Goal: Task Accomplishment & Management: Complete application form

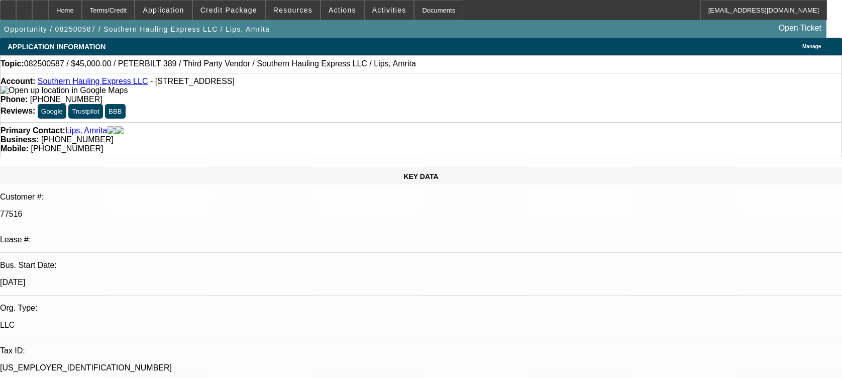
select select "0.1"
select select "2"
select select "0.1"
select select "4"
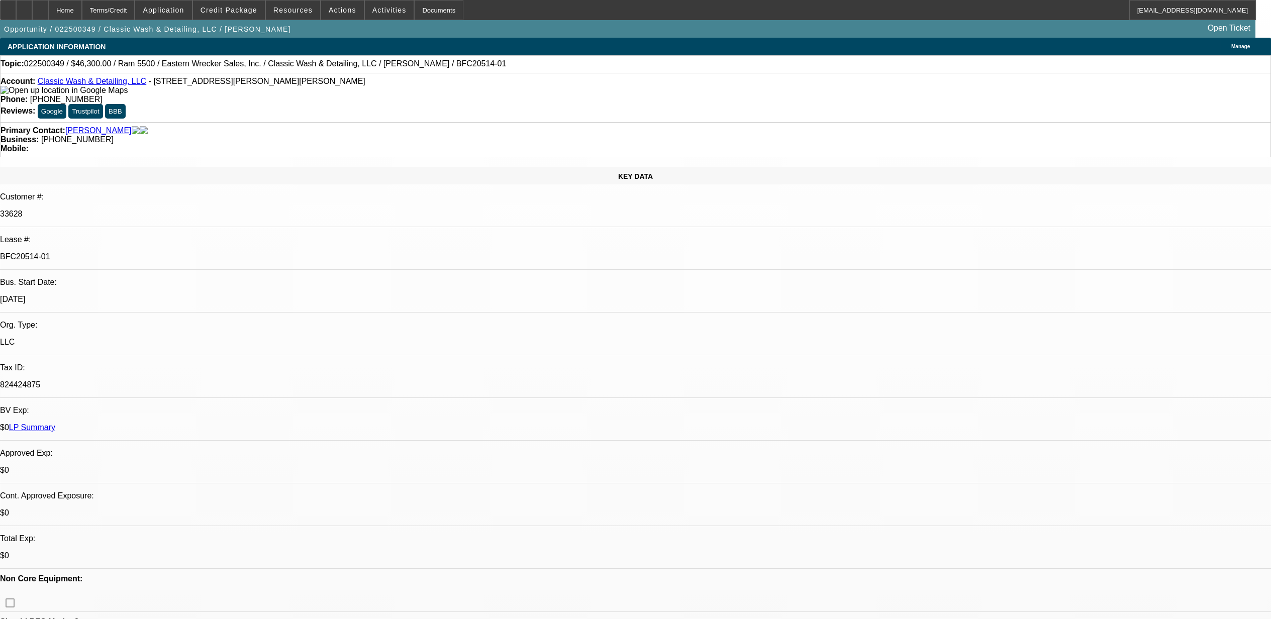
select select "0"
select select "3"
select select "0"
select select "6"
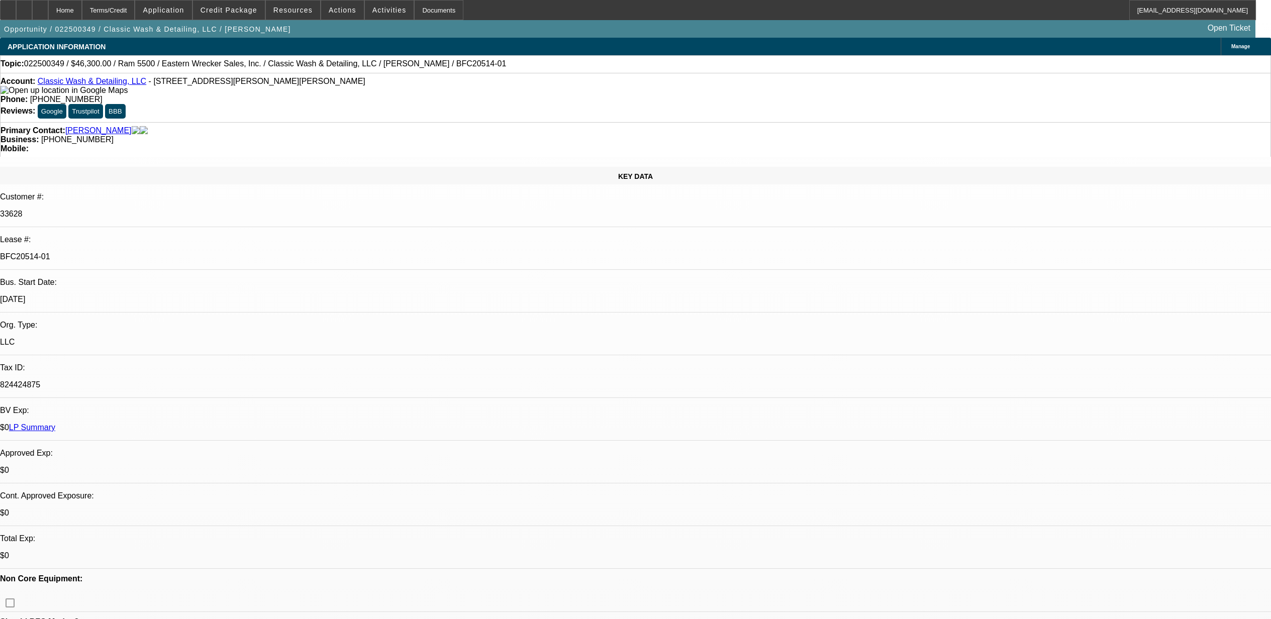
select select "0"
select select "3"
select select "0.1"
select select "4"
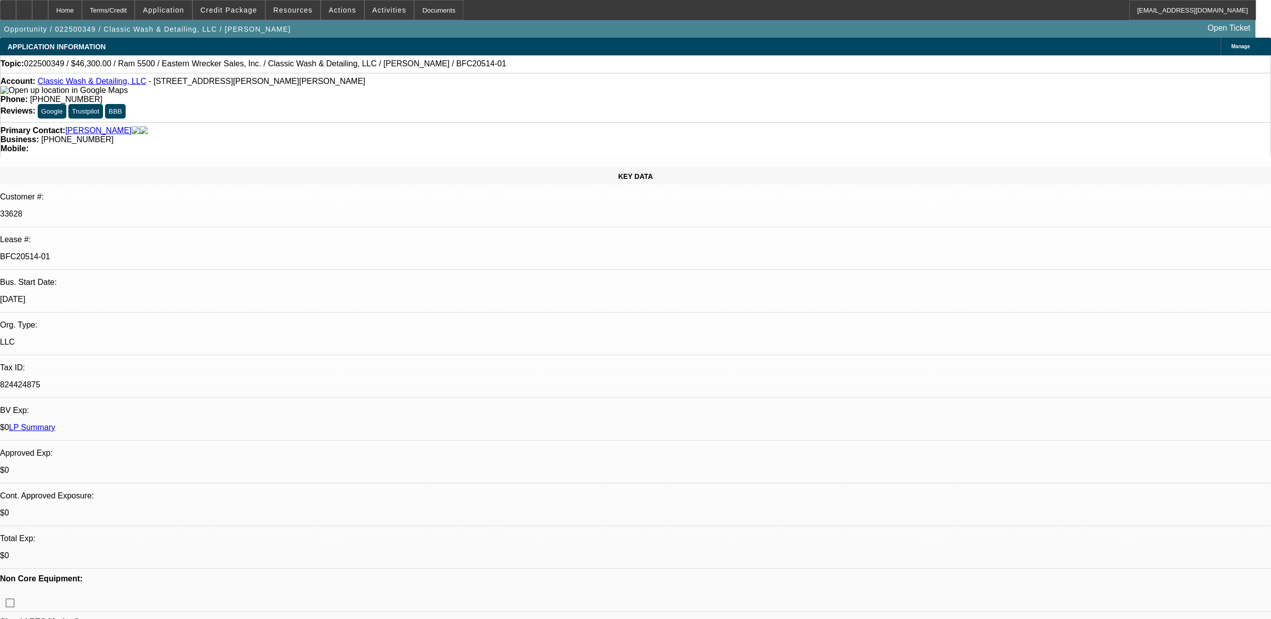
select select "0"
select select "3"
select select "0"
select select "6"
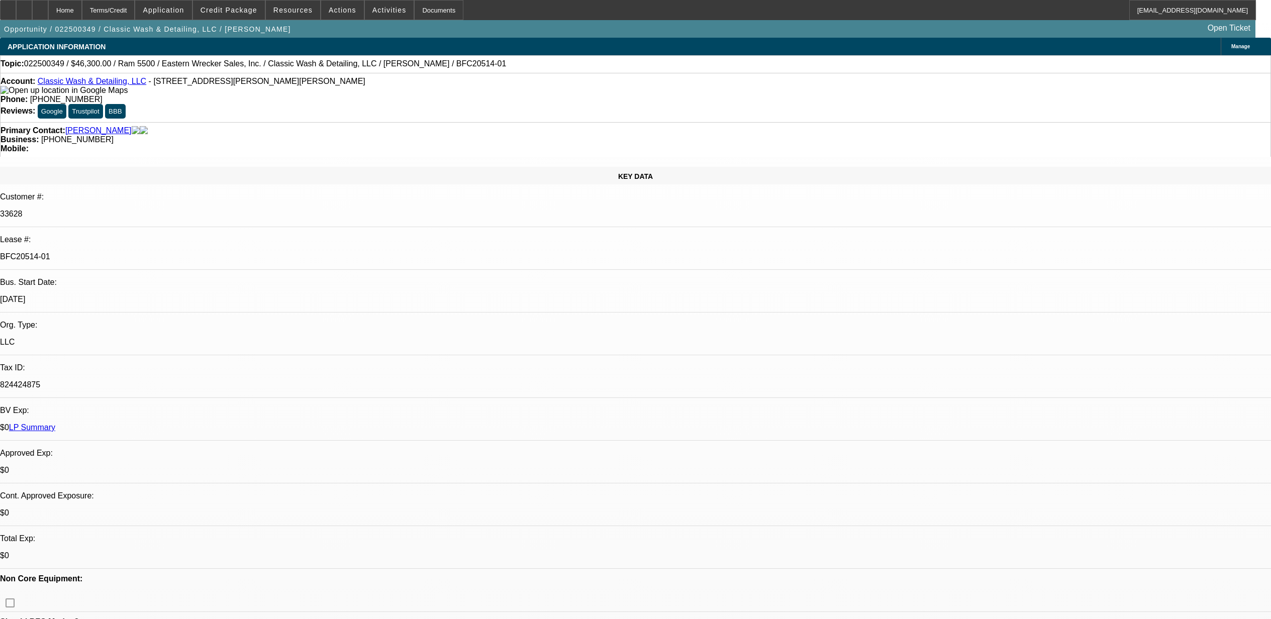
select select "0"
select select "6"
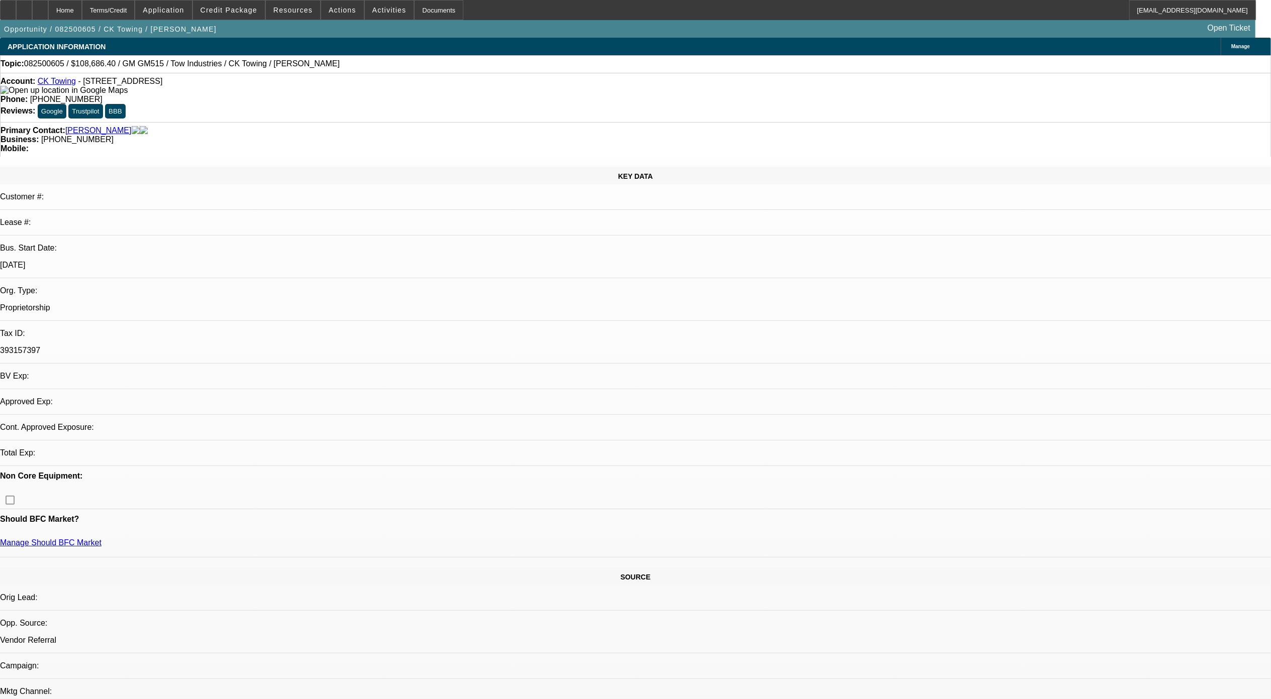
select select "0"
select select "2"
select select "0.1"
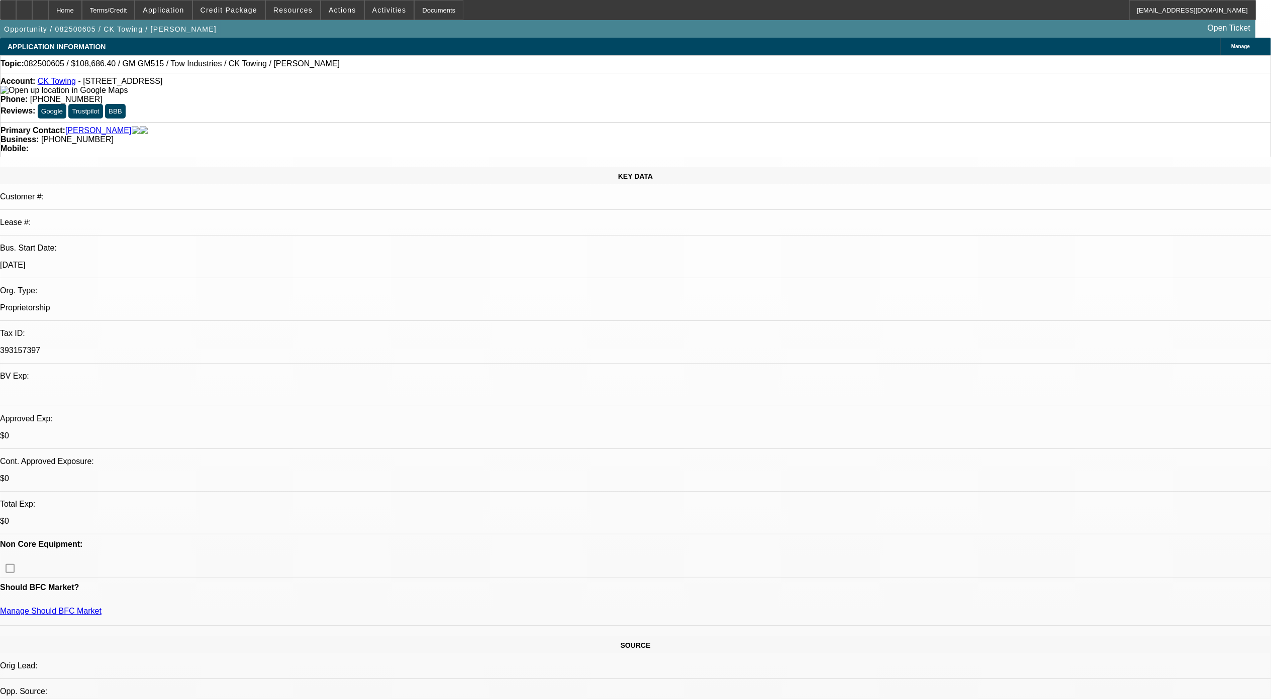
select select "1"
select select "2"
select select "4"
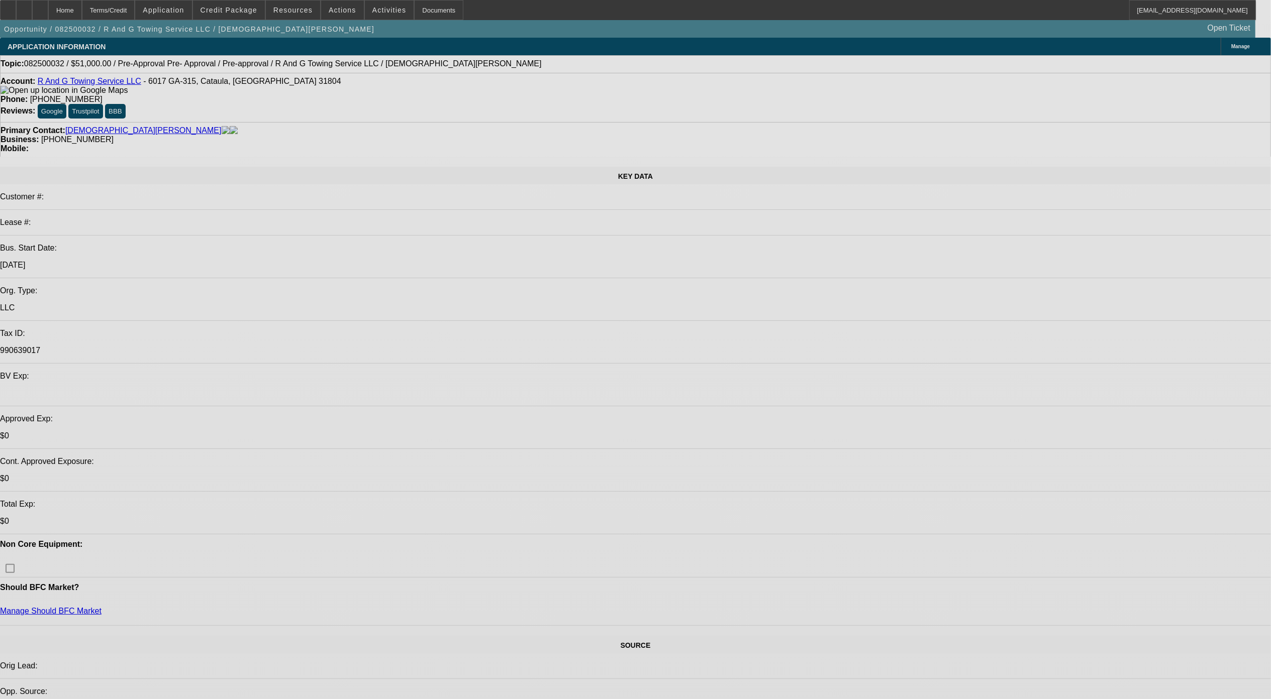
select select "0.15"
select select "2"
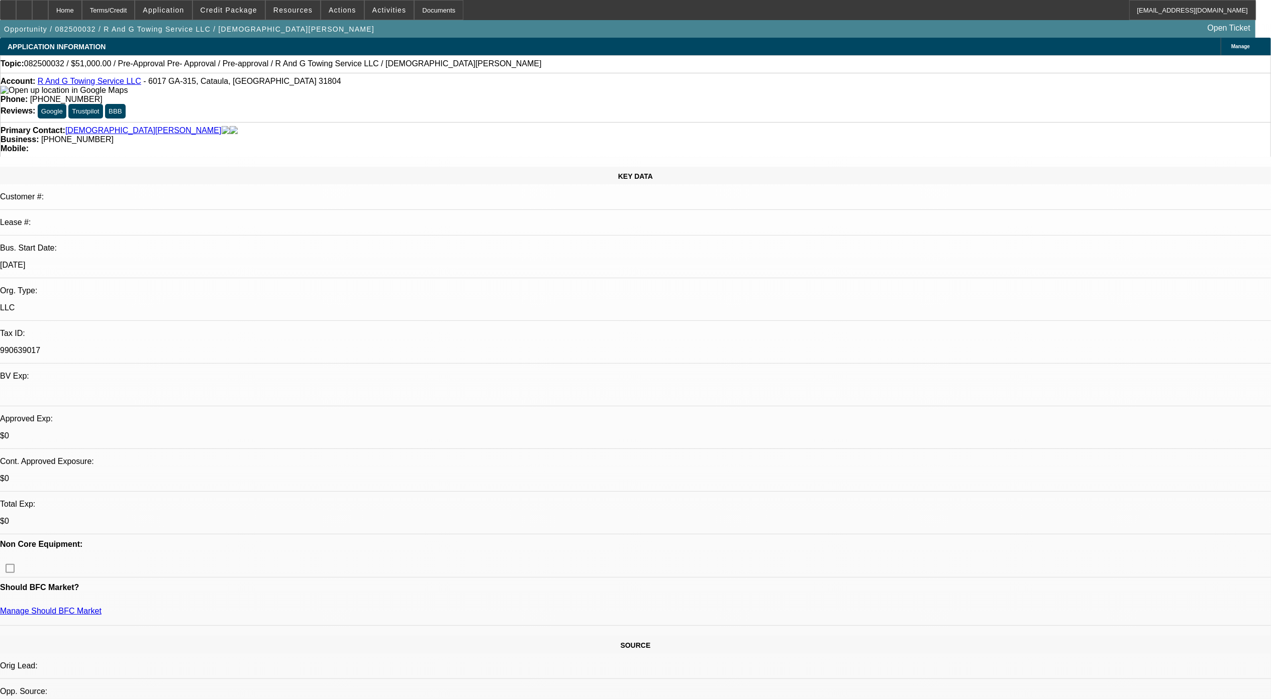
select select "0"
select select "0.15"
select select "2"
select select "0"
select select "0.1"
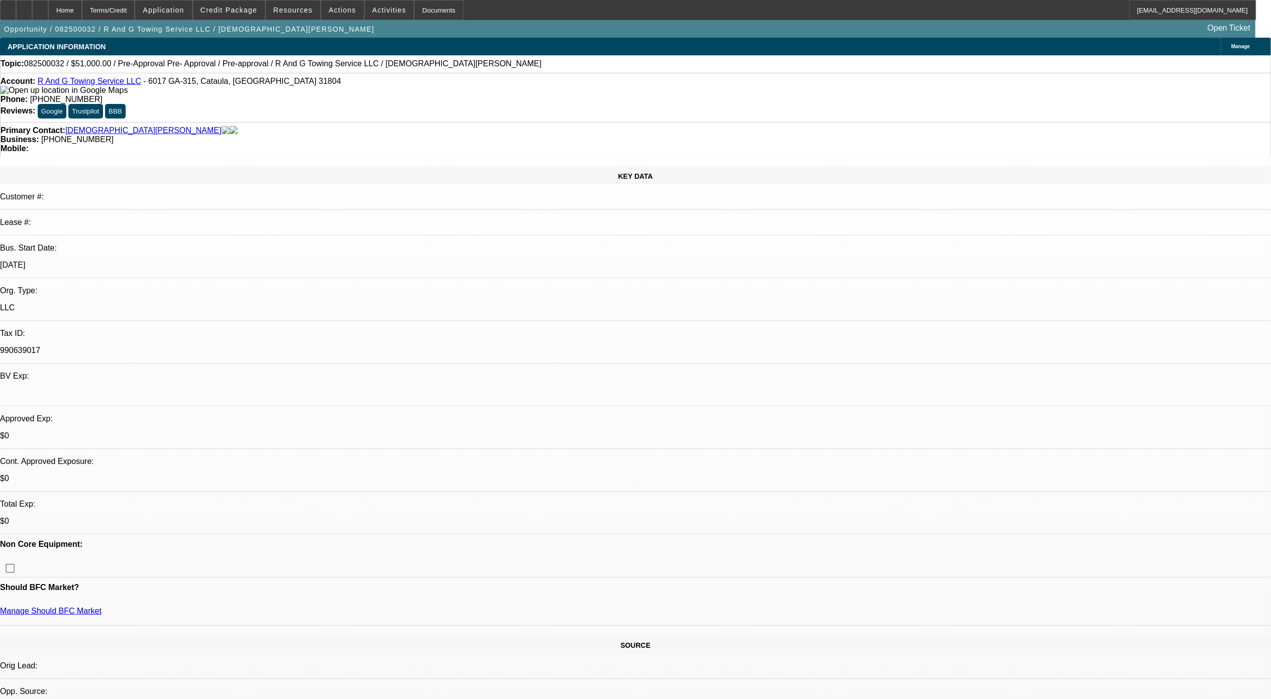
select select "2"
select select "0"
select select "1"
select select "2"
select select "6"
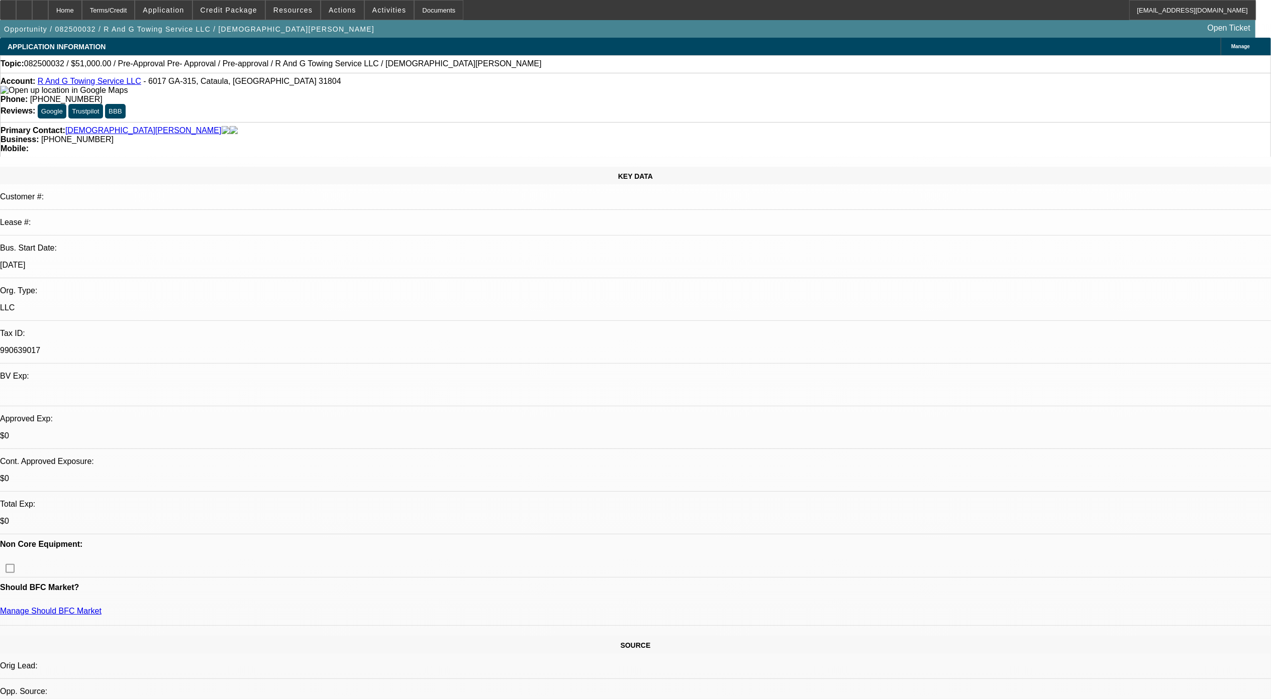
select select "1"
select select "2"
select select "6"
select select "1"
select select "2"
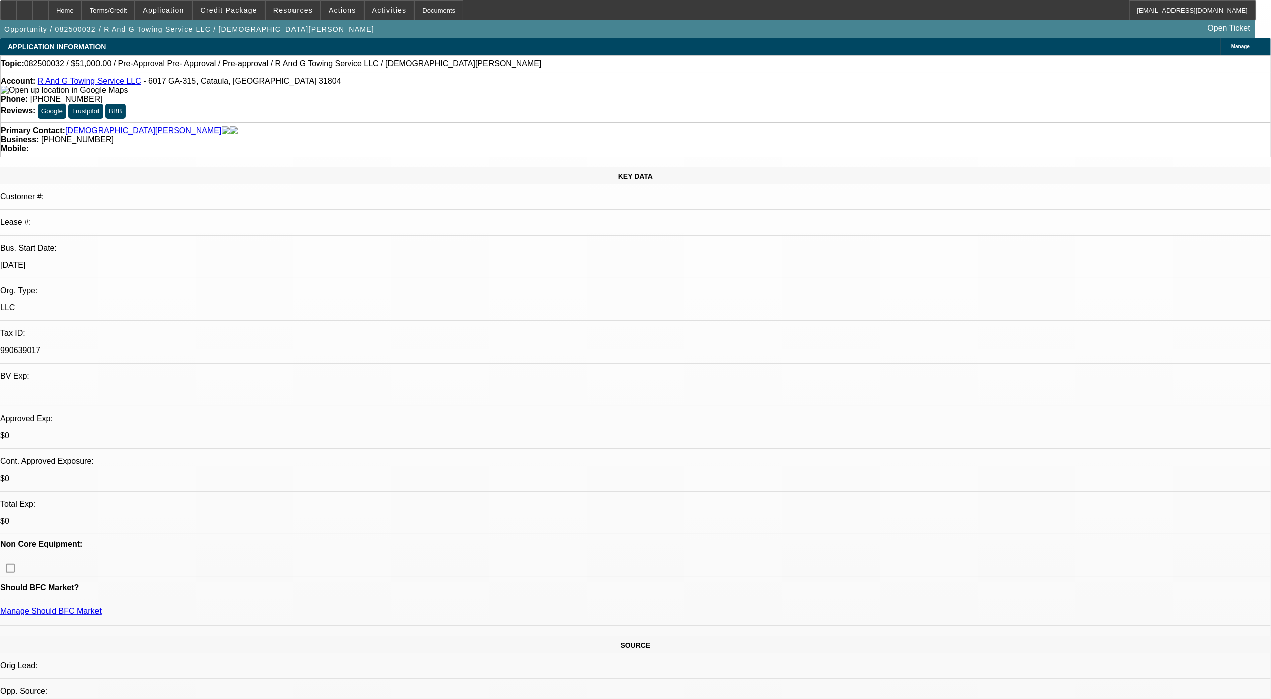
select select "6"
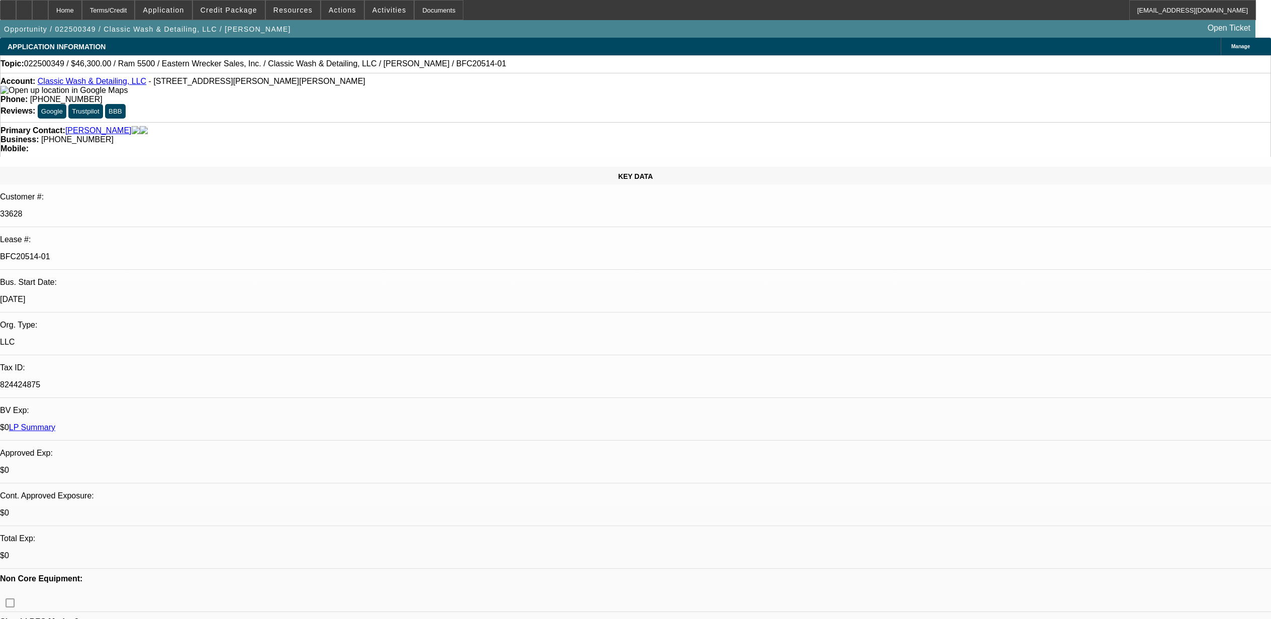
select select "0"
select select "3"
select select "0"
select select "6"
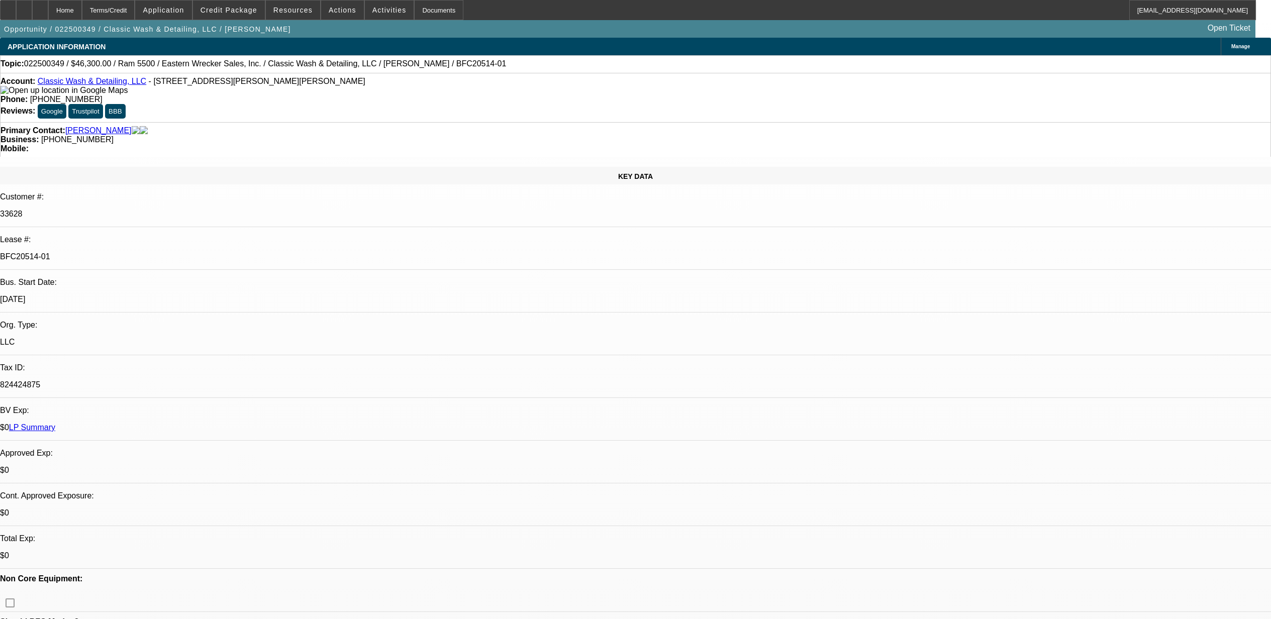
select select "0"
select select "3"
select select "0.1"
select select "4"
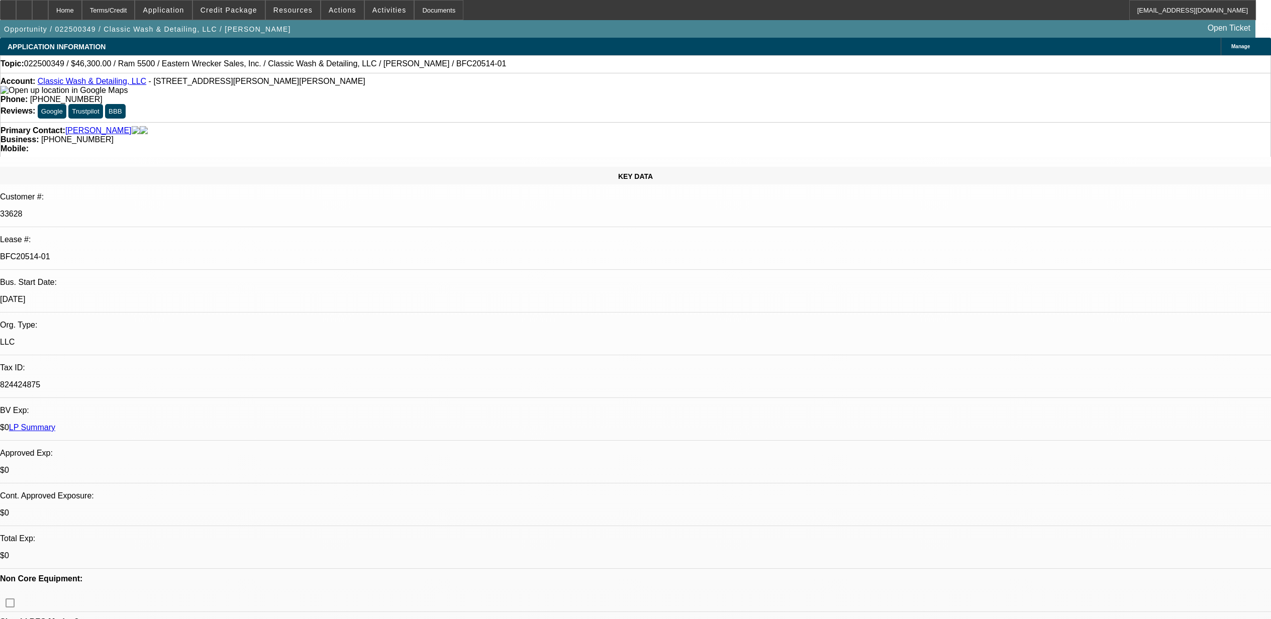
select select "0"
select select "3"
select select "0"
select select "6"
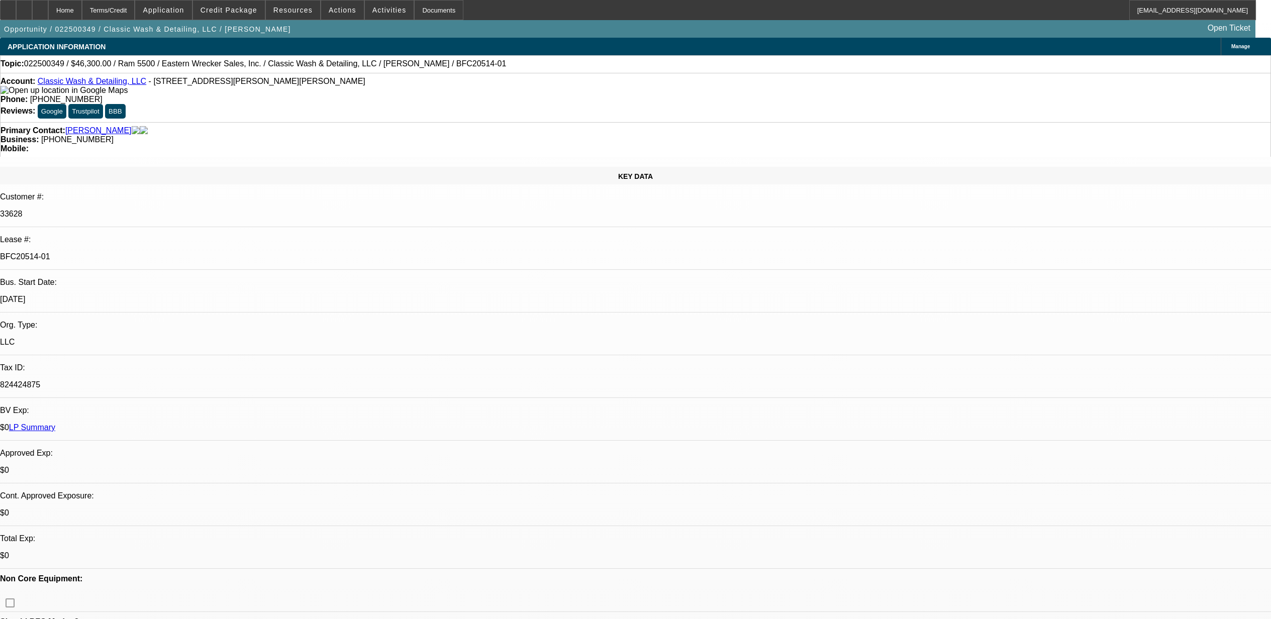
select select "0"
select select "6"
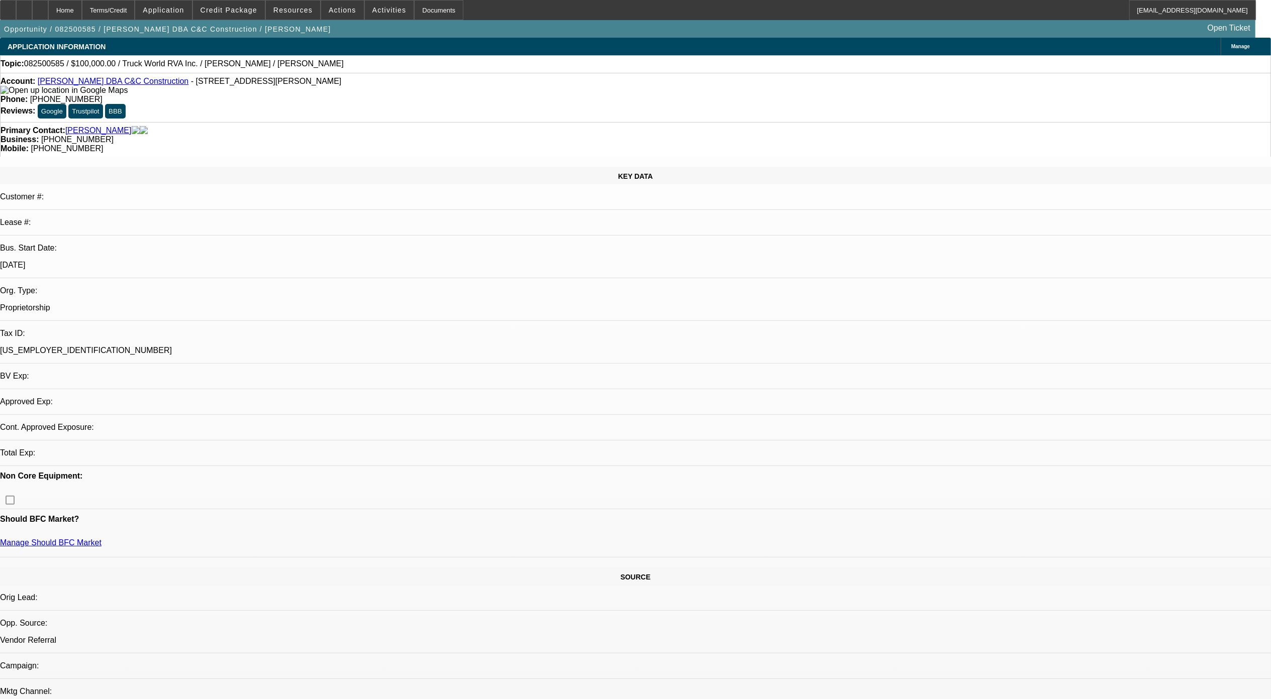
select select "0"
select select "2"
select select "0.1"
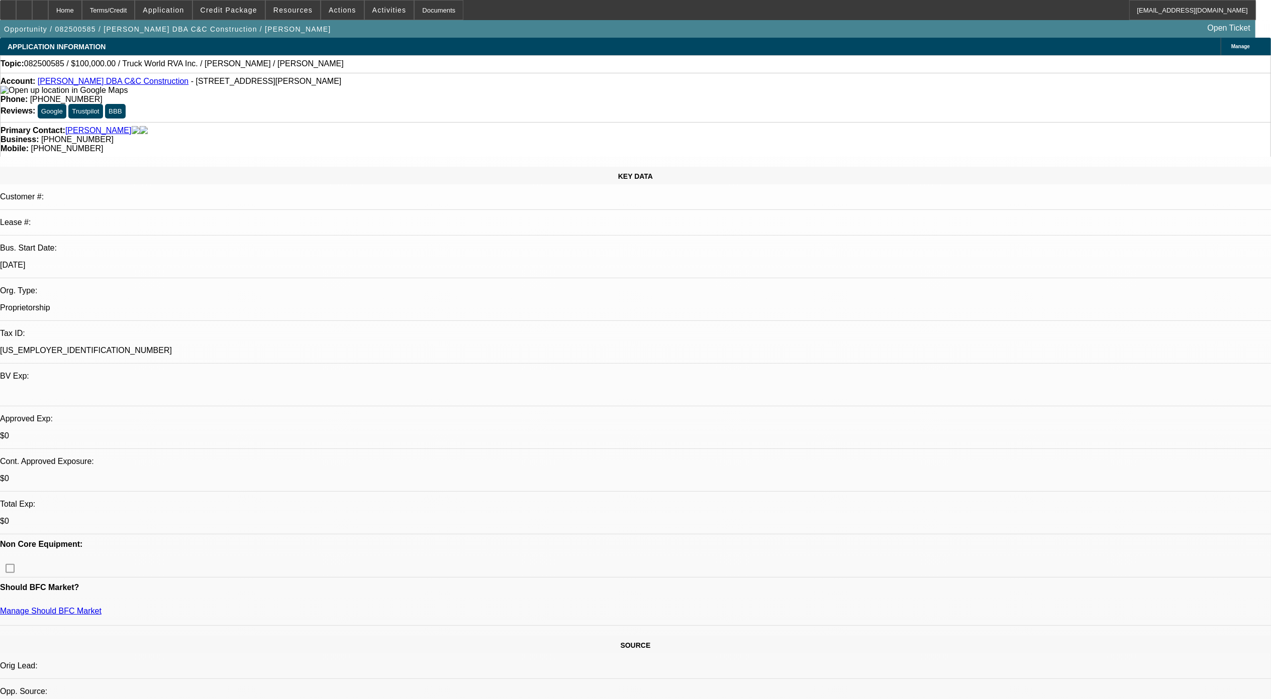
select select "1"
select select "2"
select select "4"
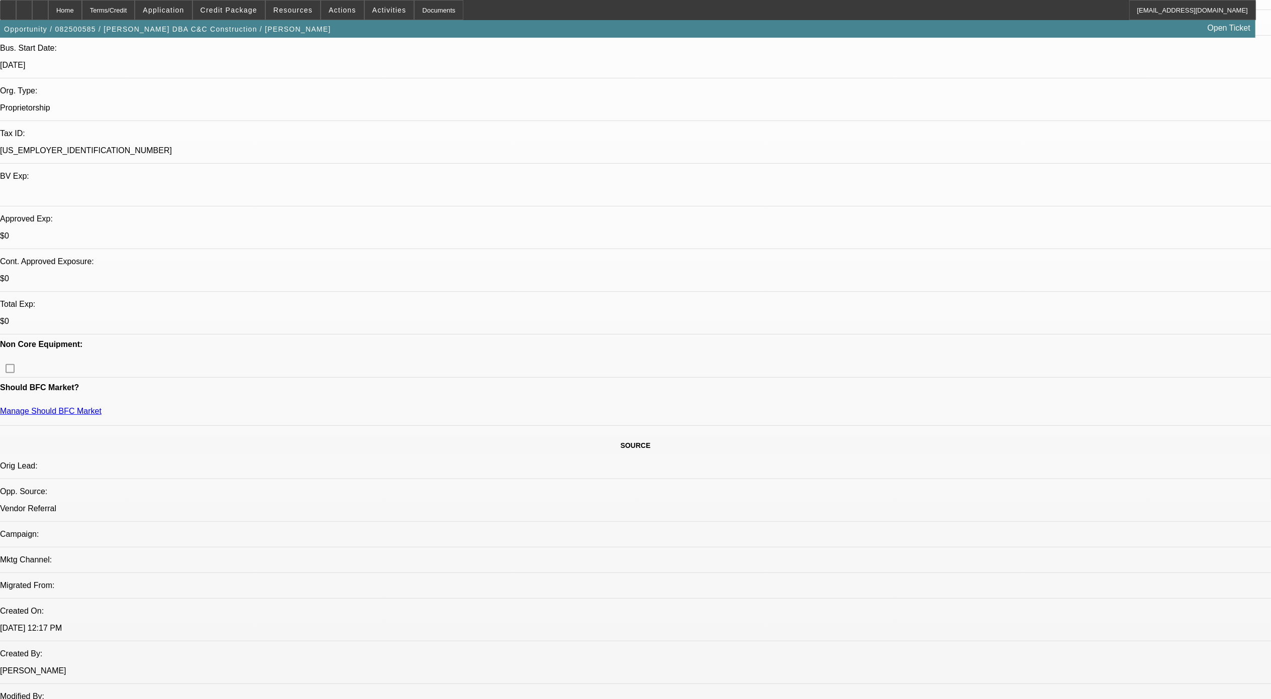
scroll to position [201, 0]
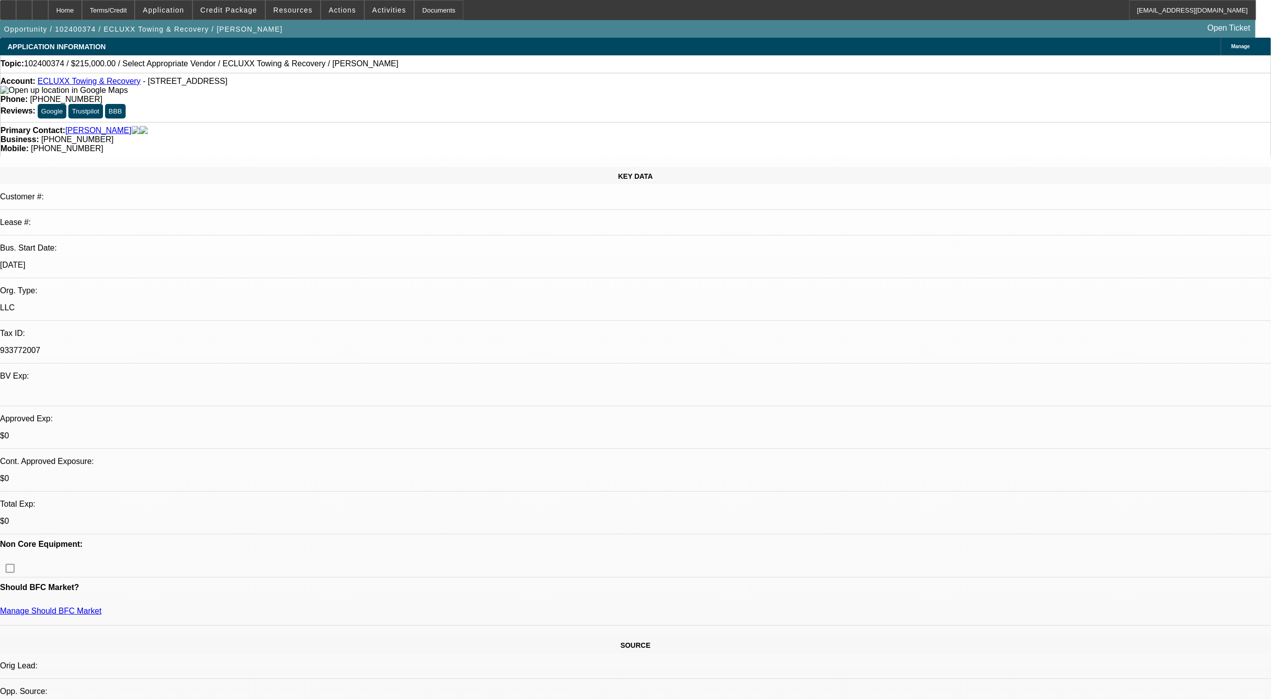
select select "0"
select select "2"
select select "0"
select select "2"
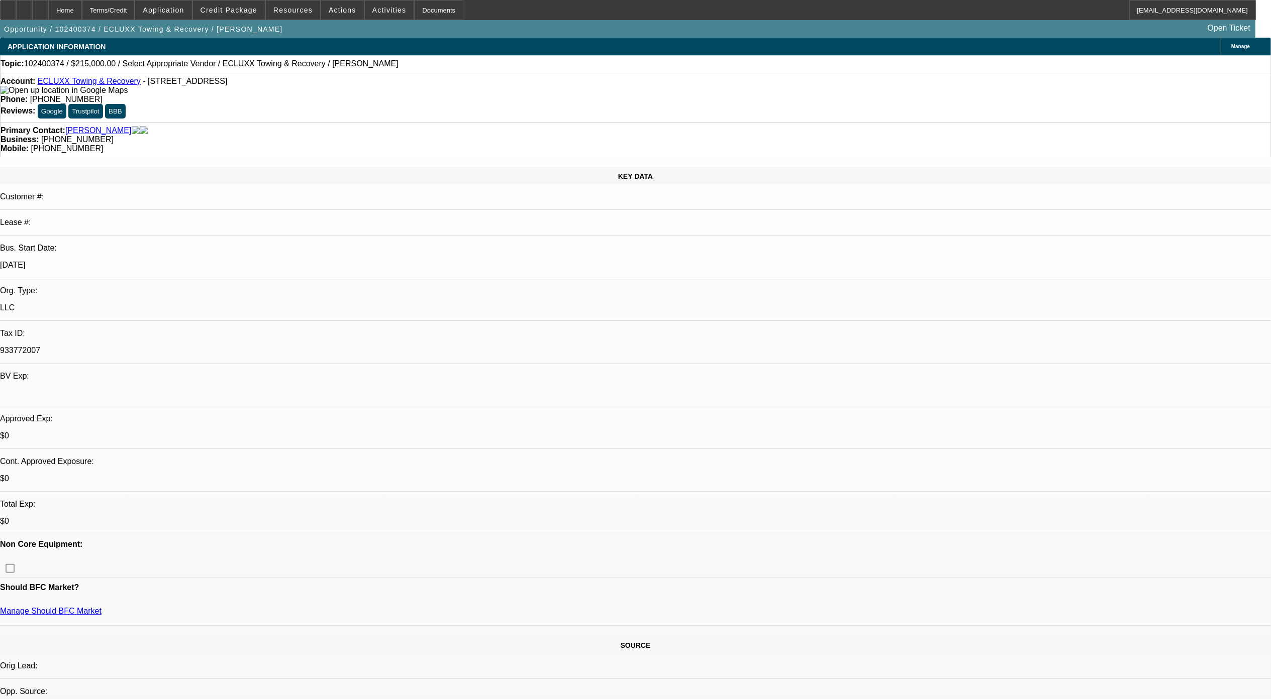
select select "0.1"
select select "1"
select select "2"
select select "6"
select select "1"
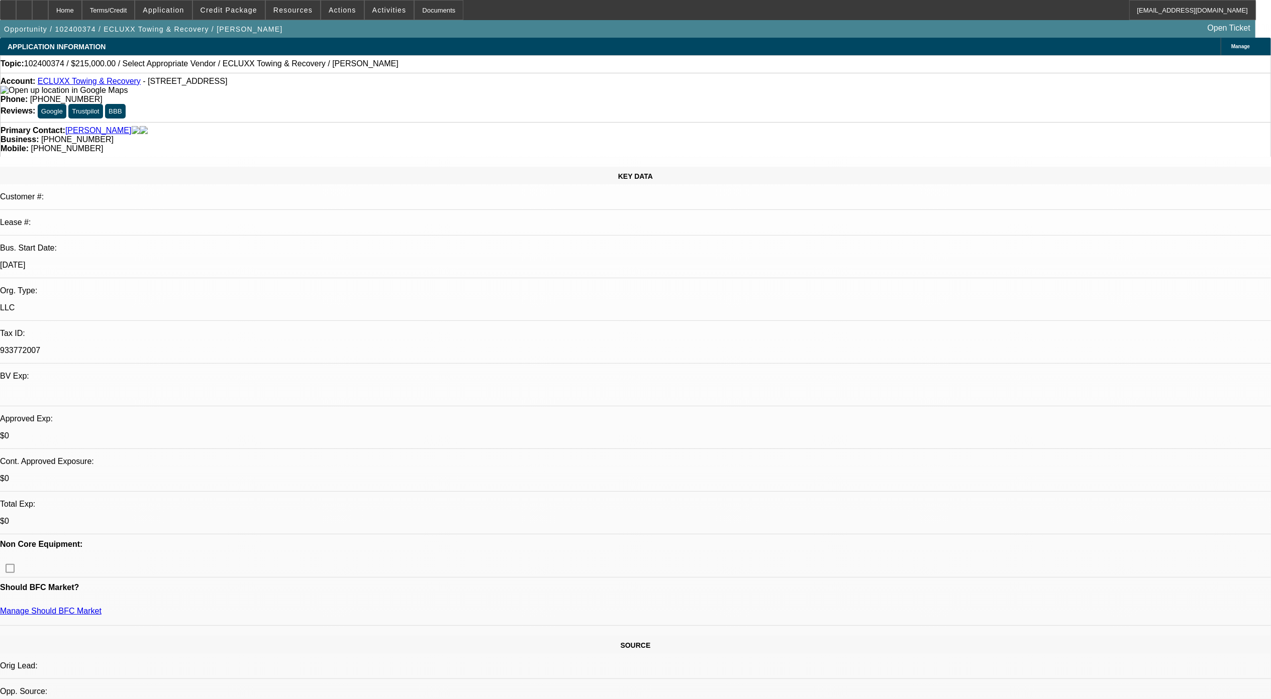
select select "2"
select select "4"
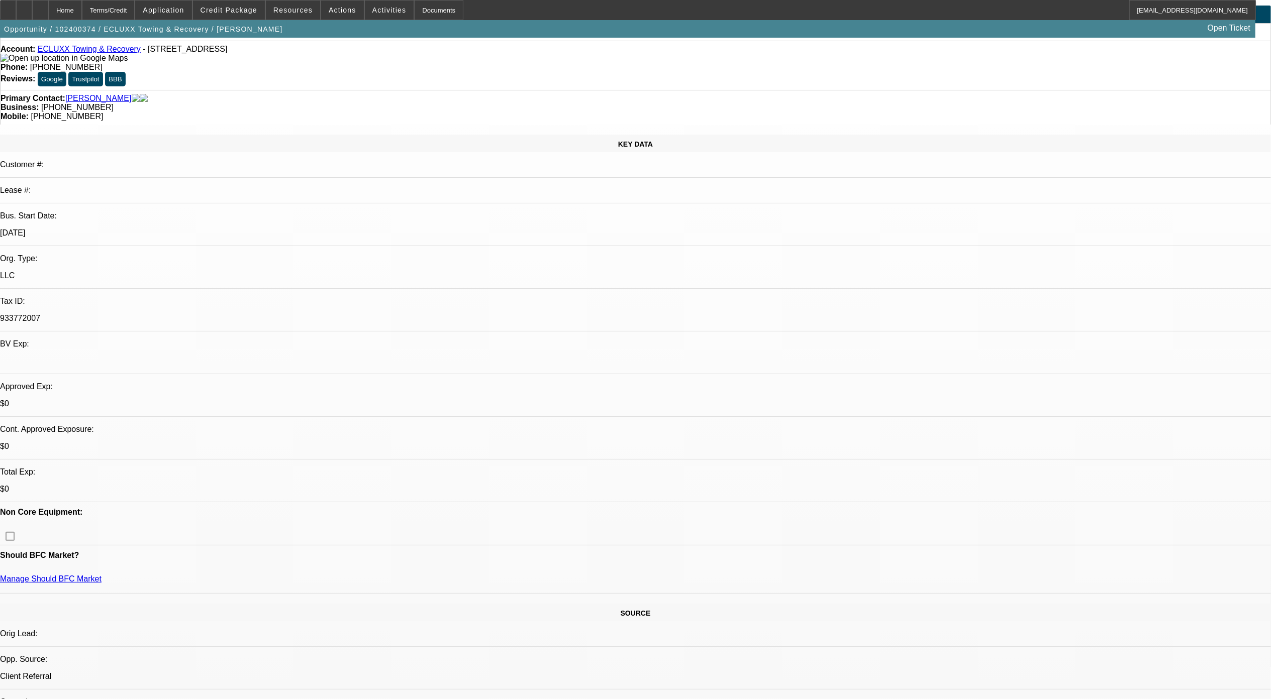
scroll to position [67, 0]
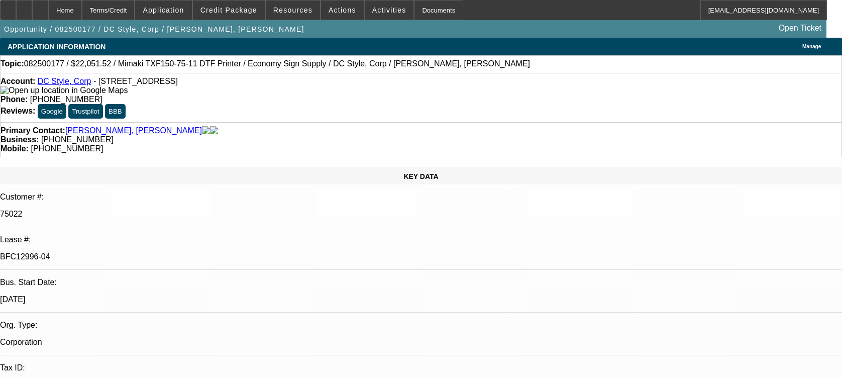
select select "0"
select select "6"
select select "0"
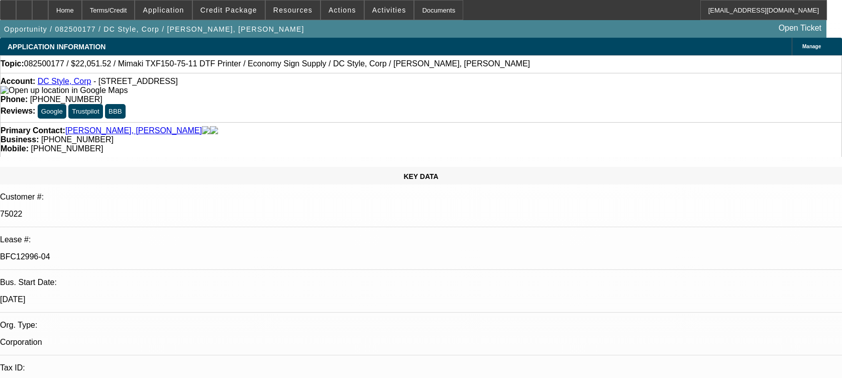
select select "0"
select select "6"
select select "0"
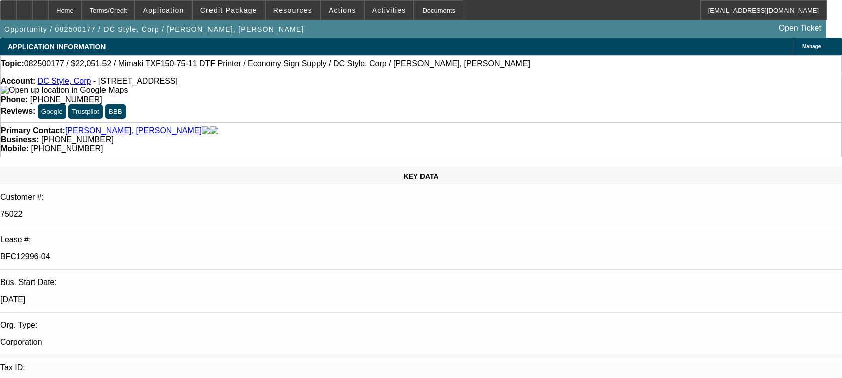
select select "0"
select select "6"
select select "0"
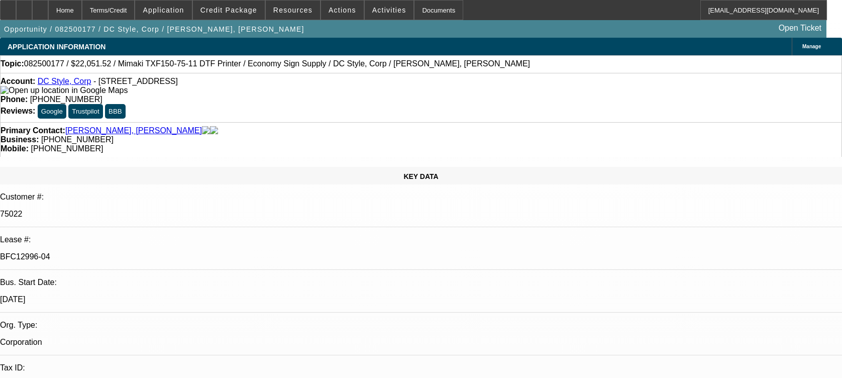
select select "6"
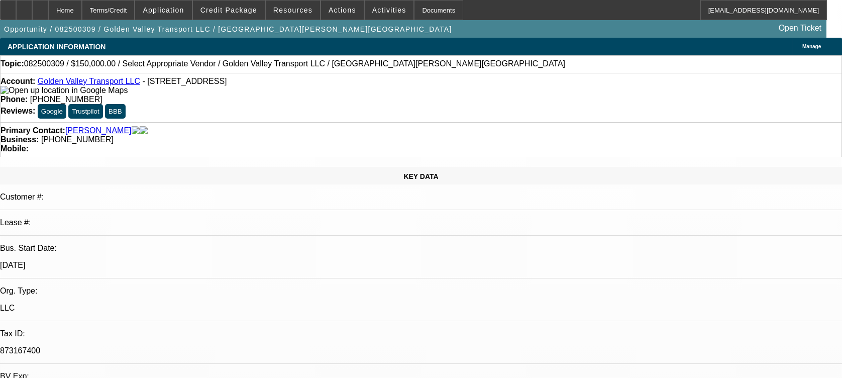
select select "0"
select select "2"
select select "0.1"
select select "4"
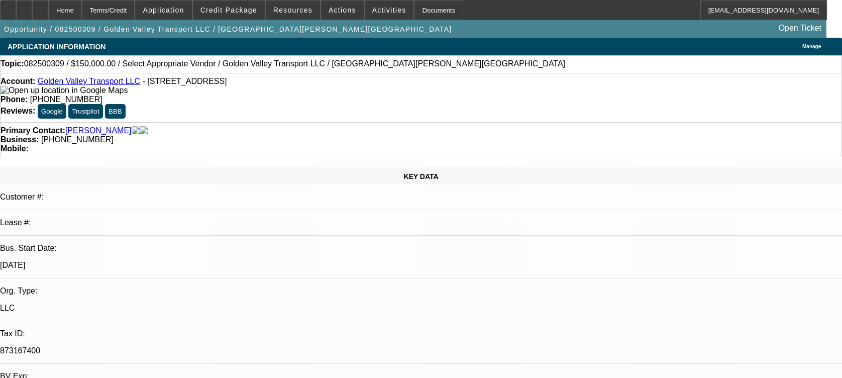
scroll to position [453, 0]
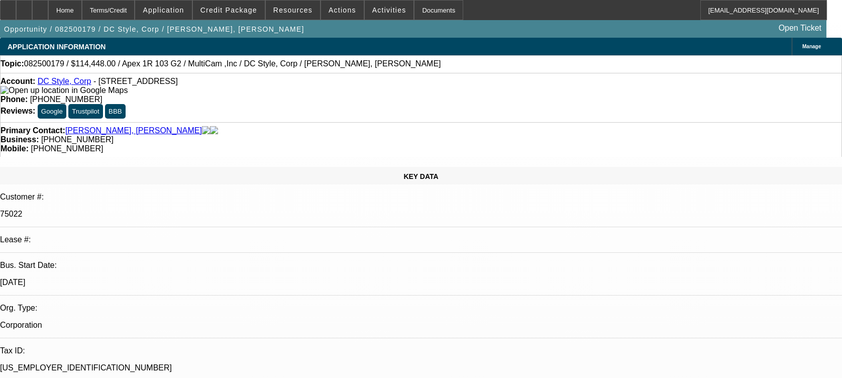
select select "0"
select select "6"
select select "0"
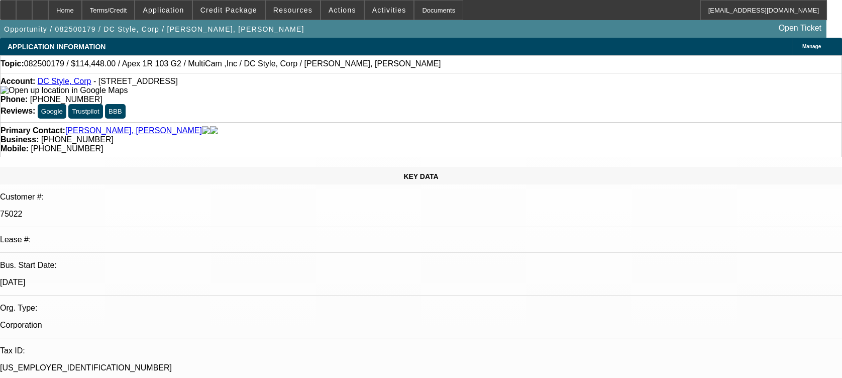
select select "0"
select select "6"
select select "0"
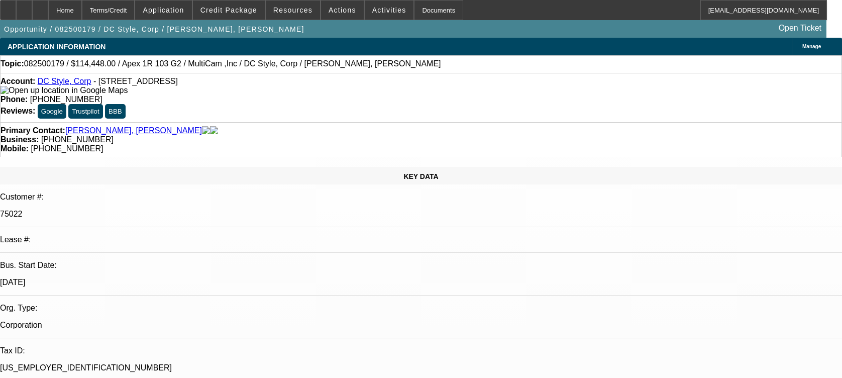
select select "0"
select select "6"
select select "0"
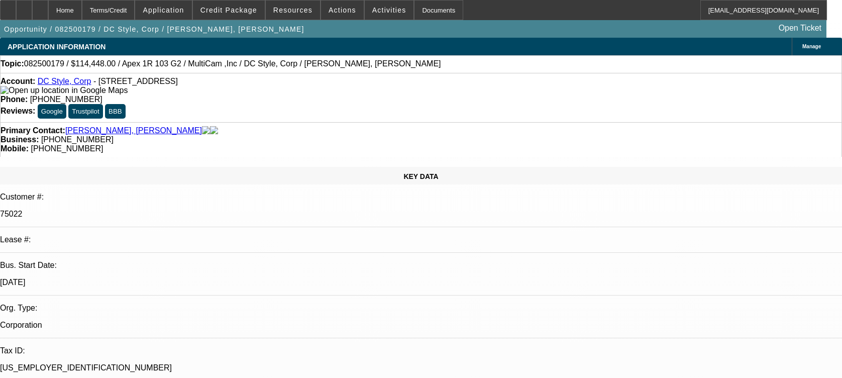
select select "6"
click at [48, 9] on div at bounding box center [40, 10] width 16 height 20
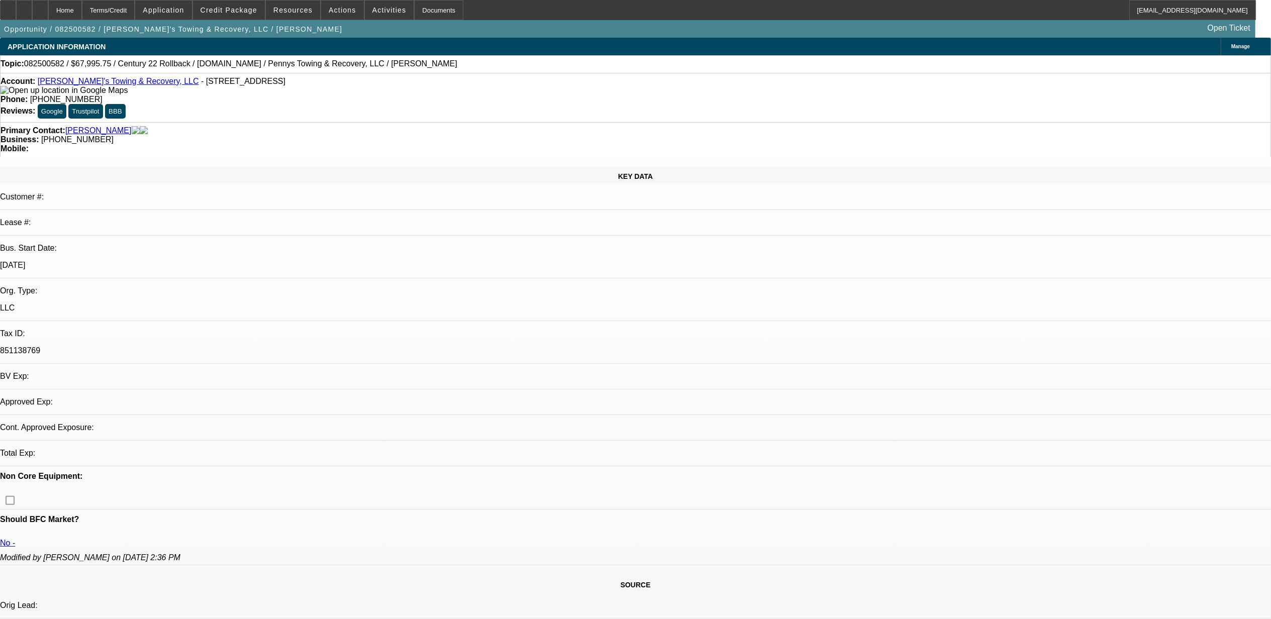
select select "0.15"
select select "2"
select select "0.1"
select select "1"
select select "2"
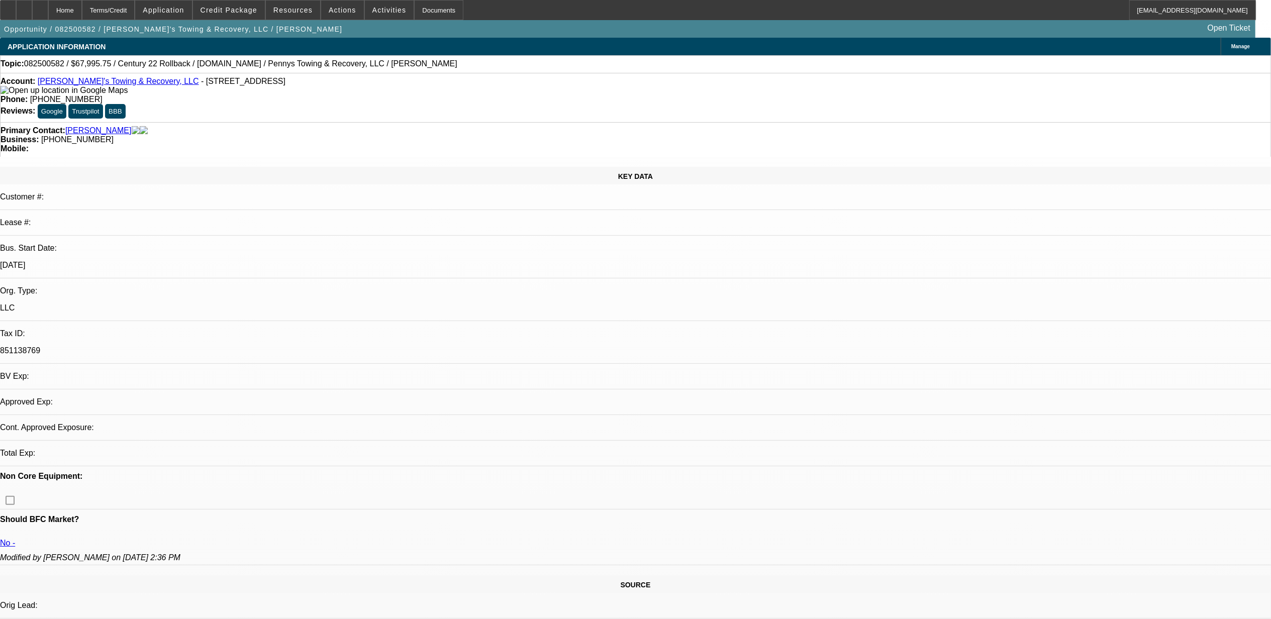
select select "4"
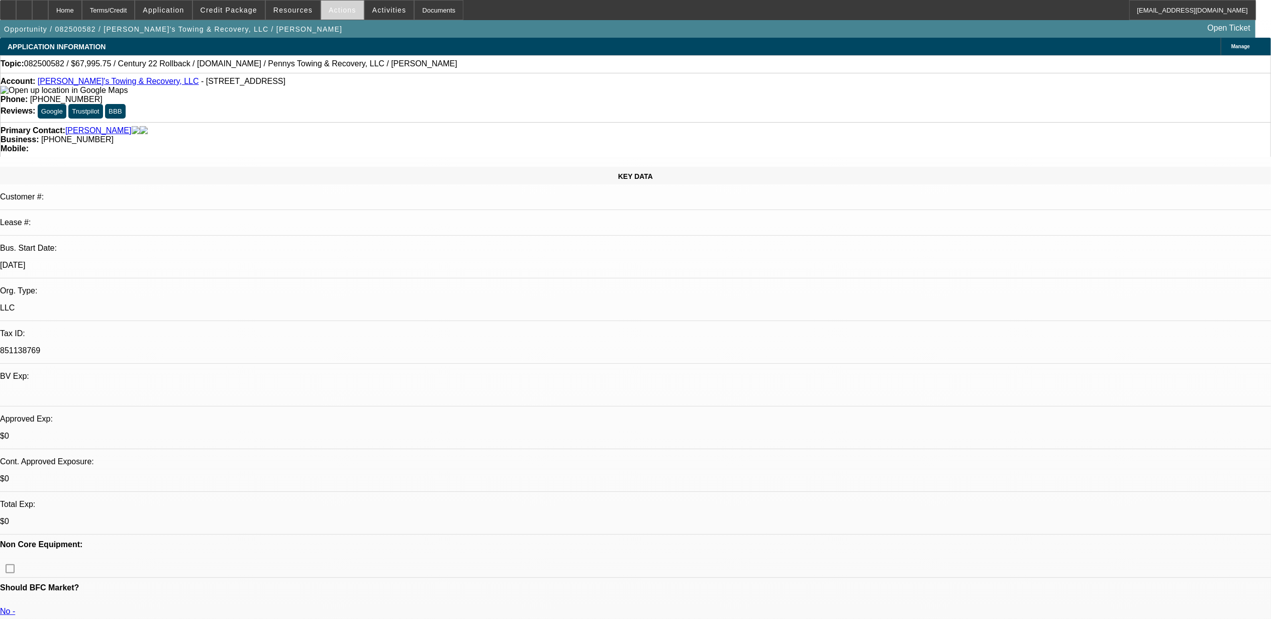
click at [323, 15] on span at bounding box center [342, 10] width 43 height 24
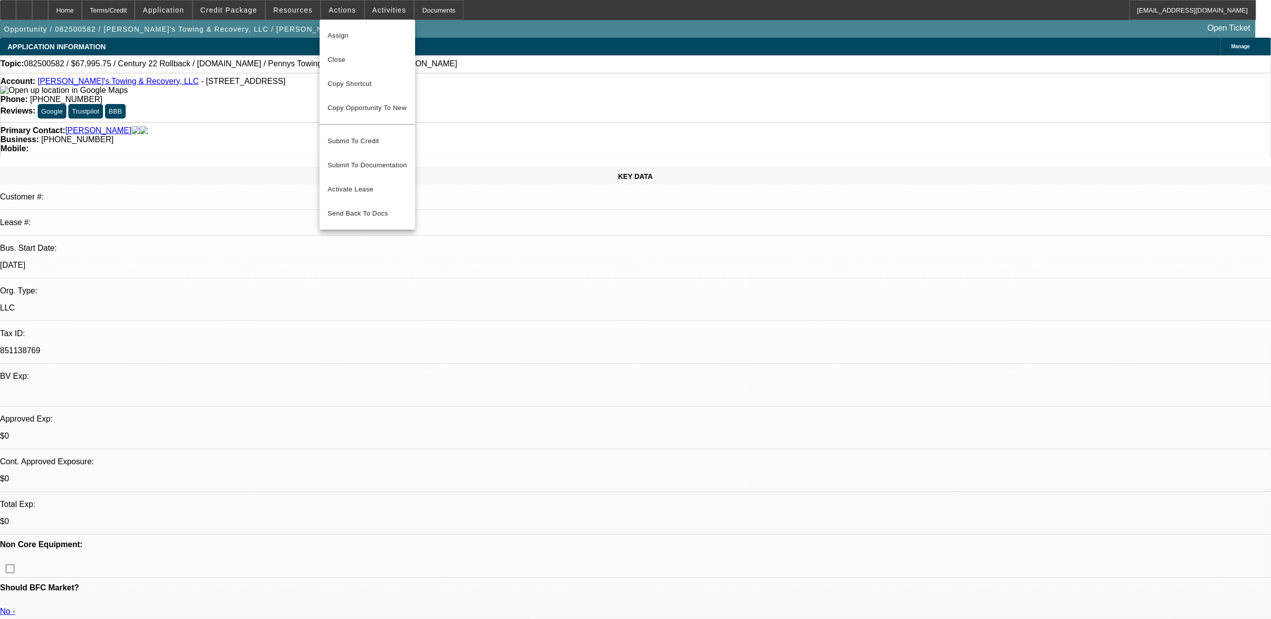
click at [384, 7] on div at bounding box center [635, 309] width 1271 height 619
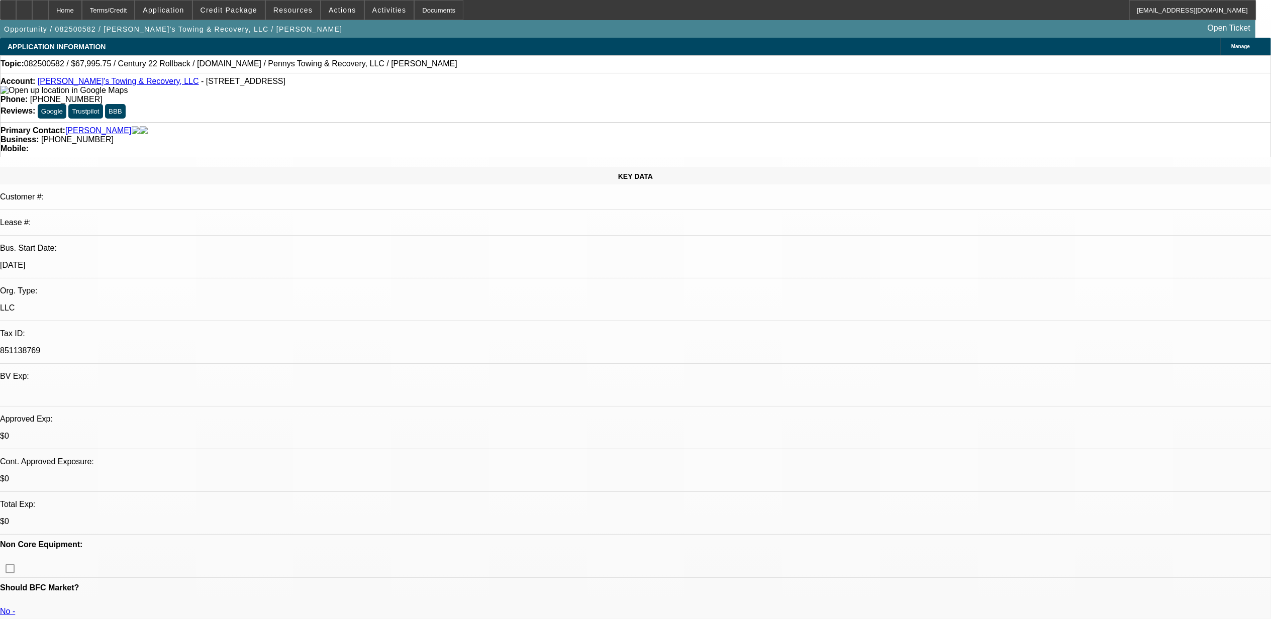
click at [243, 4] on span at bounding box center [229, 10] width 72 height 24
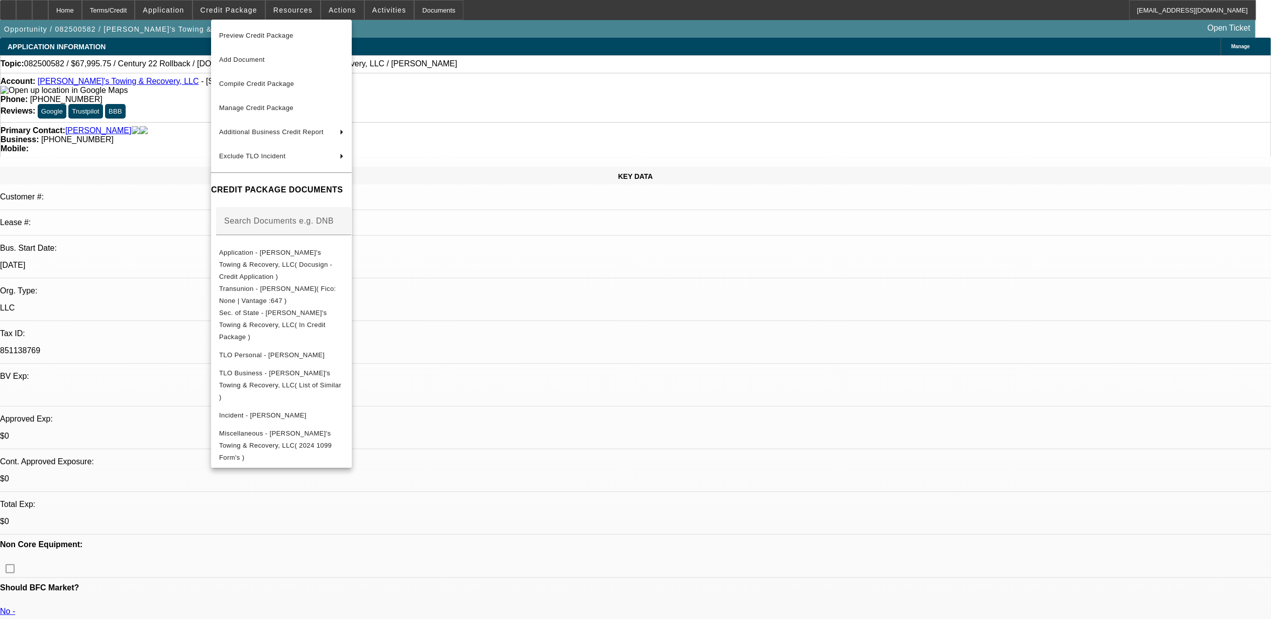
click at [379, 9] on div at bounding box center [635, 309] width 1271 height 619
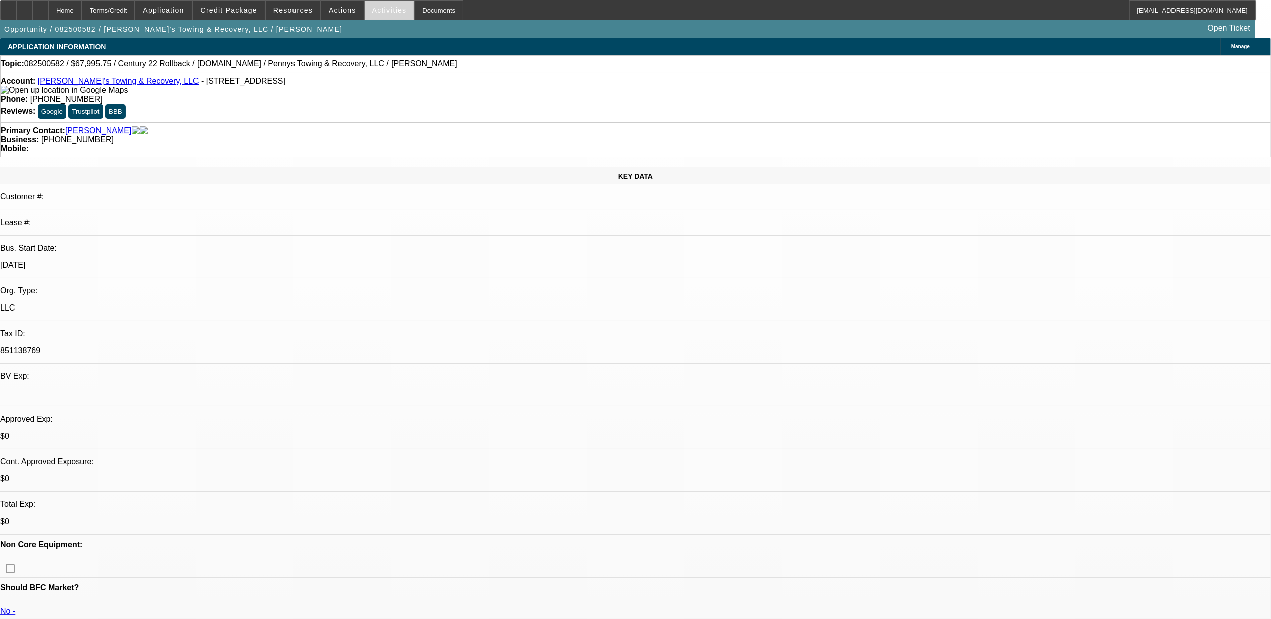
click at [376, 8] on span "Activities" at bounding box center [389, 10] width 34 height 8
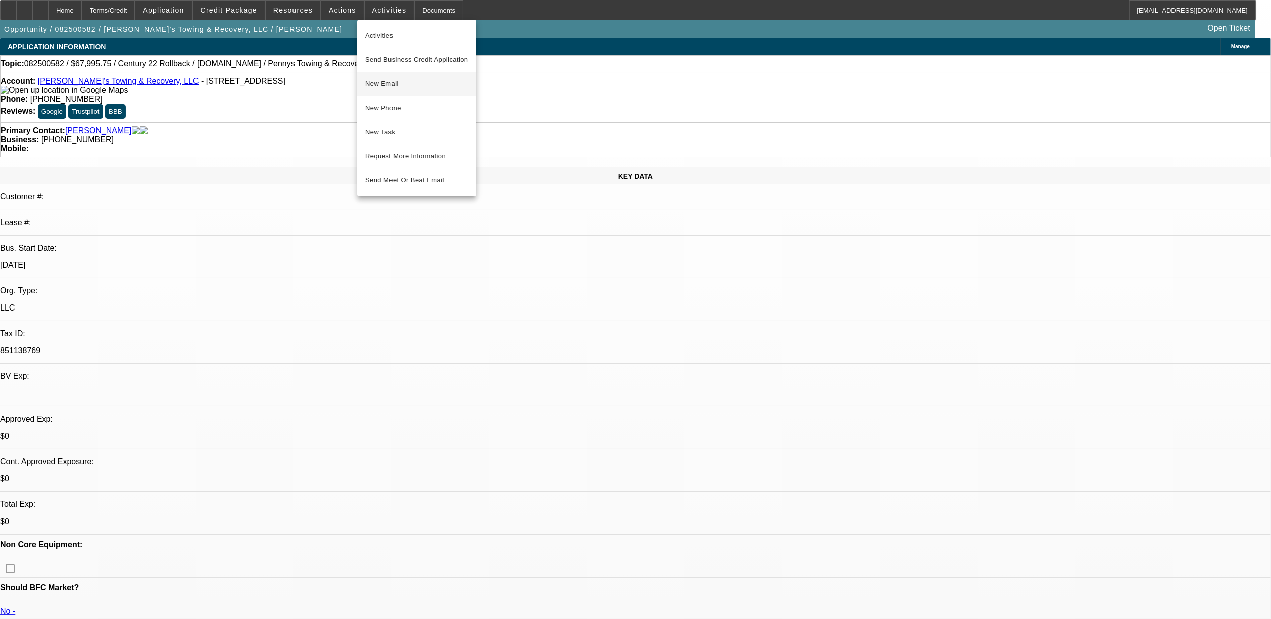
click at [428, 81] on span "New Email" at bounding box center [416, 84] width 103 height 12
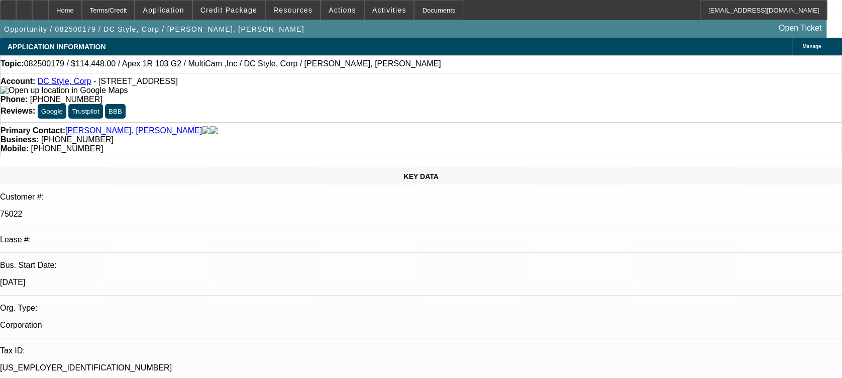
select select "0"
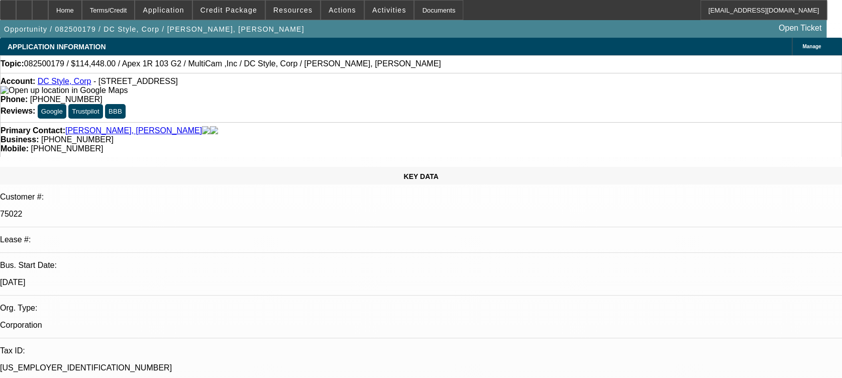
select select "0"
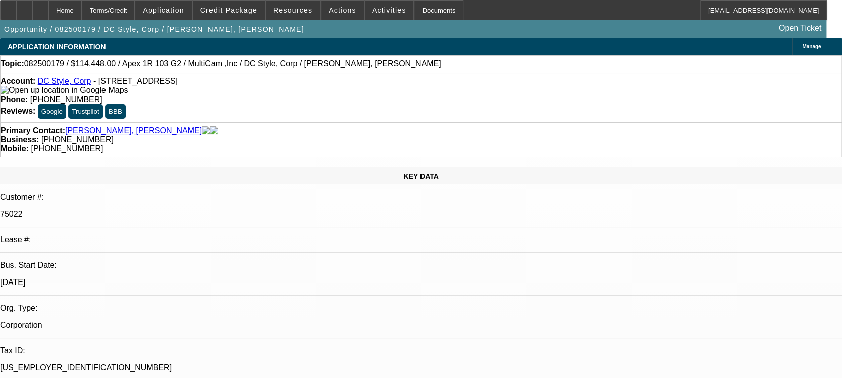
select select "0"
select select "1"
select select "6"
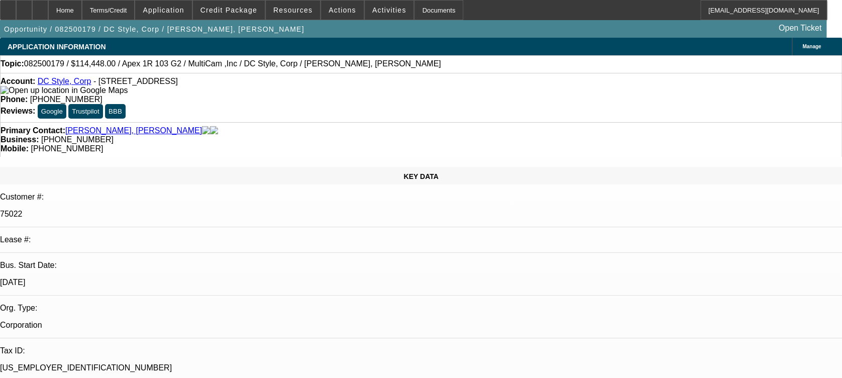
select select "1"
select select "6"
select select "1"
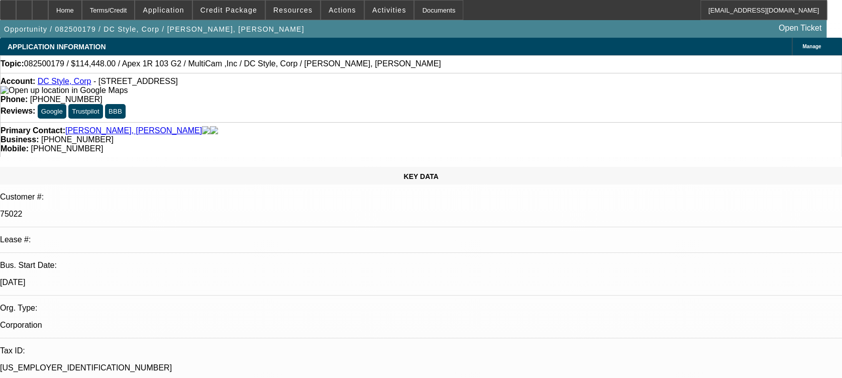
select select "6"
select select "1"
select select "6"
click at [223, 15] on span at bounding box center [229, 10] width 72 height 24
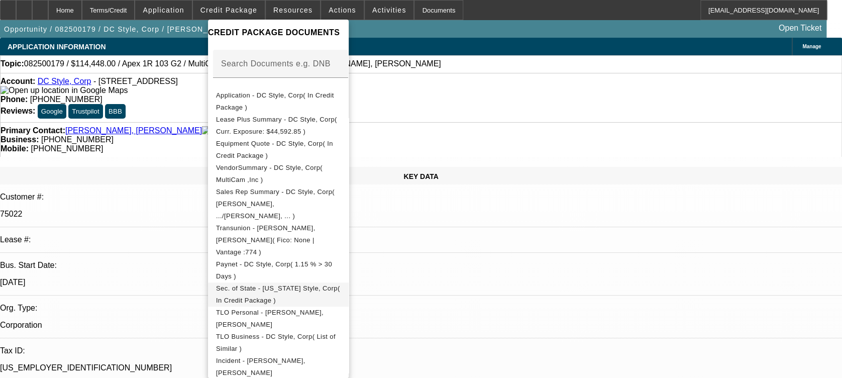
scroll to position [158, 0]
click at [631, 326] on div at bounding box center [421, 189] width 842 height 378
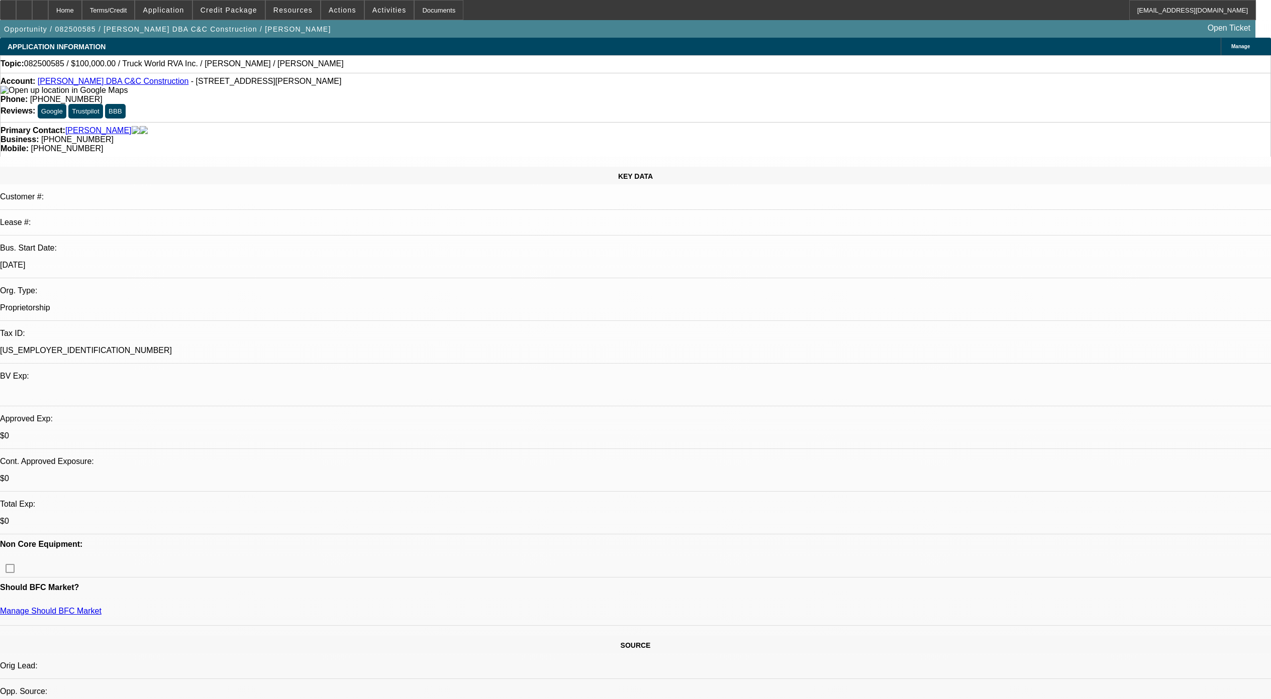
select select "0"
select select "2"
select select "0.1"
select select "4"
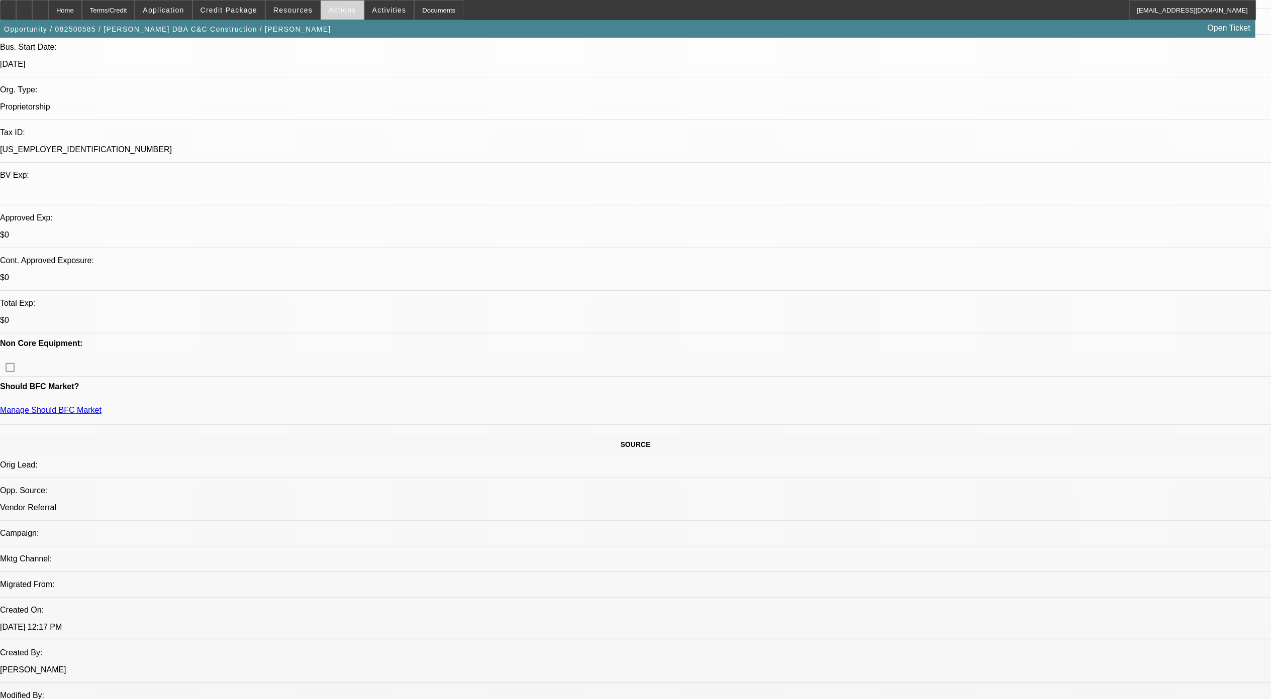
scroll to position [201, 0]
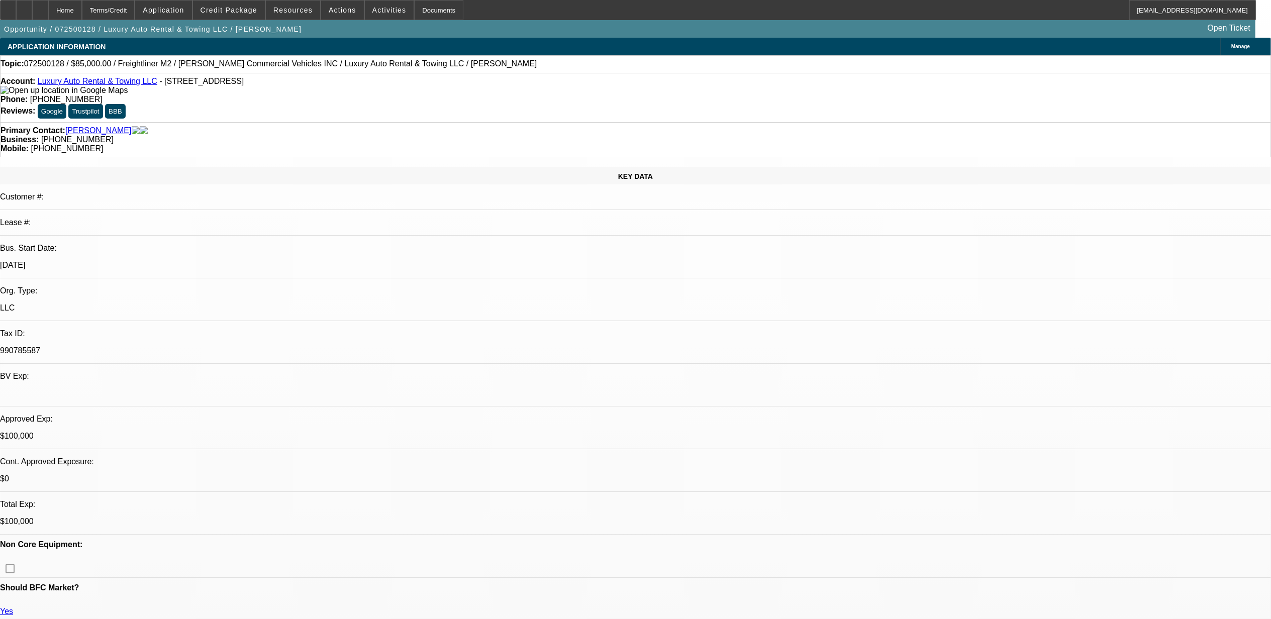
select select "0"
select select "2"
select select "0"
select select "2"
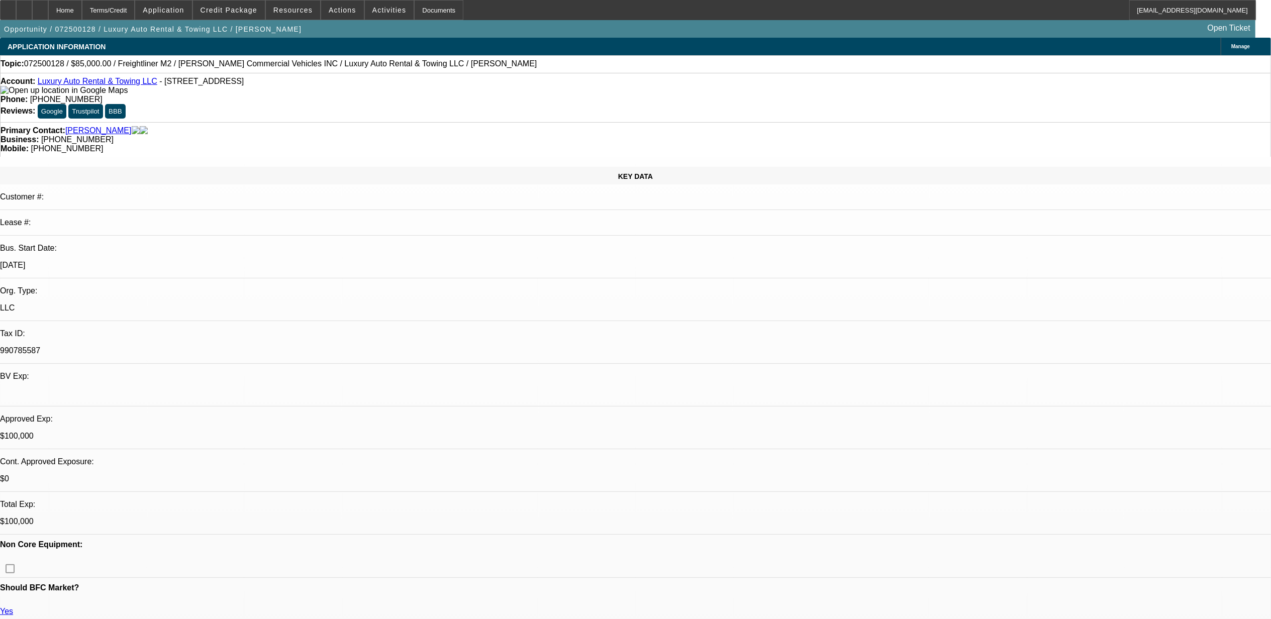
select select "0"
select select "2"
select select "0"
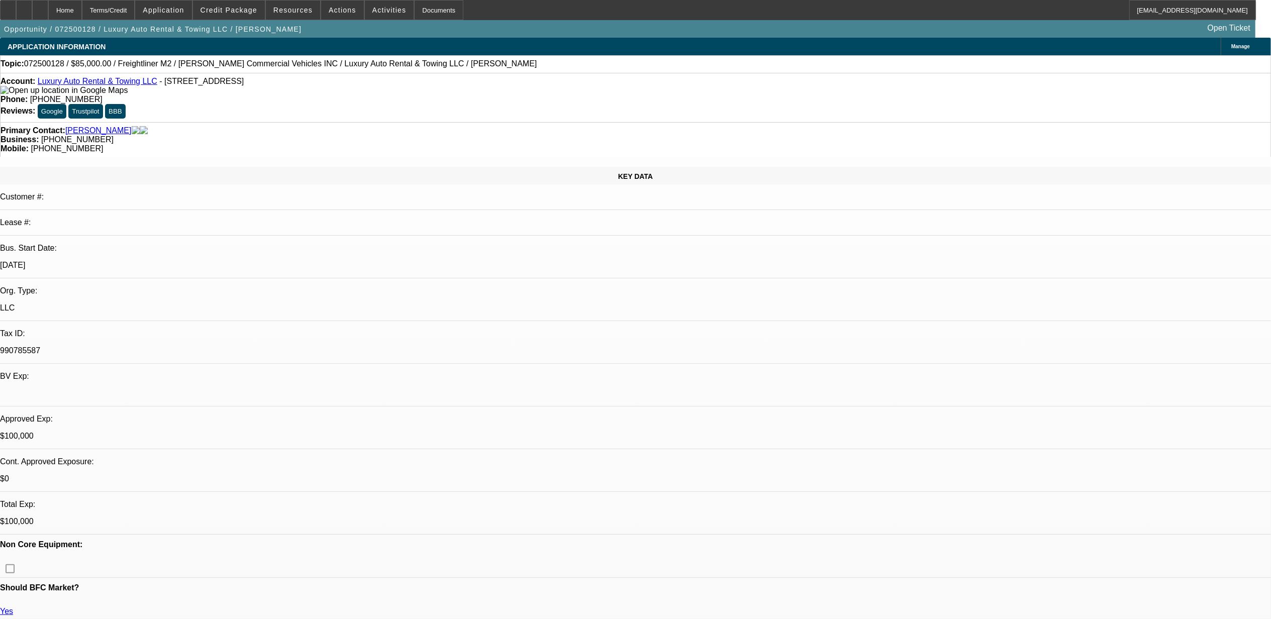
select select "2"
select select "0"
select select "1"
select select "2"
select select "6"
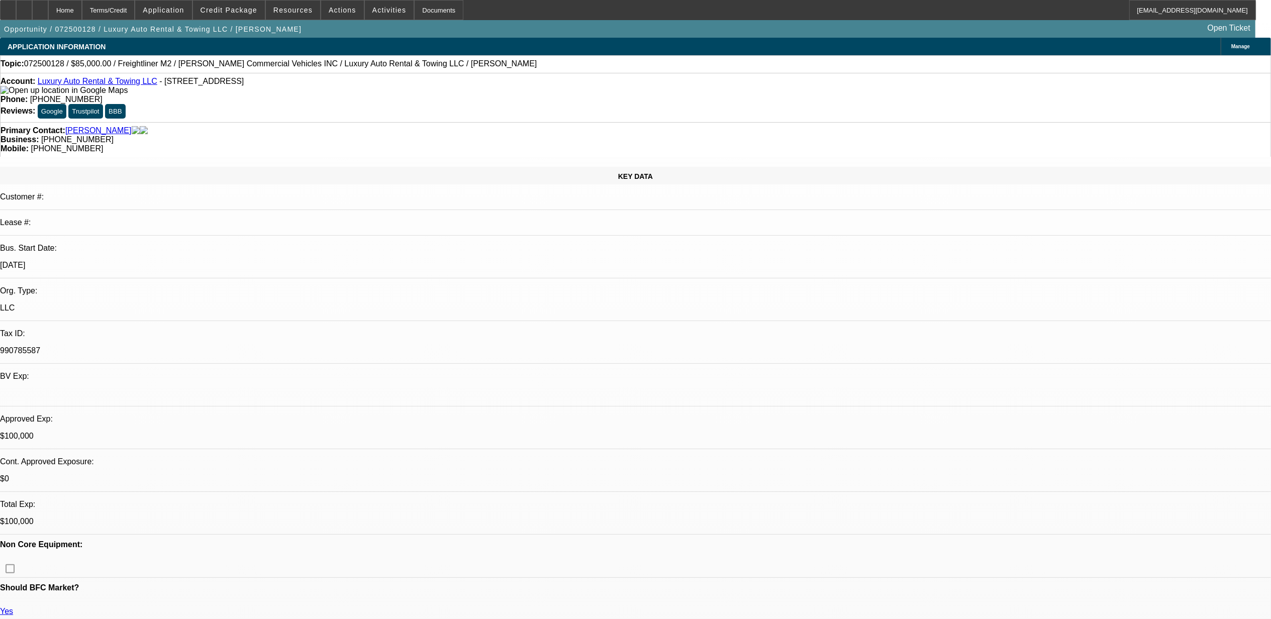
select select "1"
select select "2"
select select "6"
select select "1"
select select "2"
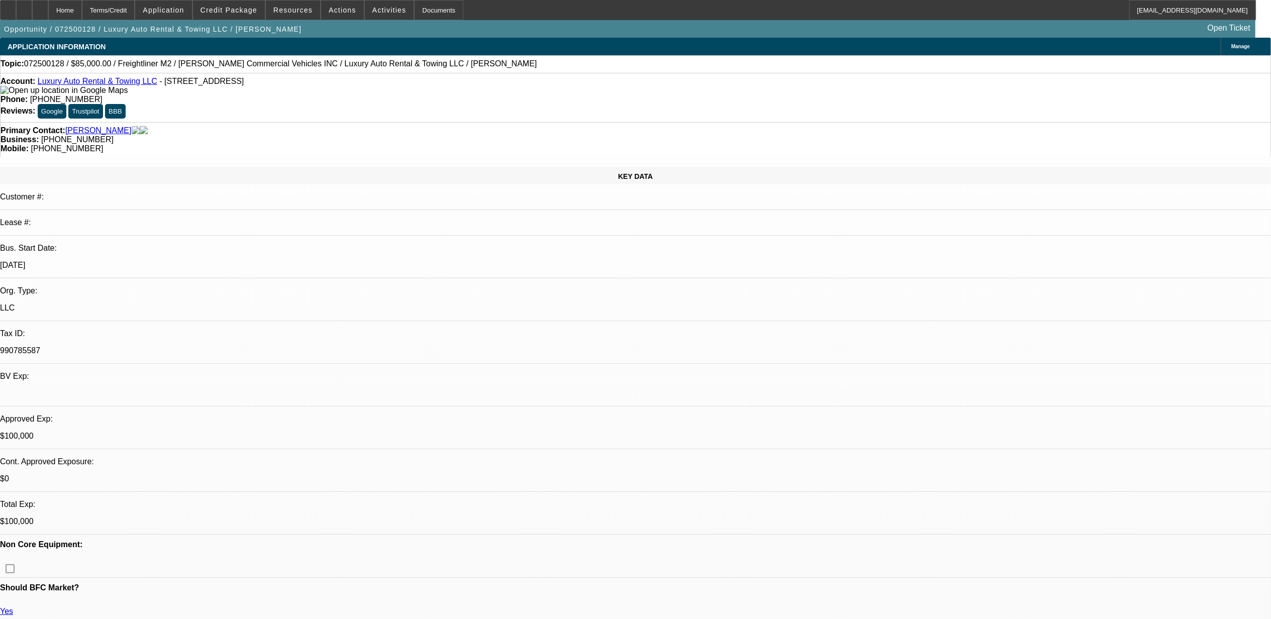
select select "6"
select select "1"
select select "2"
select select "6"
click at [48, 14] on div at bounding box center [40, 10] width 16 height 20
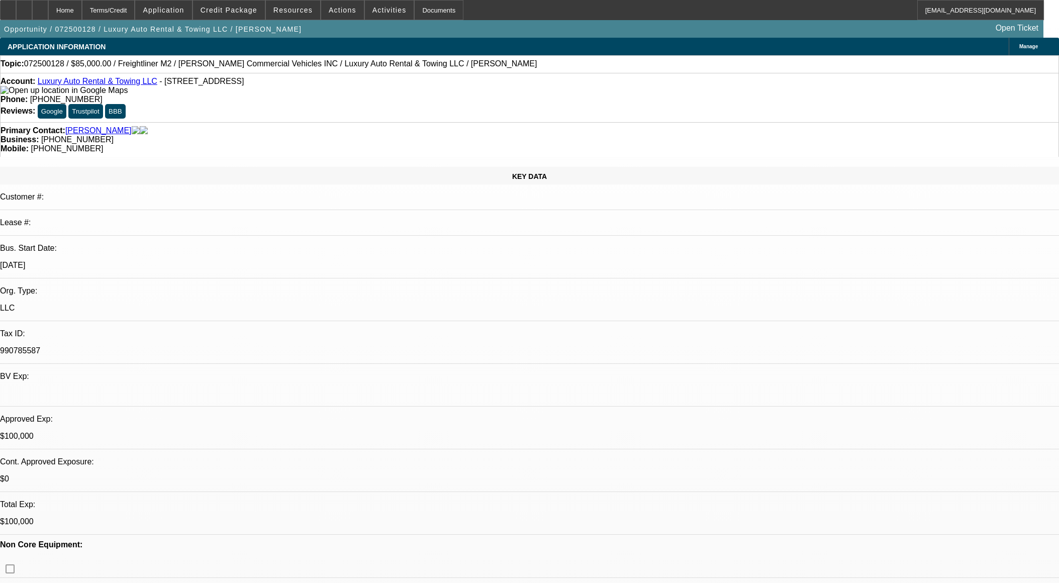
select select "0"
select select "2"
select select "0"
select select "6"
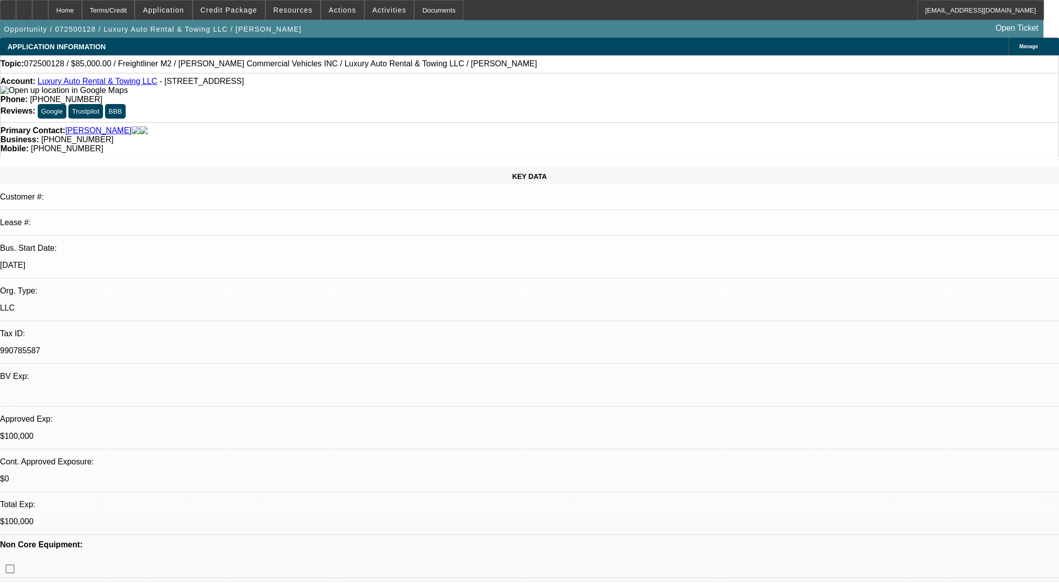
select select "0"
select select "2"
select select "0"
select select "6"
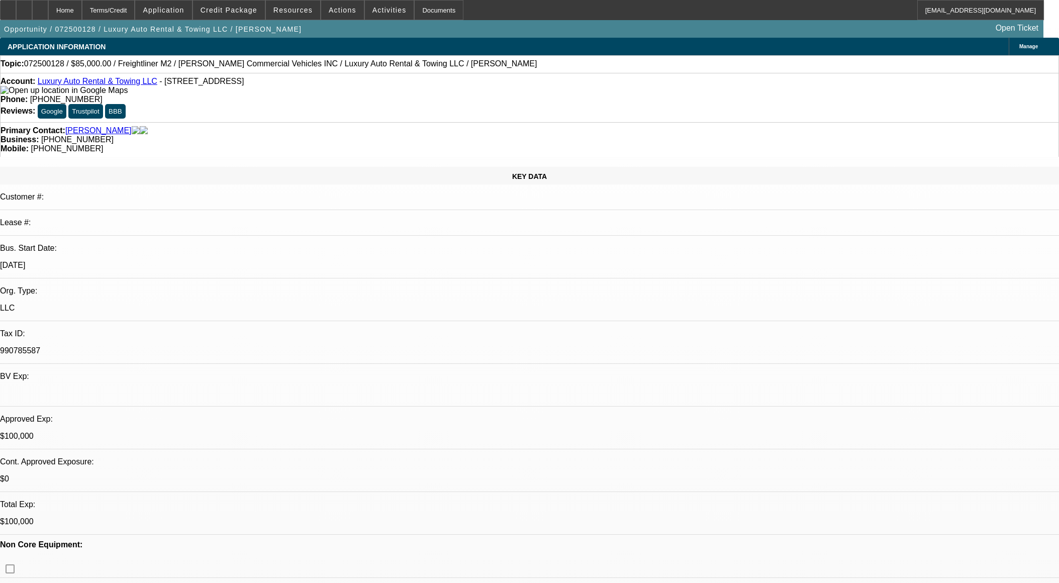
select select "0"
select select "2"
select select "0"
select select "6"
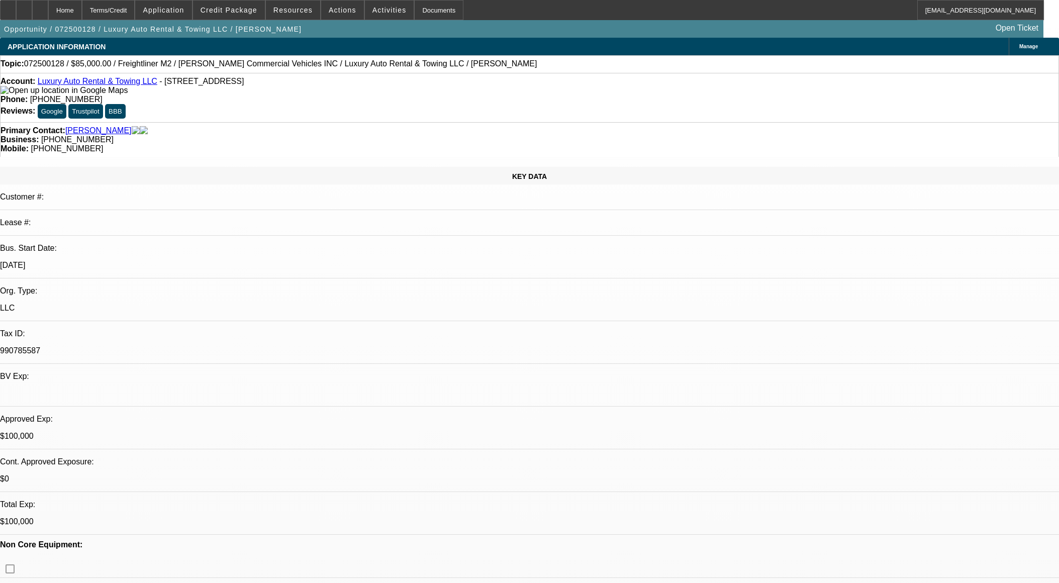
select select "0"
select select "2"
select select "0"
select select "6"
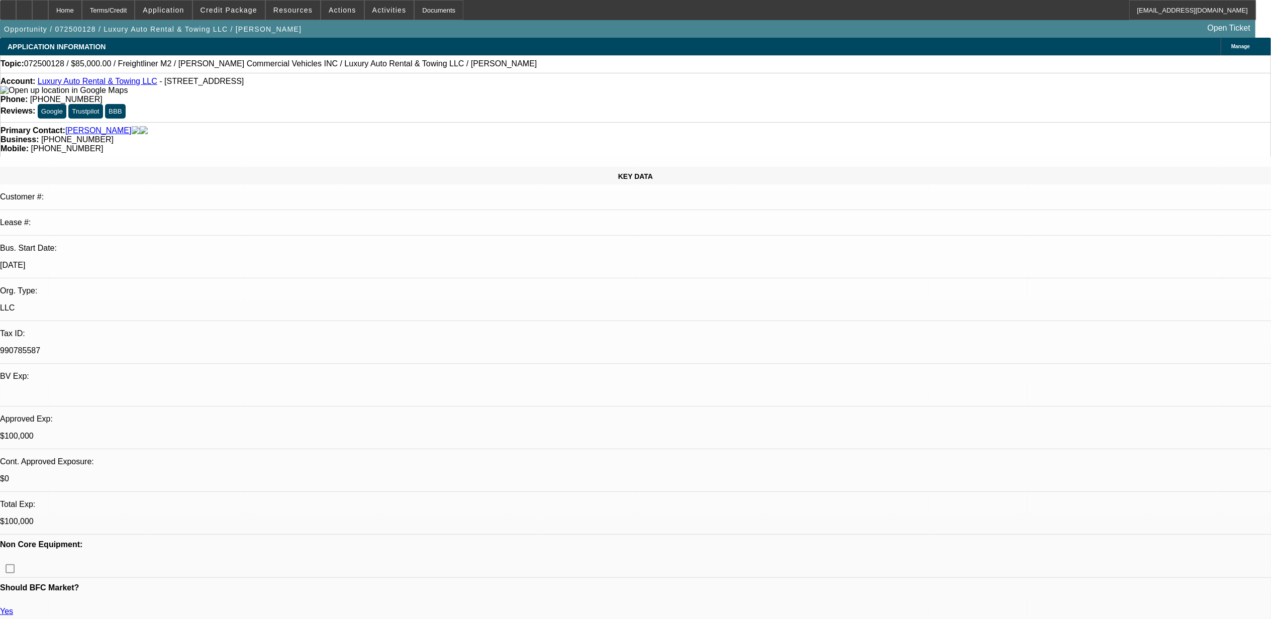
select select "0"
select select "2"
select select "0"
select select "2"
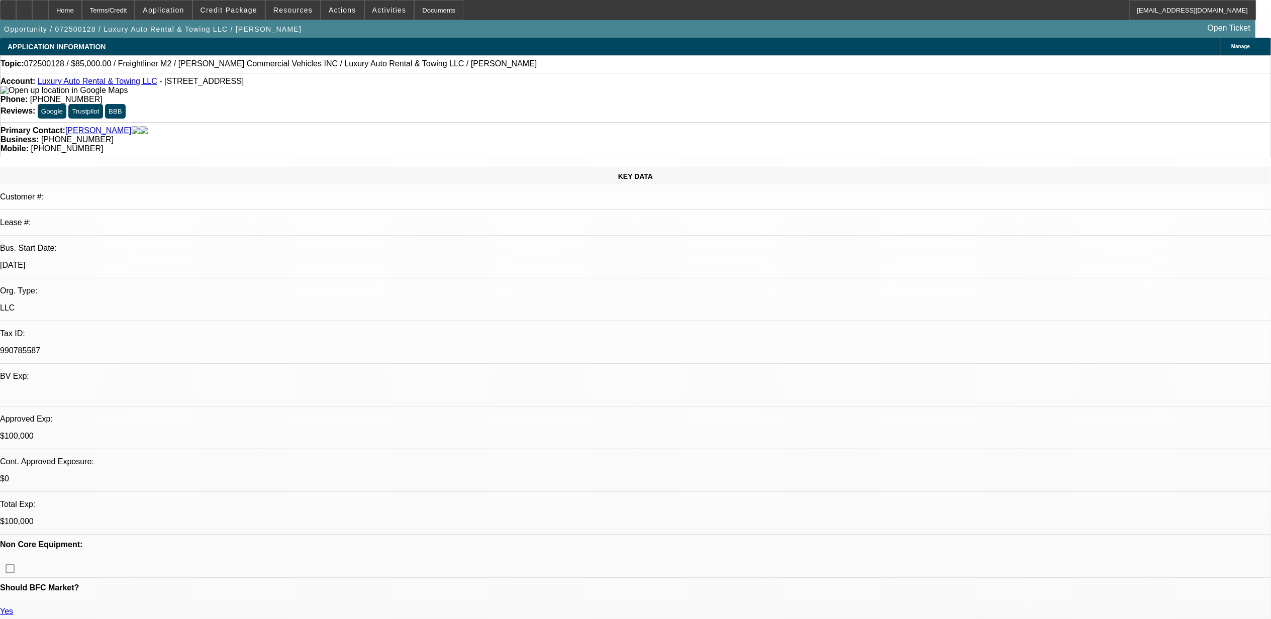
select select "0"
select select "2"
select select "0"
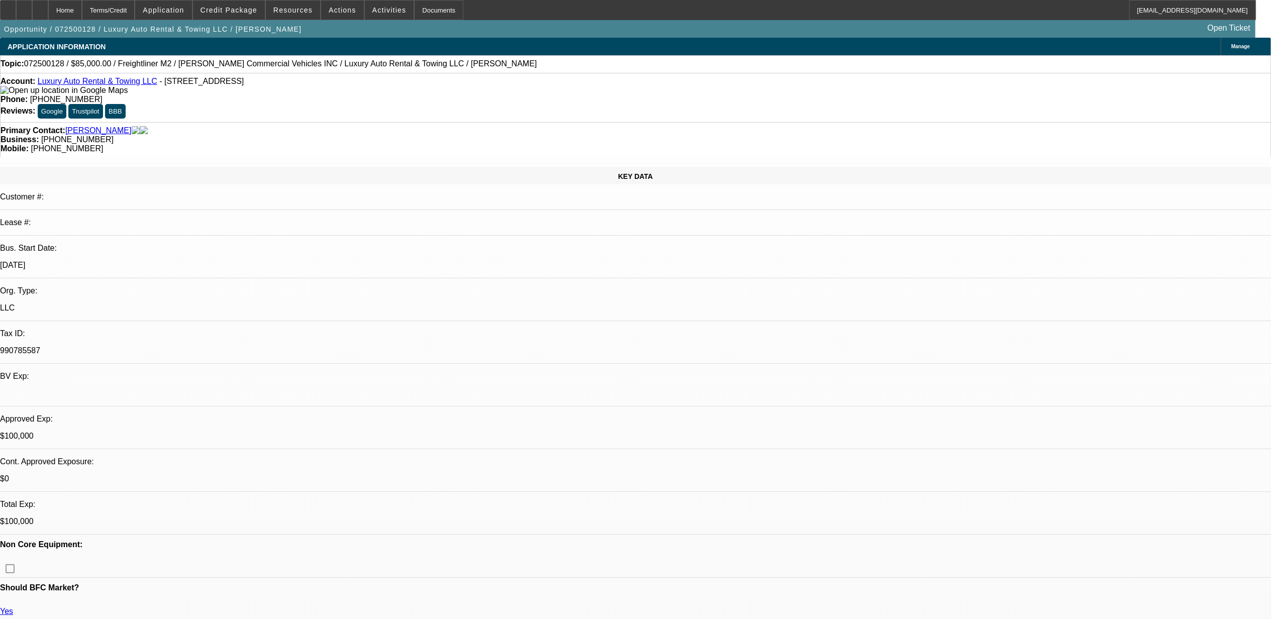
select select "2"
select select "0"
select select "1"
select select "2"
select select "6"
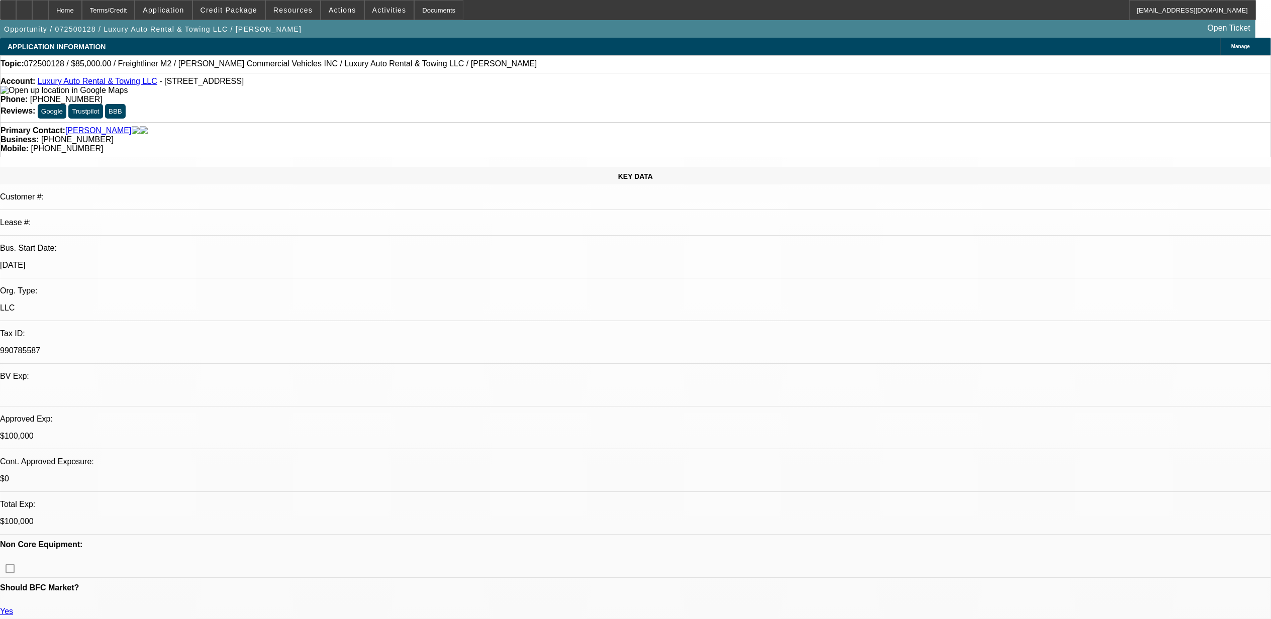
select select "1"
select select "2"
select select "6"
select select "1"
select select "2"
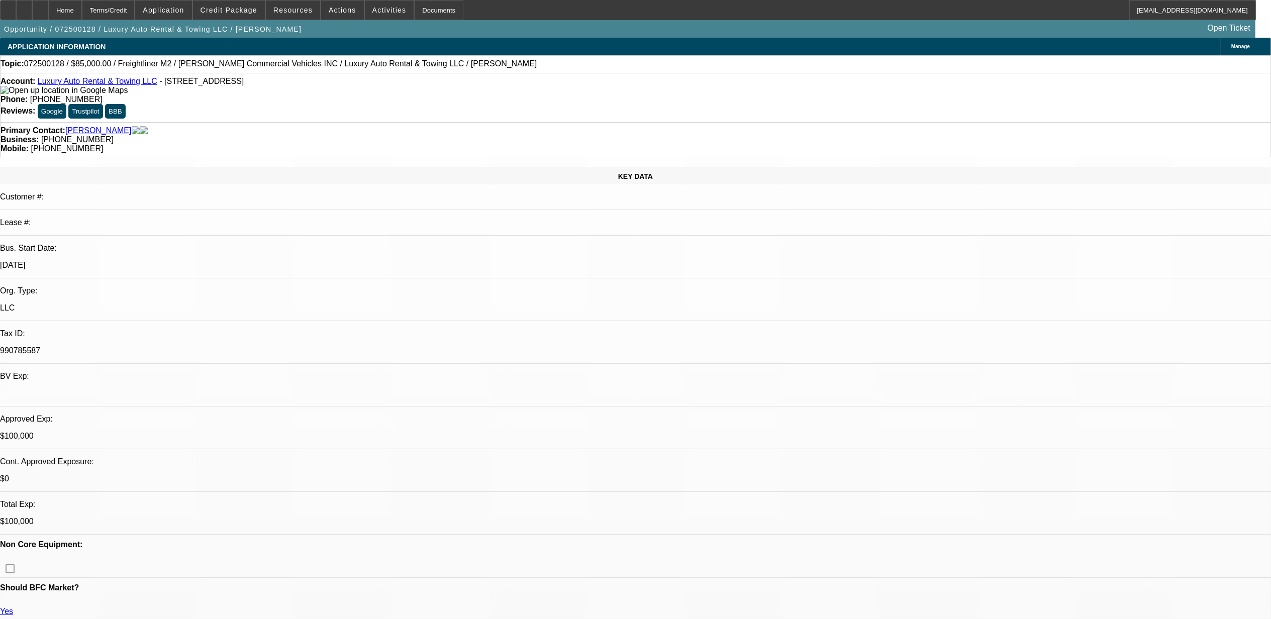
select select "6"
select select "1"
select select "2"
select select "6"
click at [226, 5] on button "Credit Package" at bounding box center [229, 10] width 72 height 19
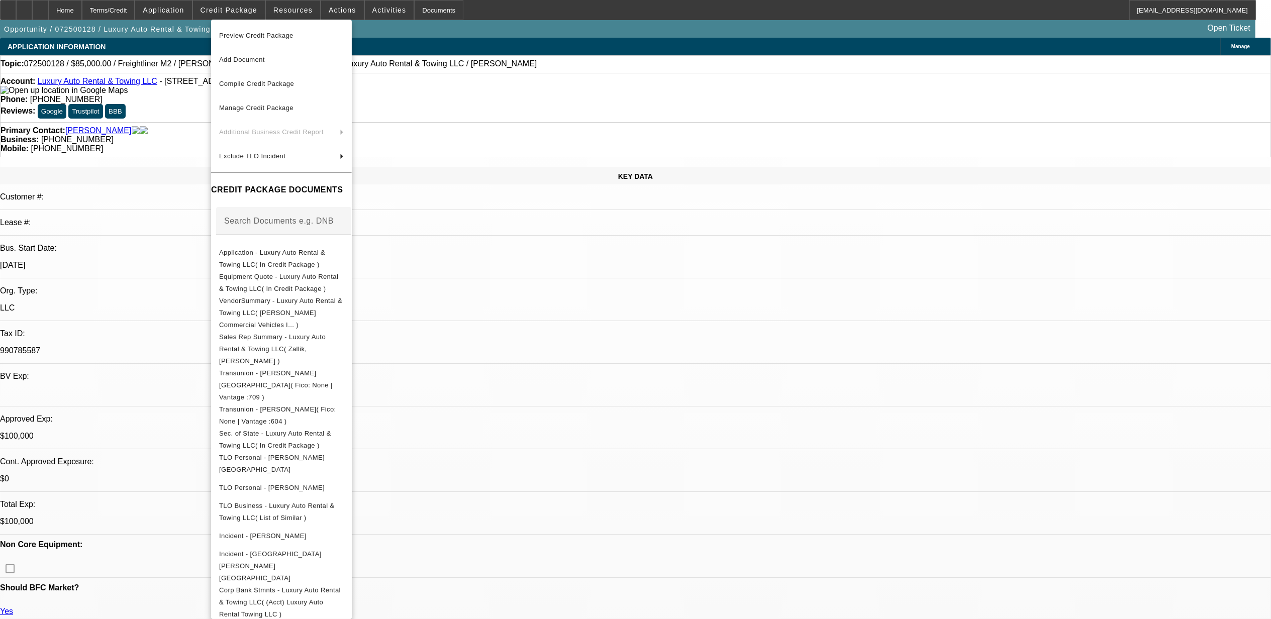
click at [631, 557] on div at bounding box center [635, 309] width 1271 height 619
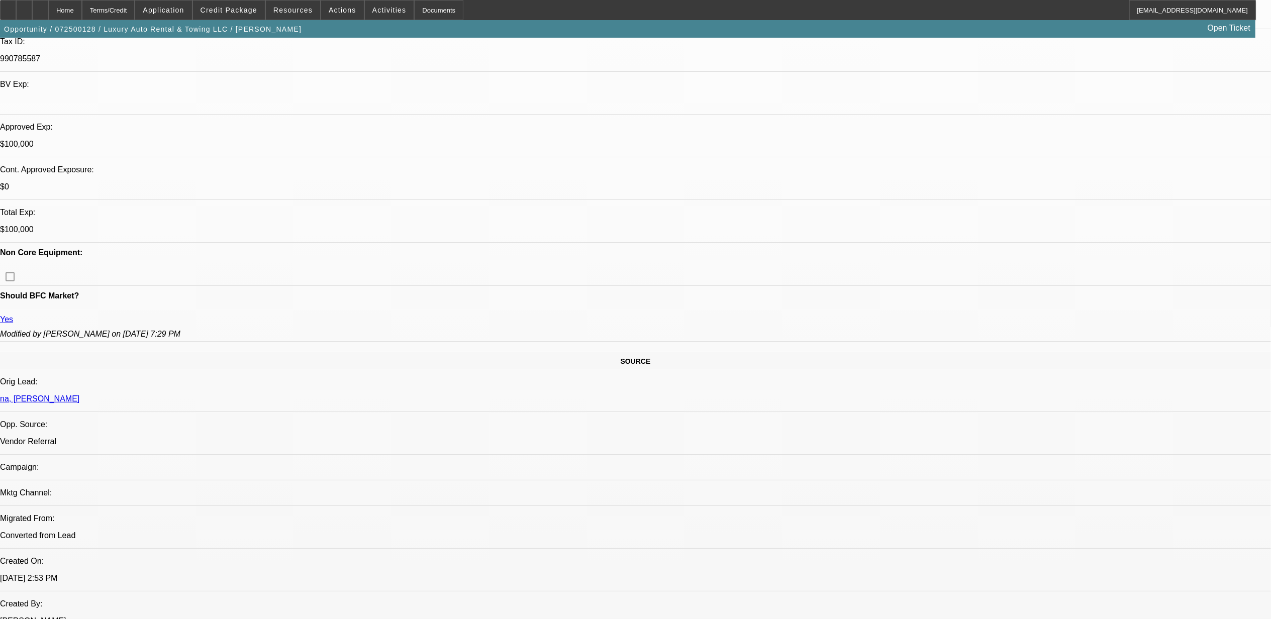
scroll to position [201, 0]
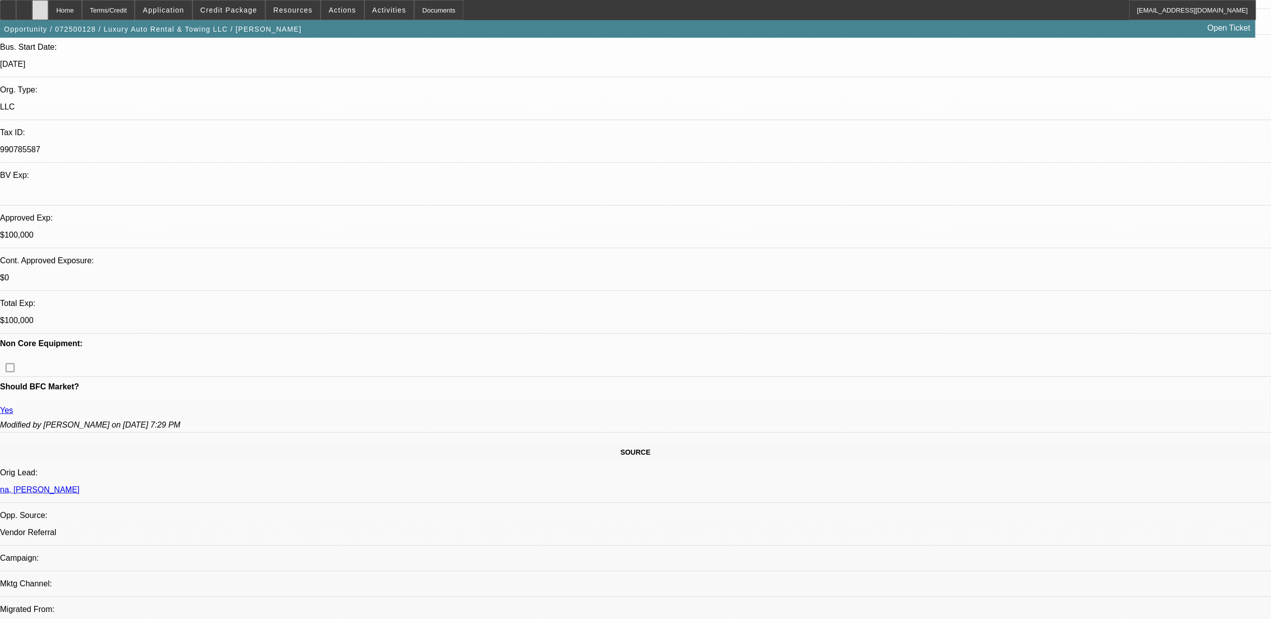
click at [48, 2] on div at bounding box center [40, 10] width 16 height 20
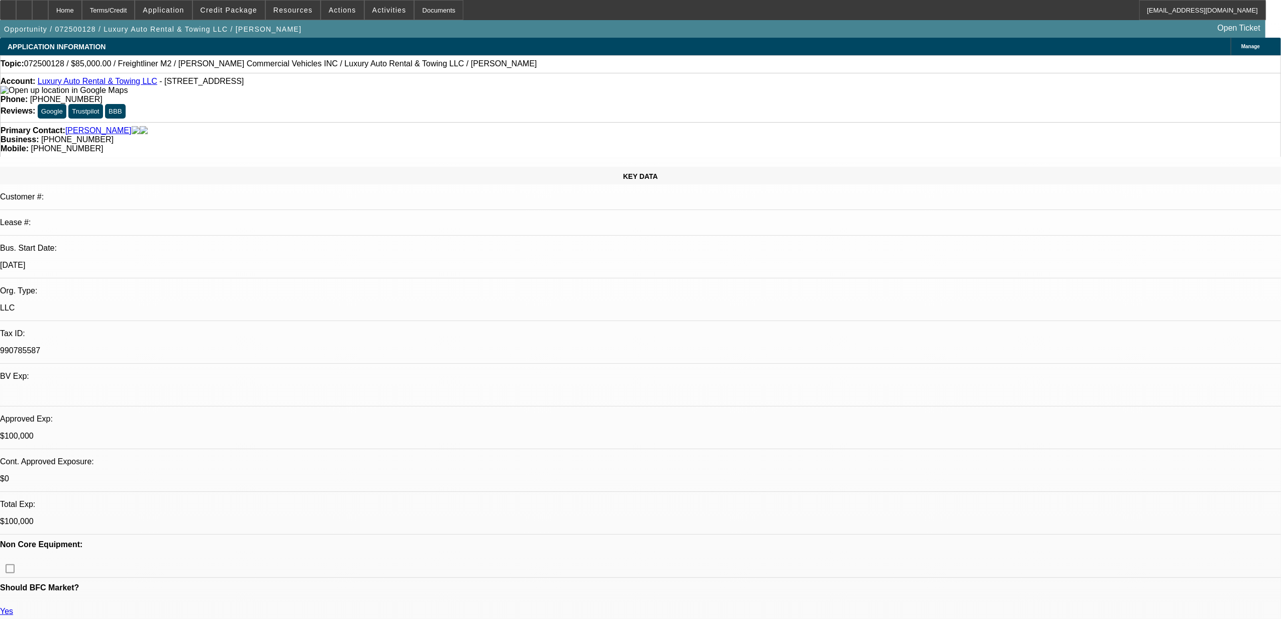
select select "0"
select select "2"
select select "0"
select select "6"
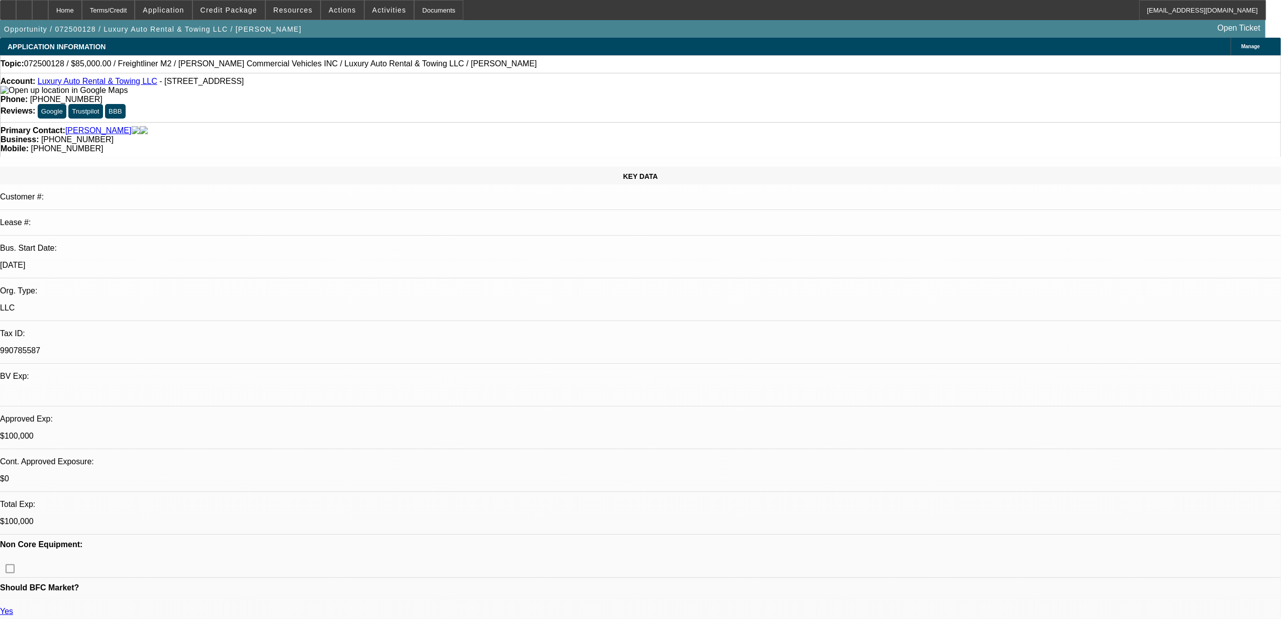
select select "0"
select select "2"
select select "0"
select select "6"
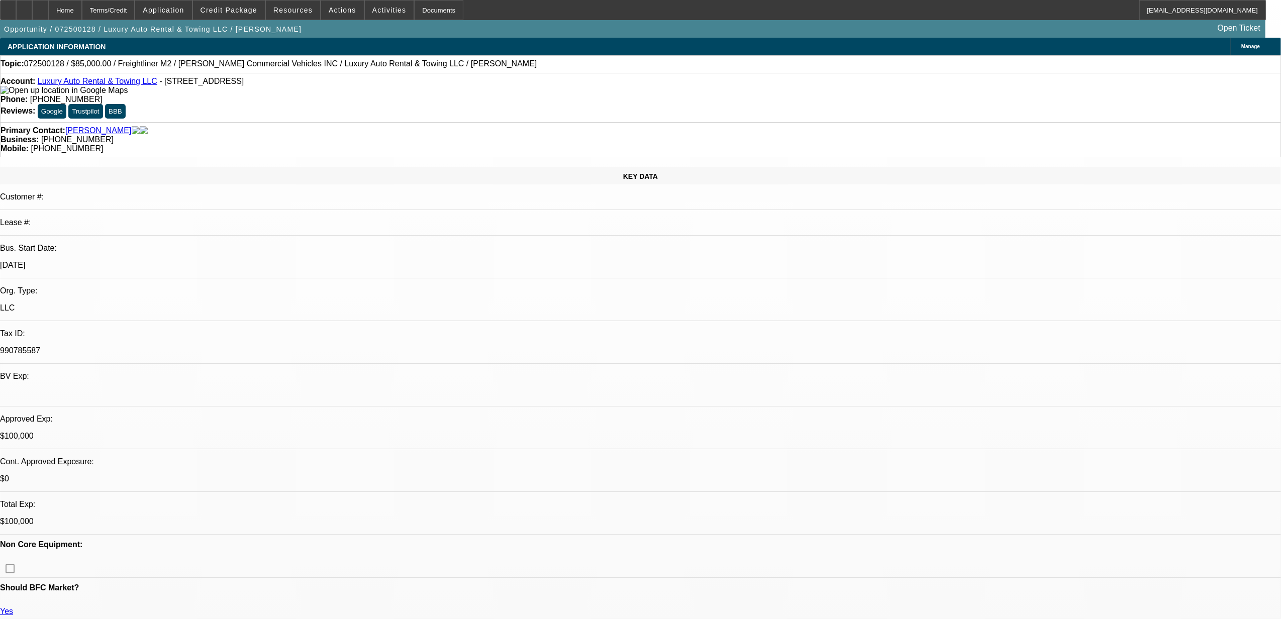
select select "0"
select select "2"
select select "0"
select select "6"
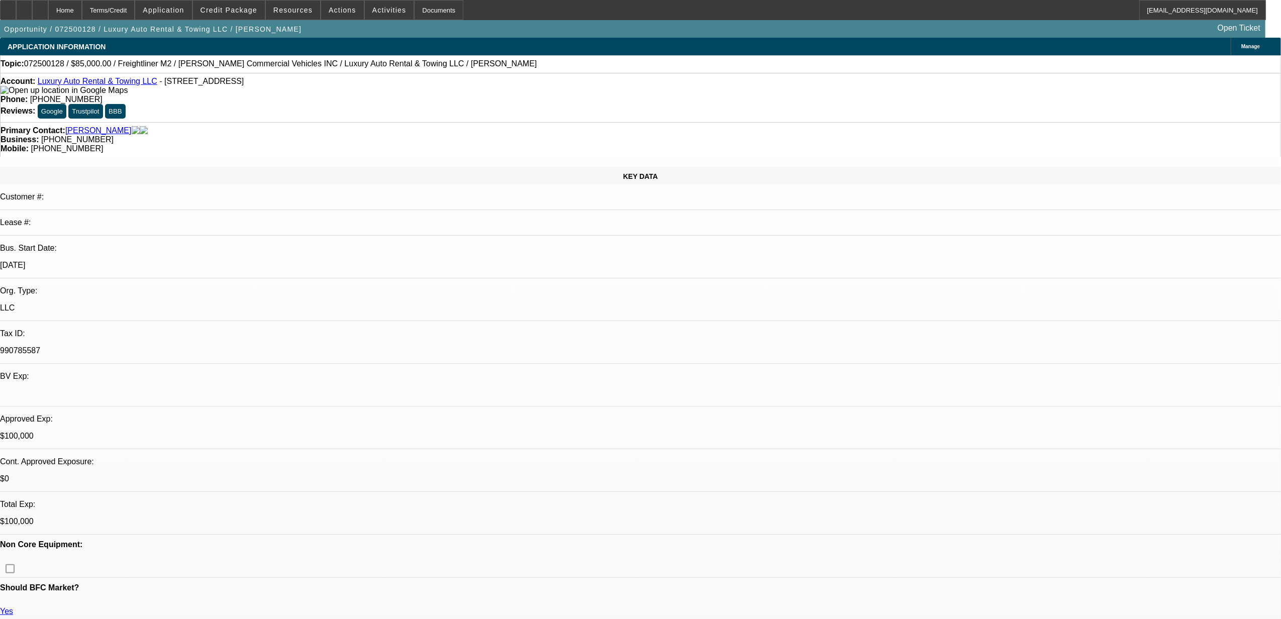
select select "0"
select select "2"
select select "0"
select select "6"
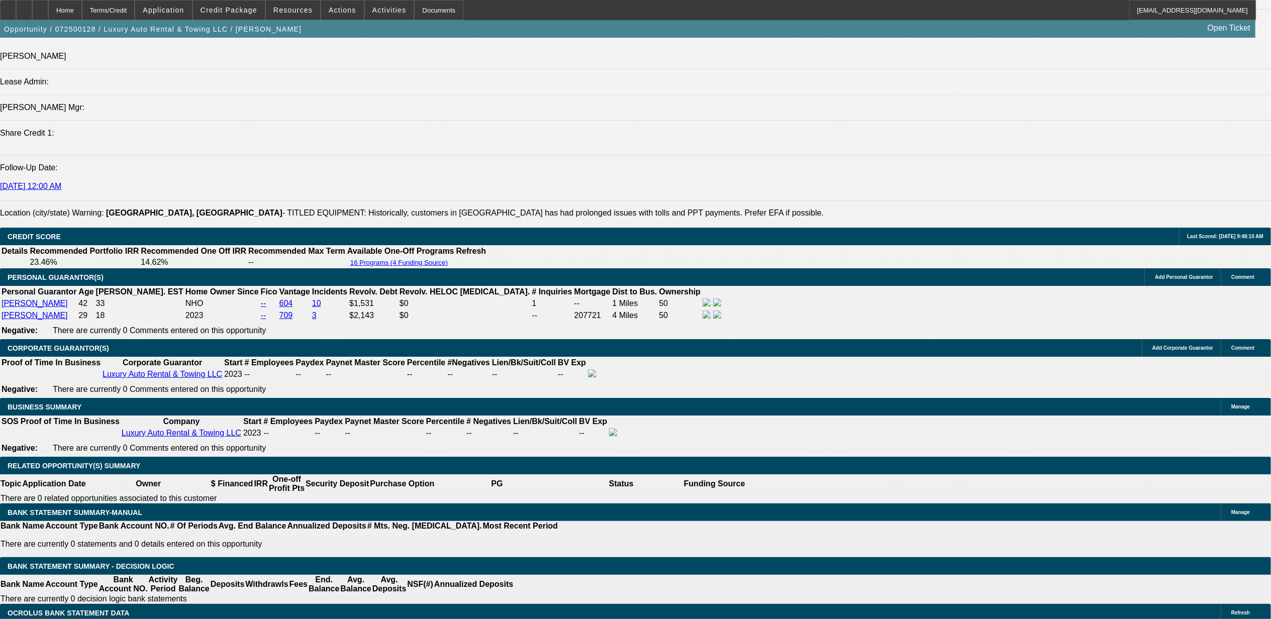
scroll to position [1273, 0]
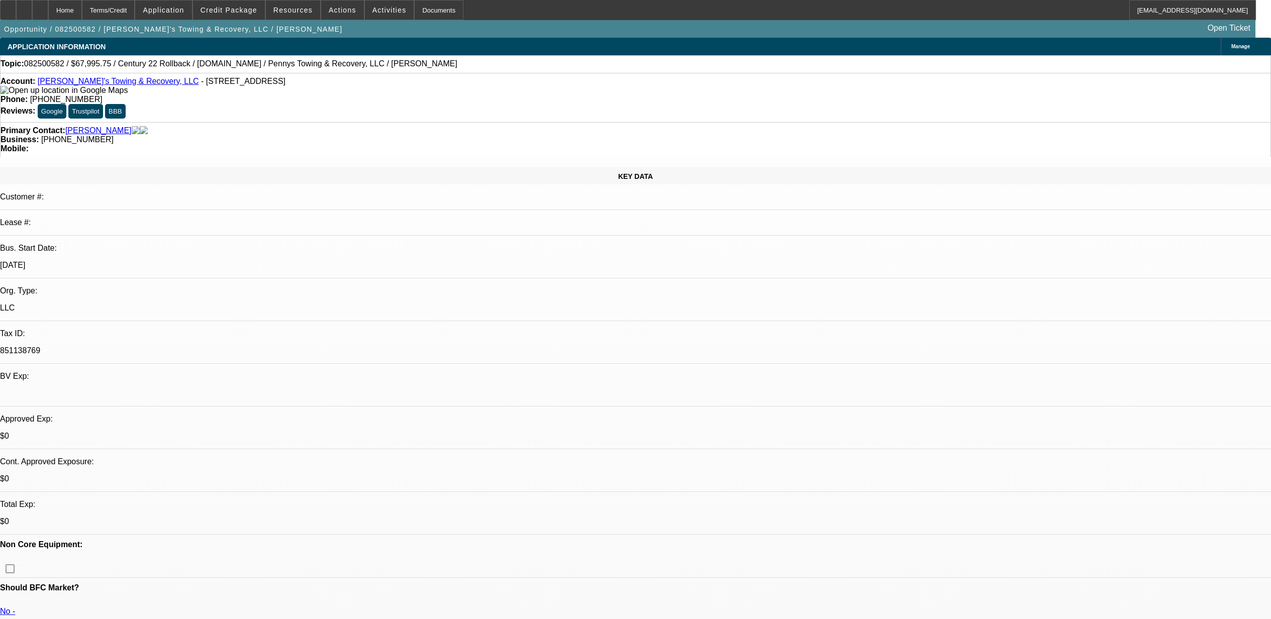
select select "0.15"
select select "2"
select select "0.1"
select select "4"
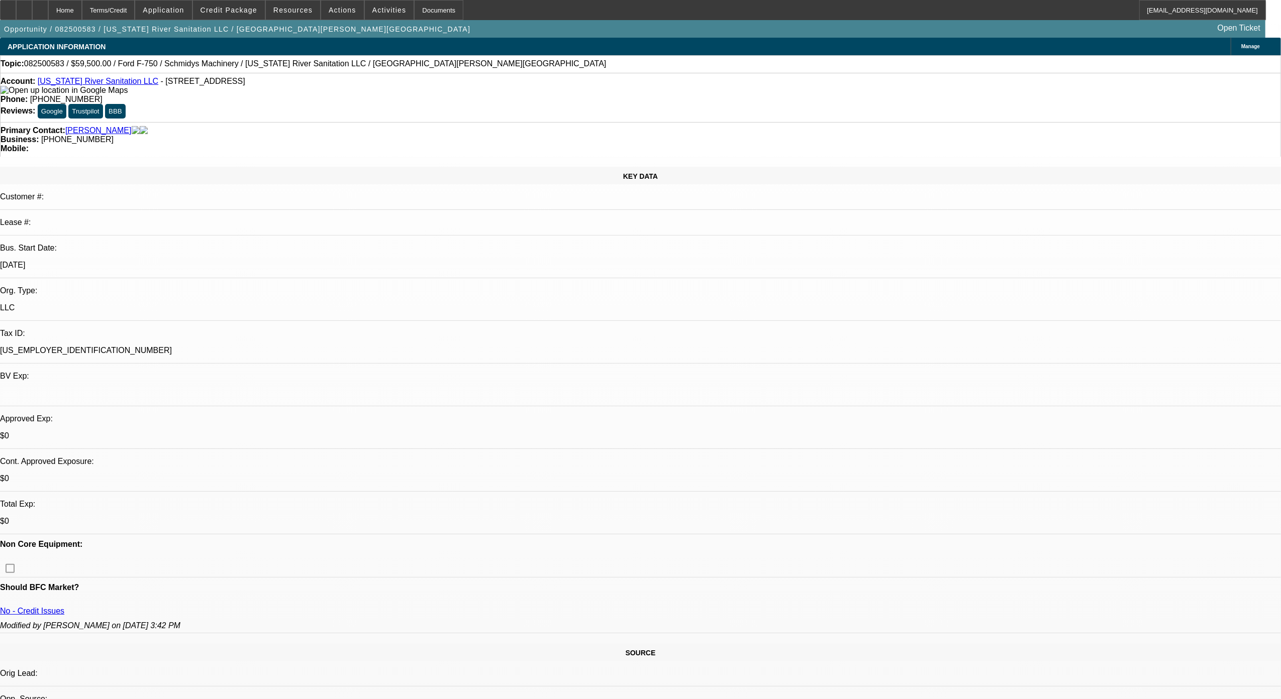
select select "0"
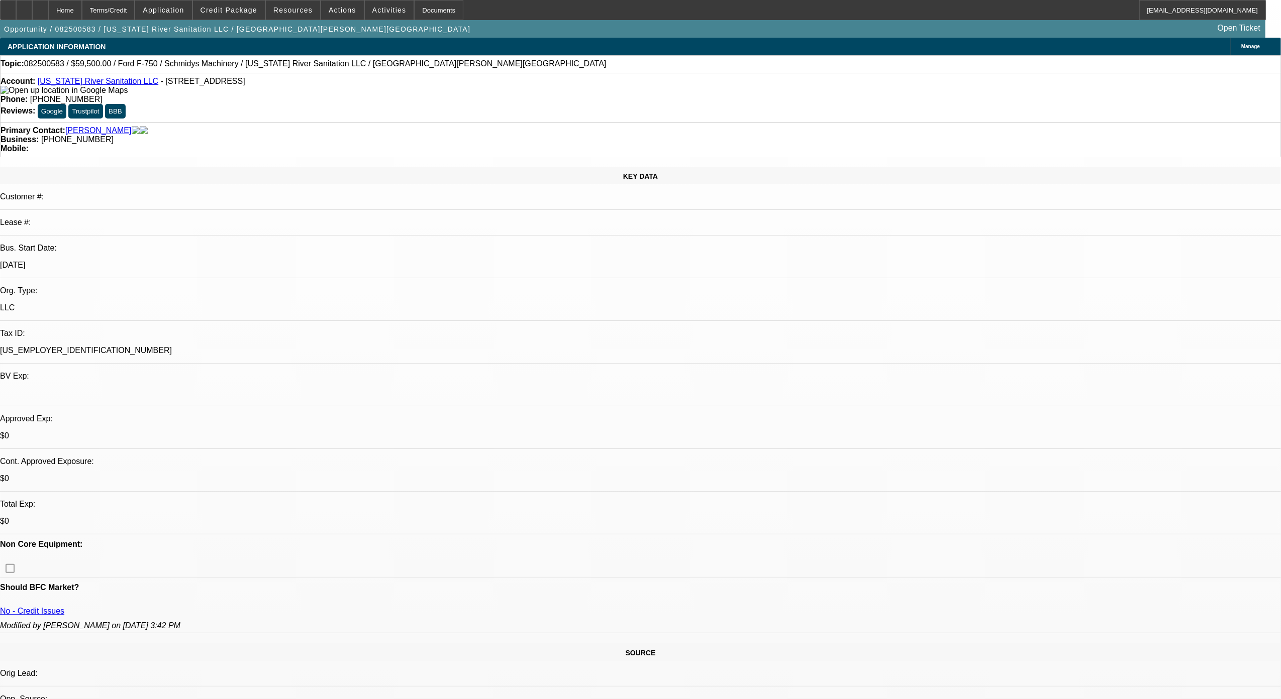
select select "0"
select select "1"
select select "6"
select select "1"
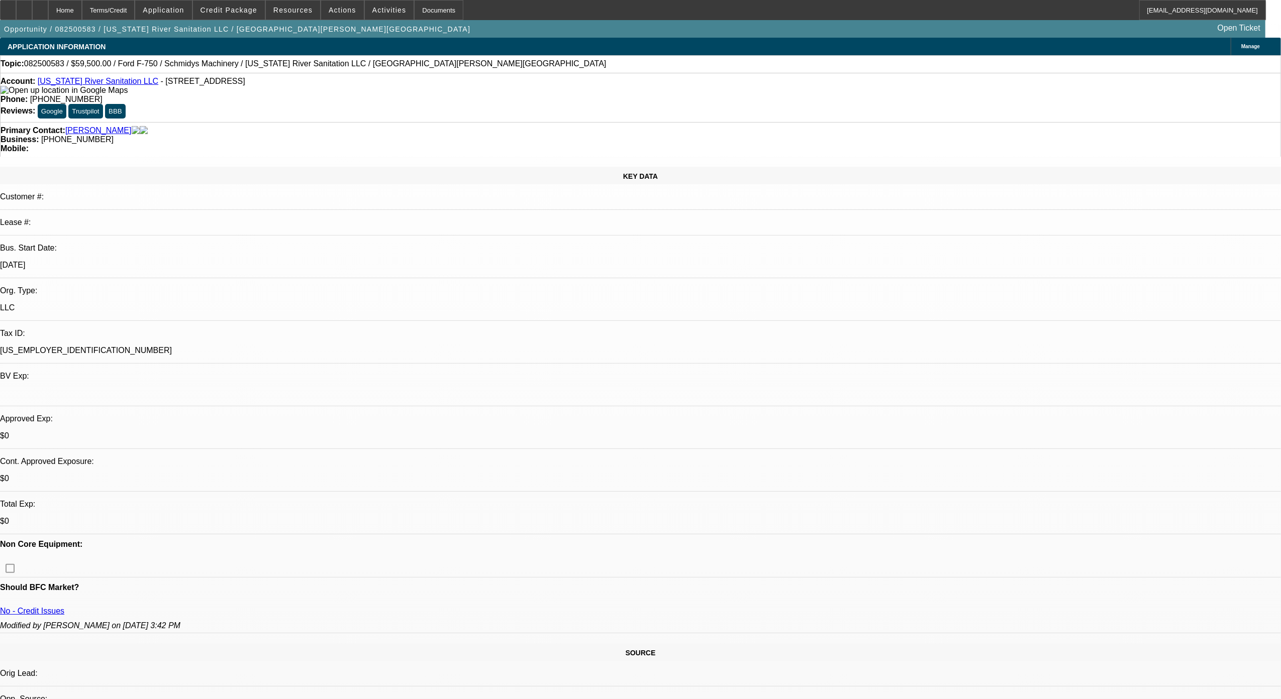
select select "1"
select select "6"
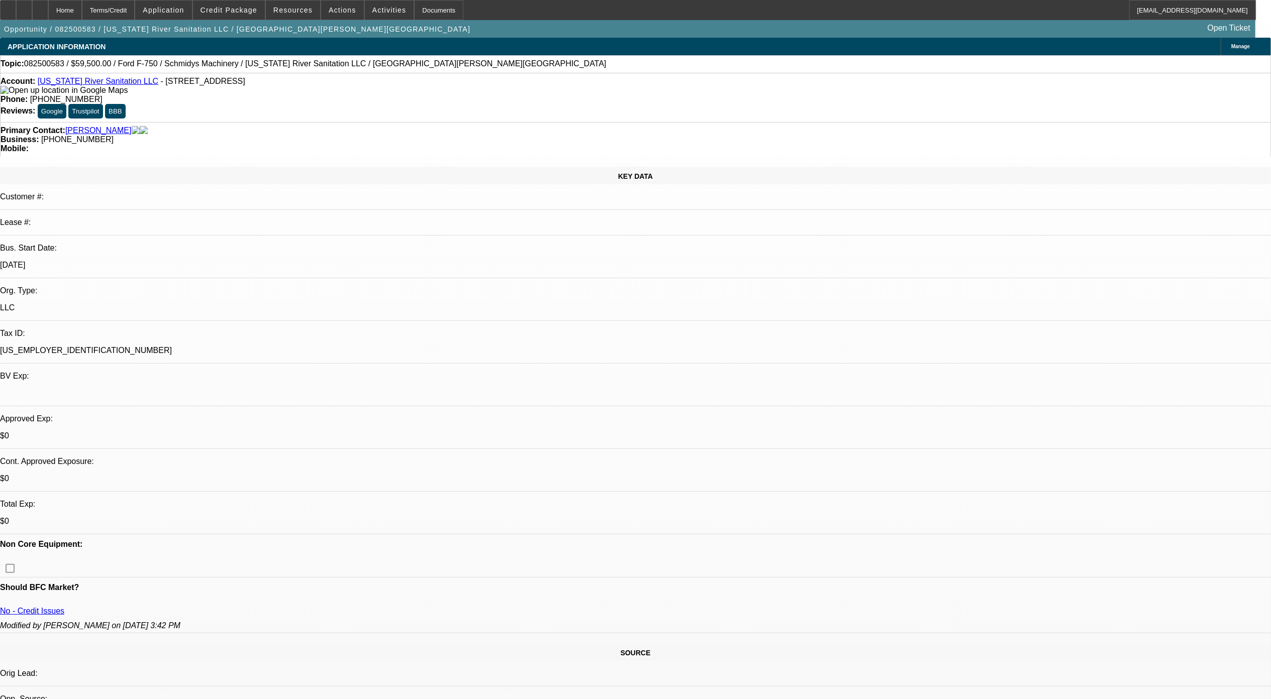
select select "0"
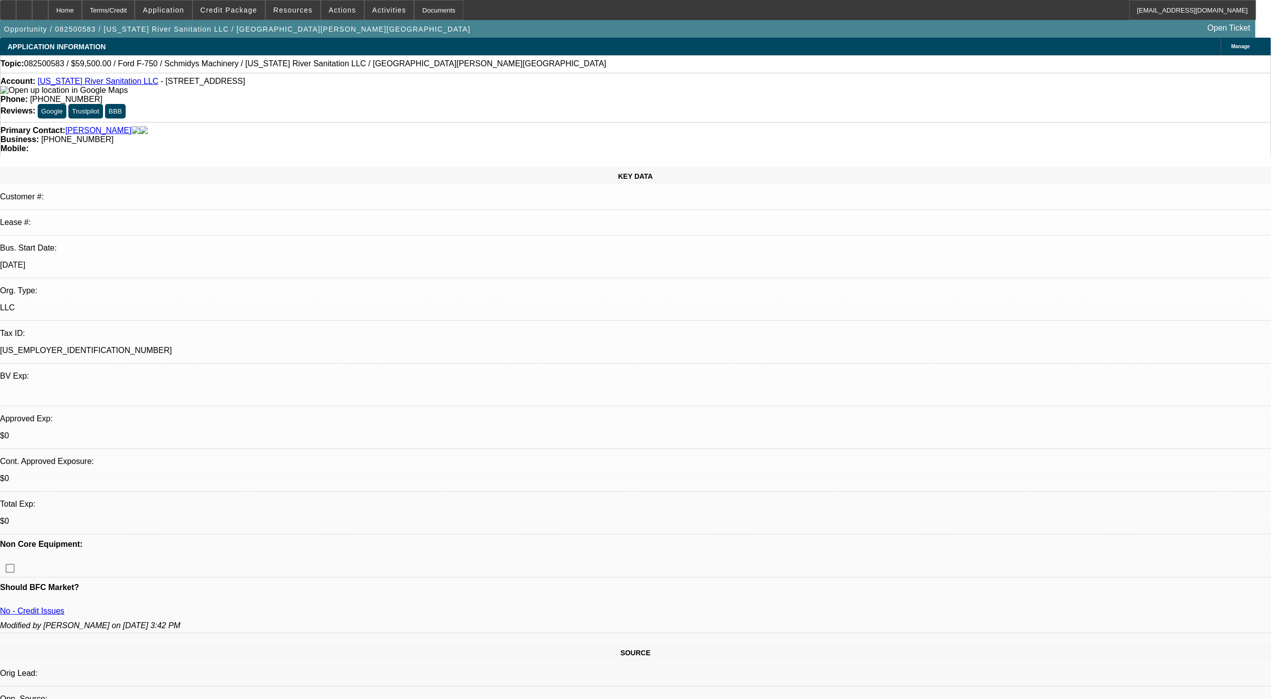
select select "0"
select select "1"
select select "6"
select select "1"
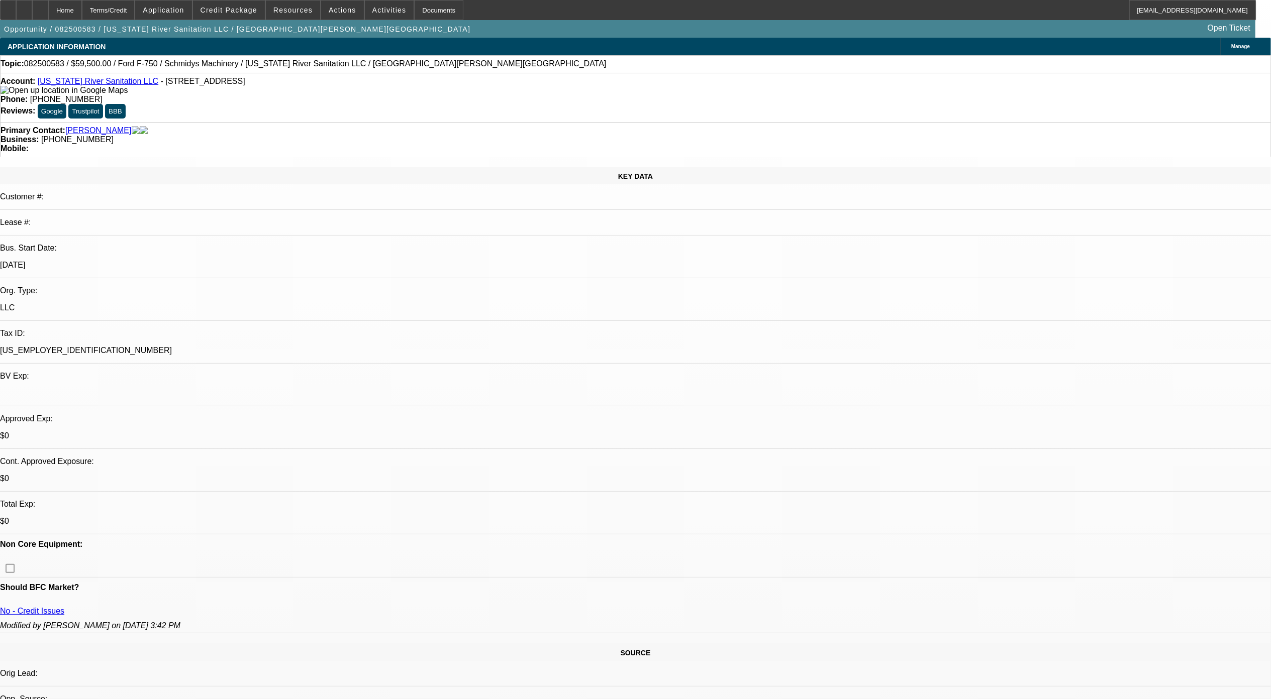
select select "1"
select select "6"
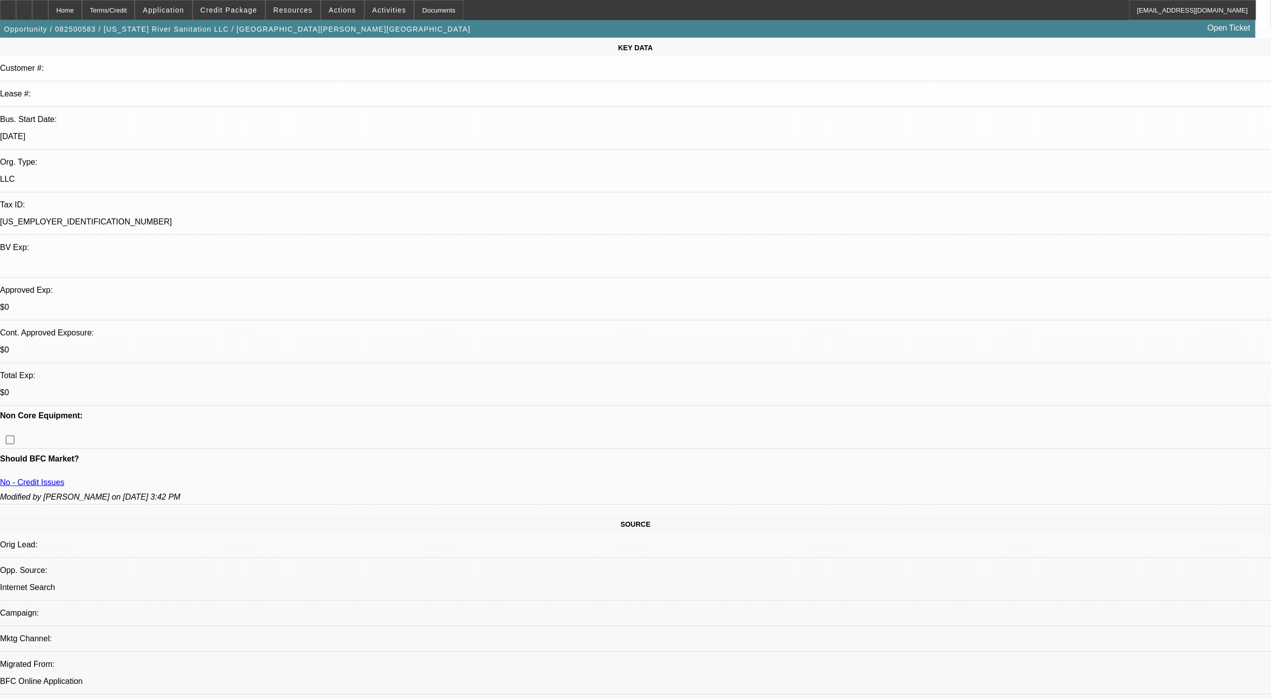
scroll to position [134, 0]
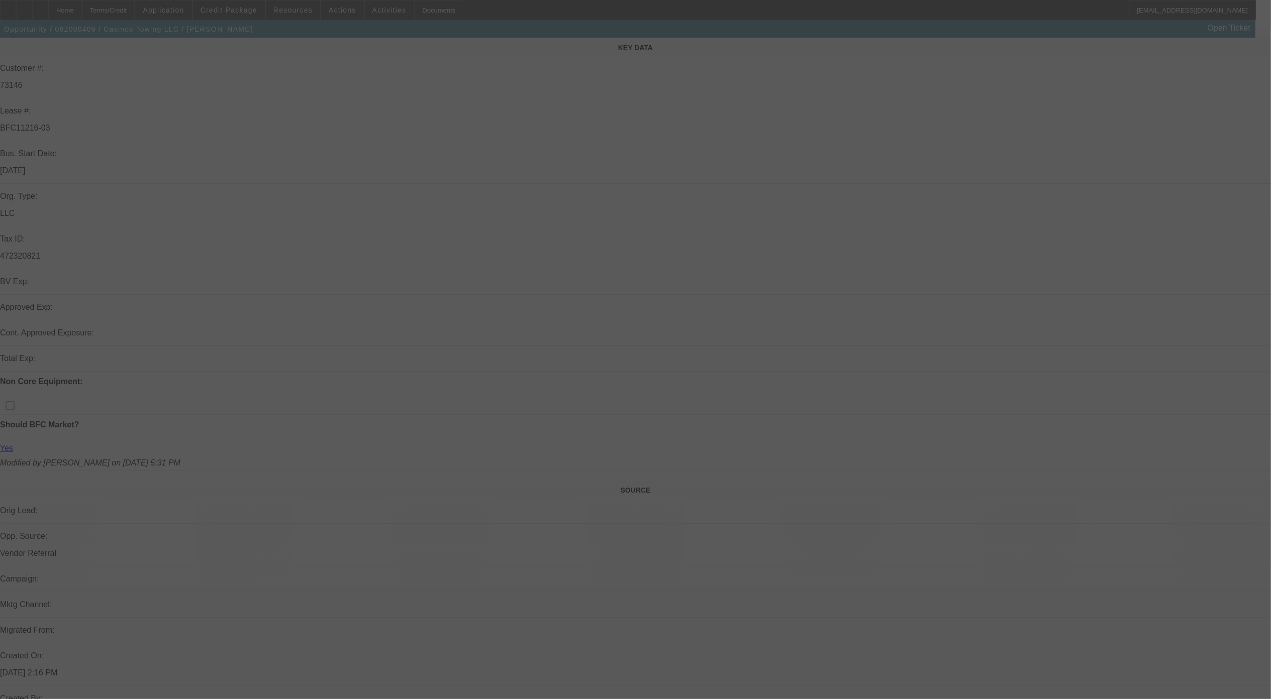
scroll to position [134, 0]
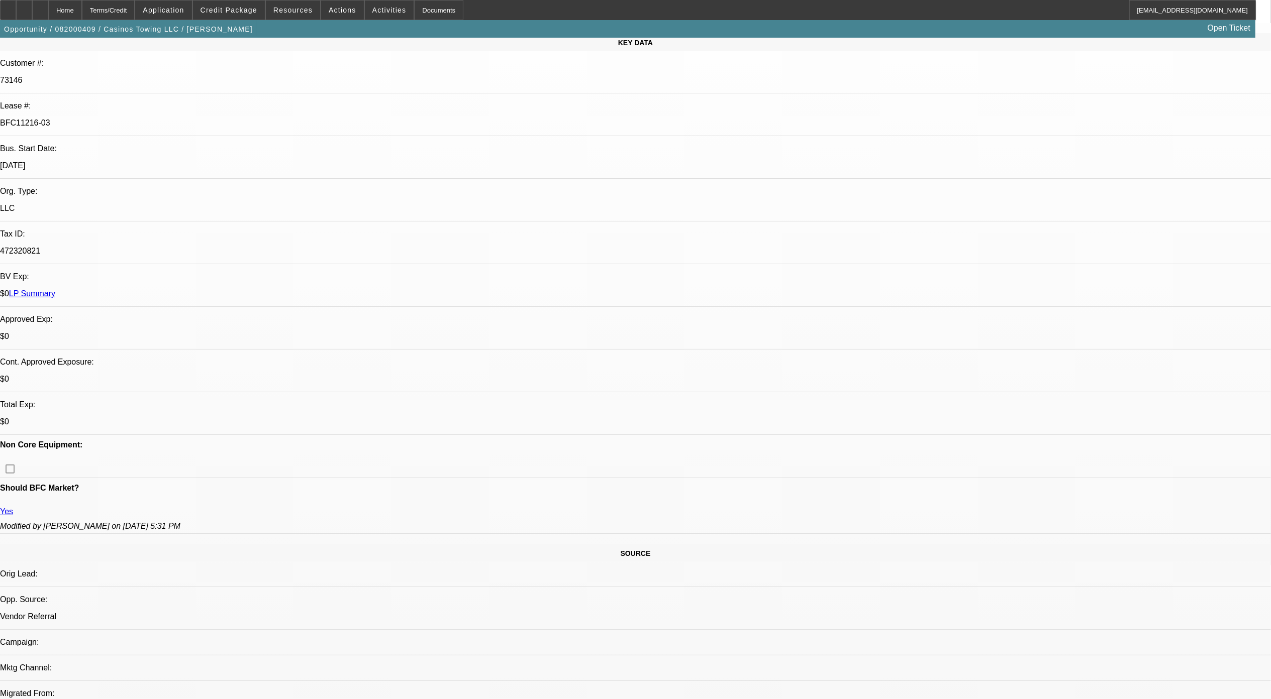
select select "0"
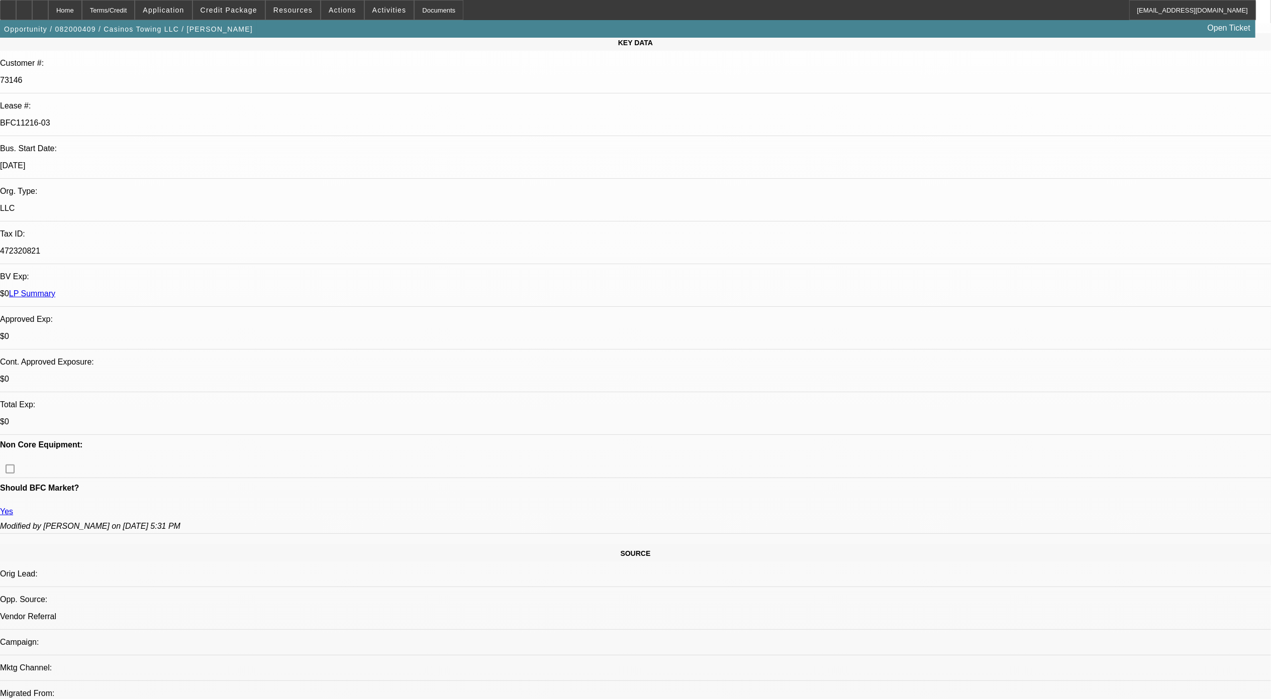
select select "0"
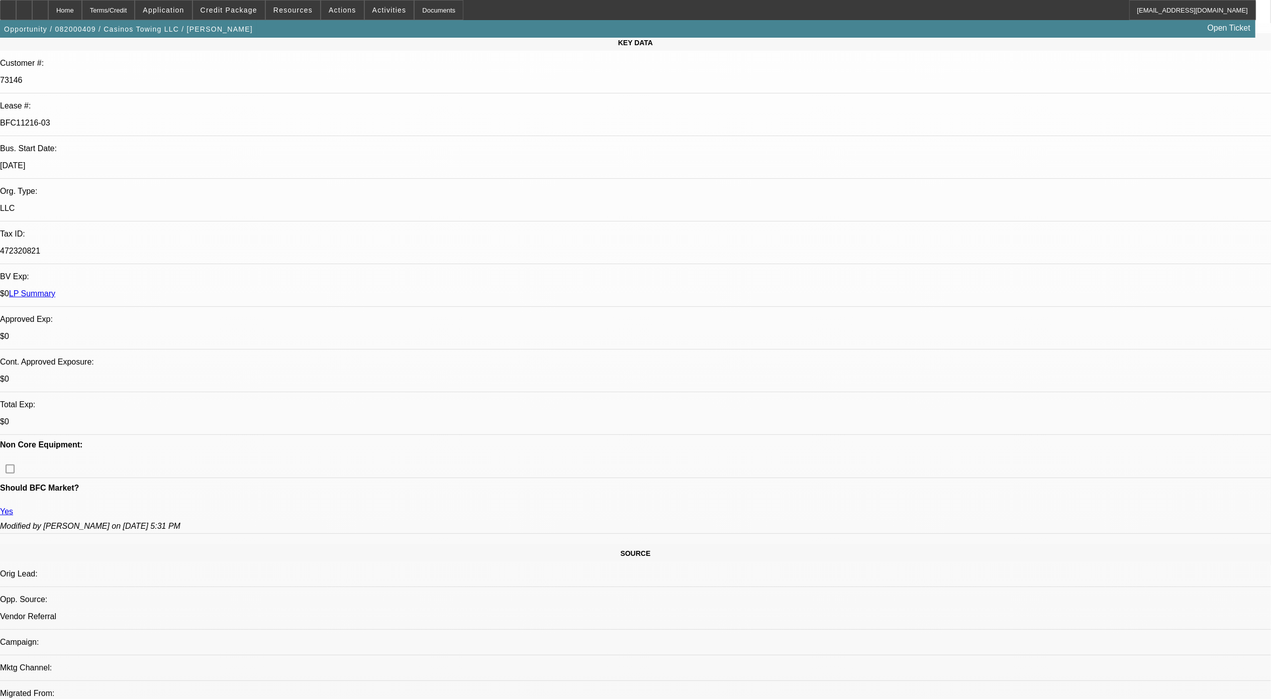
select select "0"
select select "1"
select select "6"
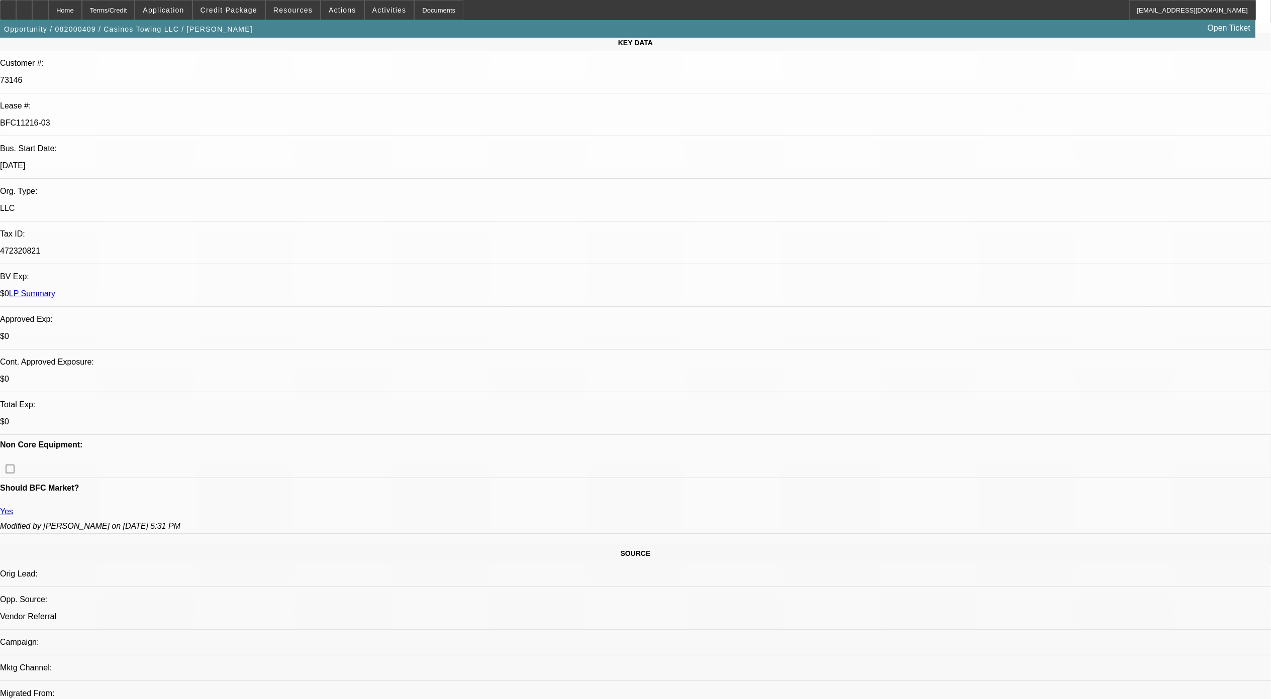
select select "1"
select select "2"
select select "6"
select select "1"
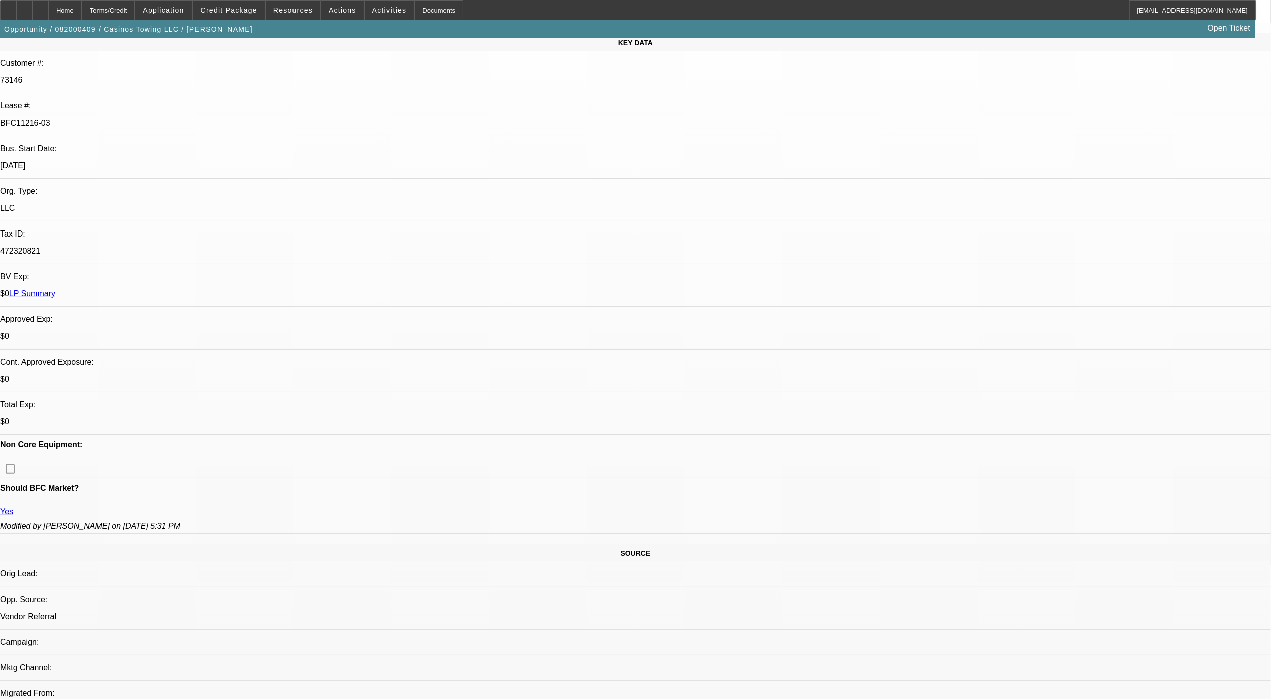
select select "6"
select select "1"
select select "2"
select select "6"
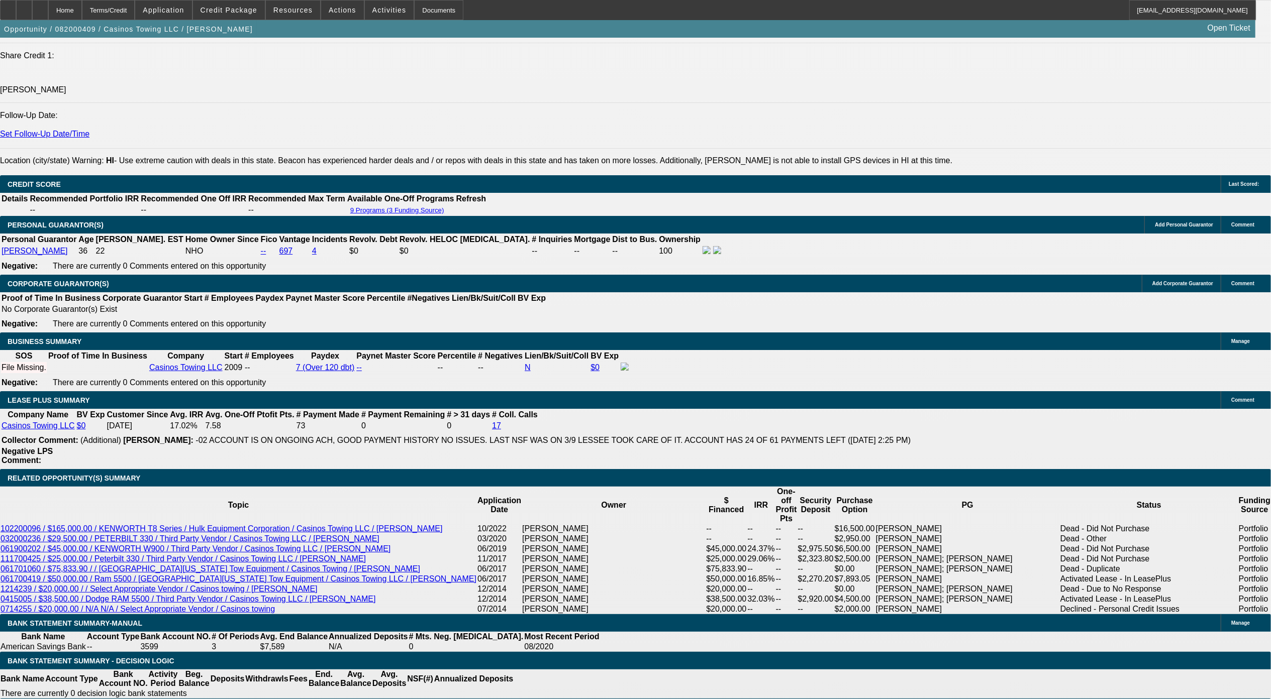
scroll to position [1407, 0]
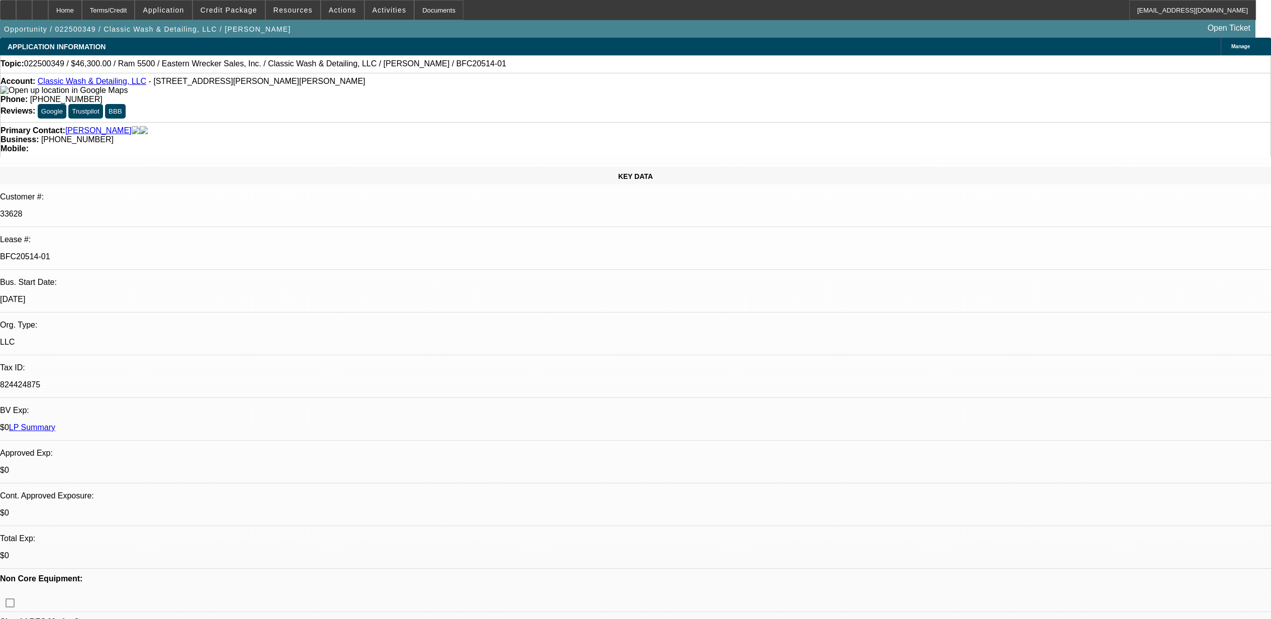
select select "0"
select select "3"
select select "0"
select select "6"
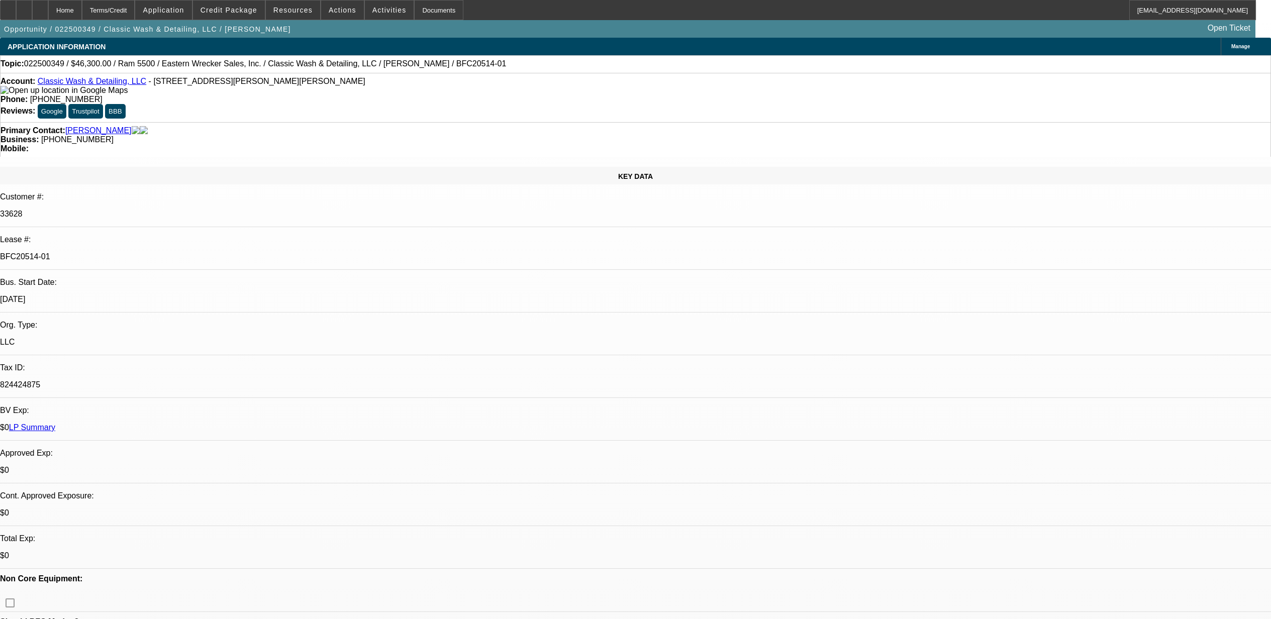
select select "0"
select select "3"
select select "0.1"
select select "4"
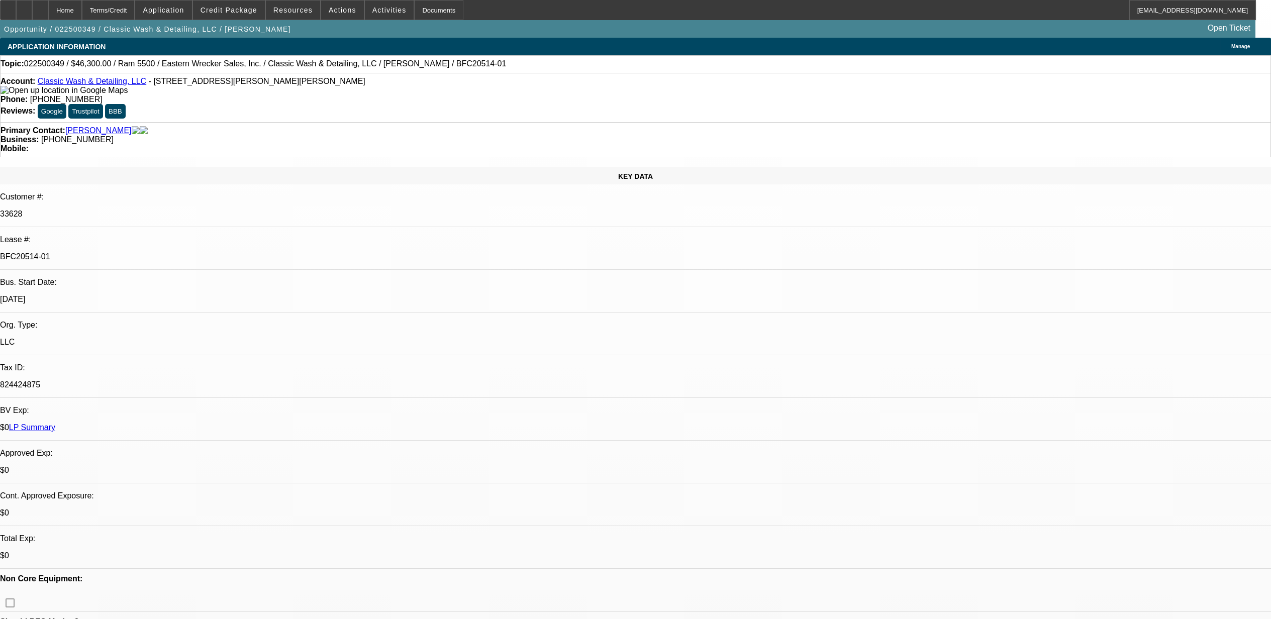
select select "0"
select select "3"
select select "0"
select select "6"
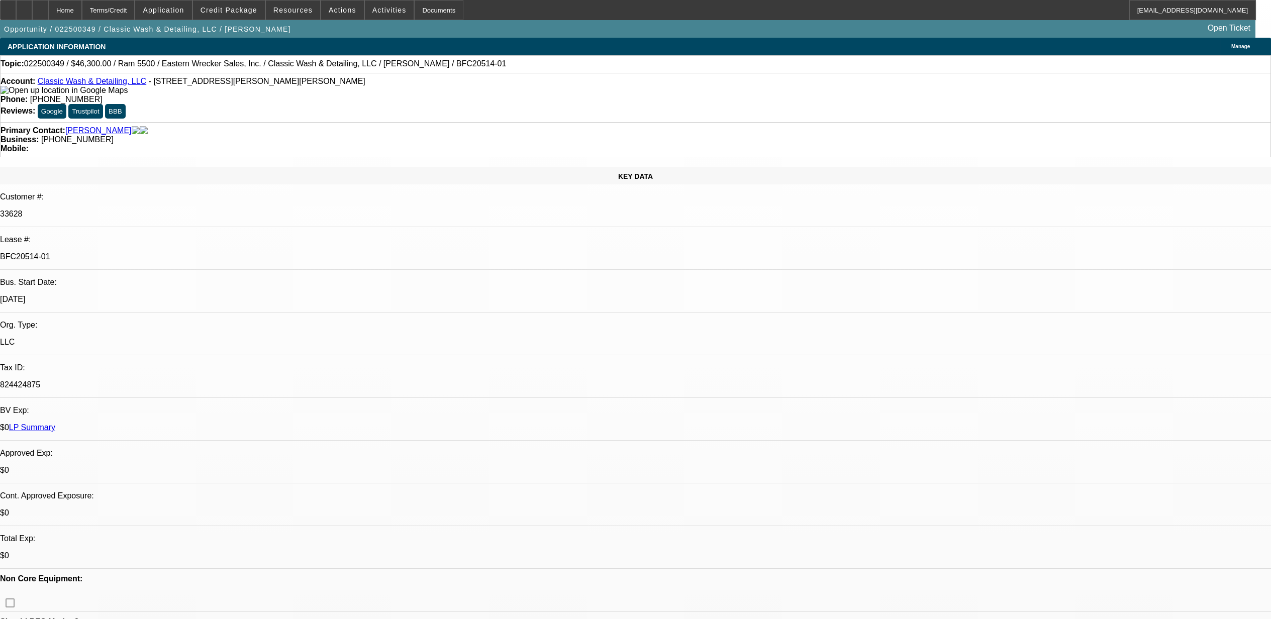
select select "0"
select select "6"
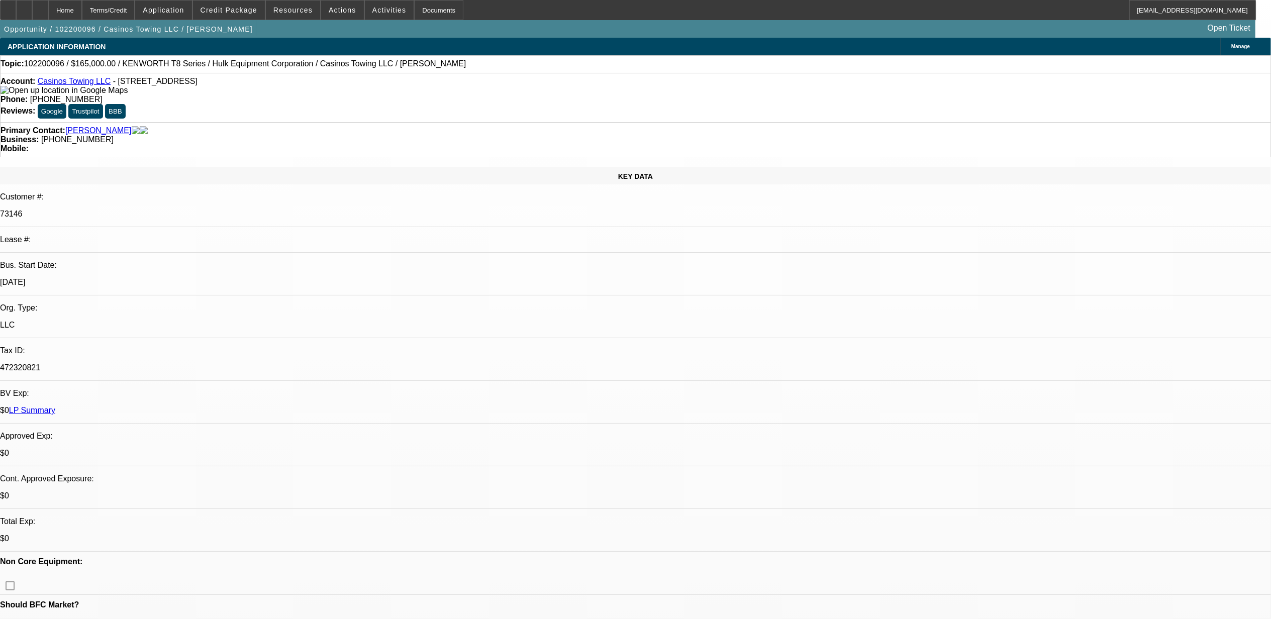
select select "0"
select select "2"
select select "0.1"
select select "1"
select select "2"
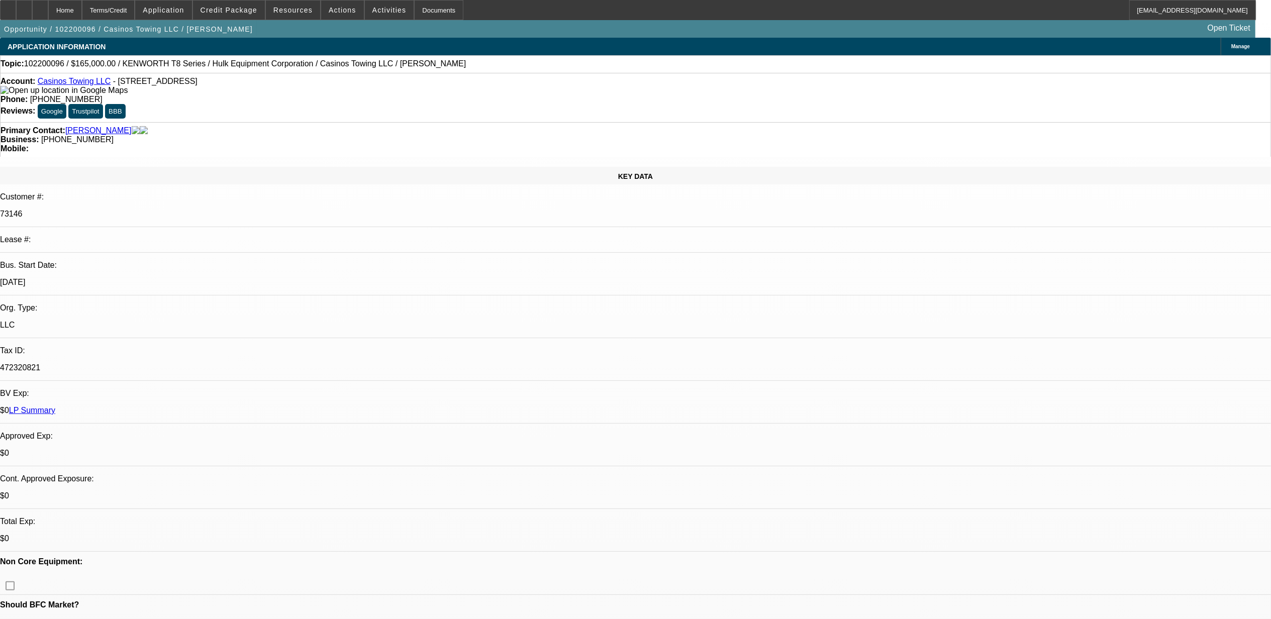
select select "4"
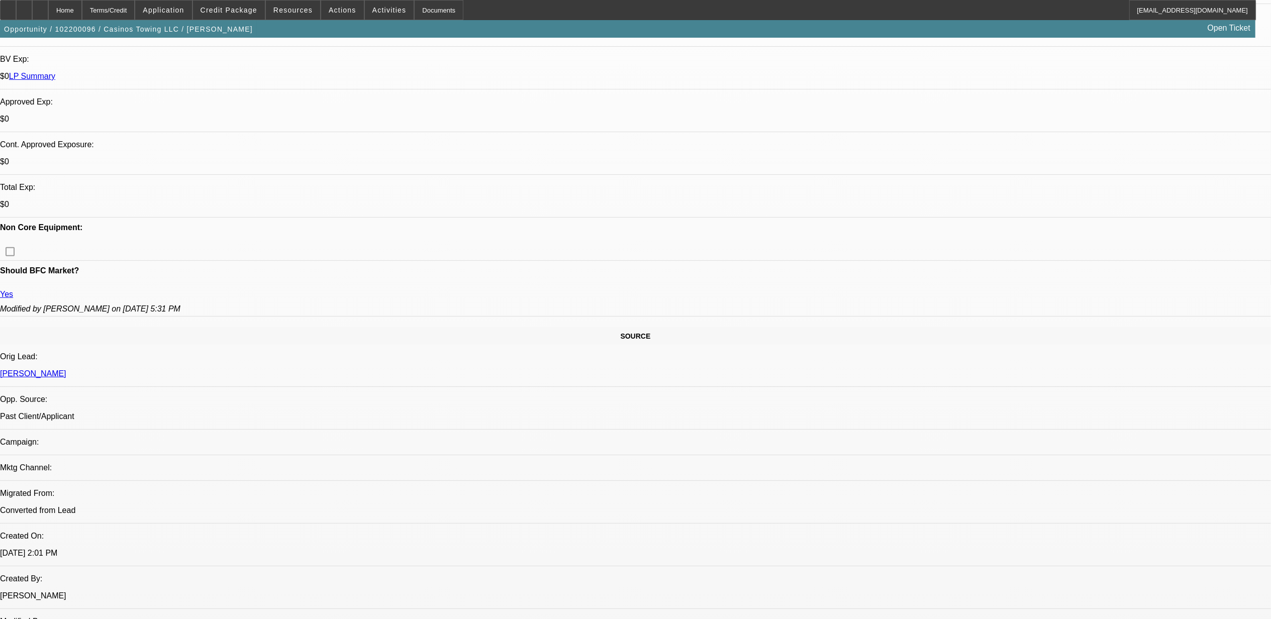
scroll to position [335, 0]
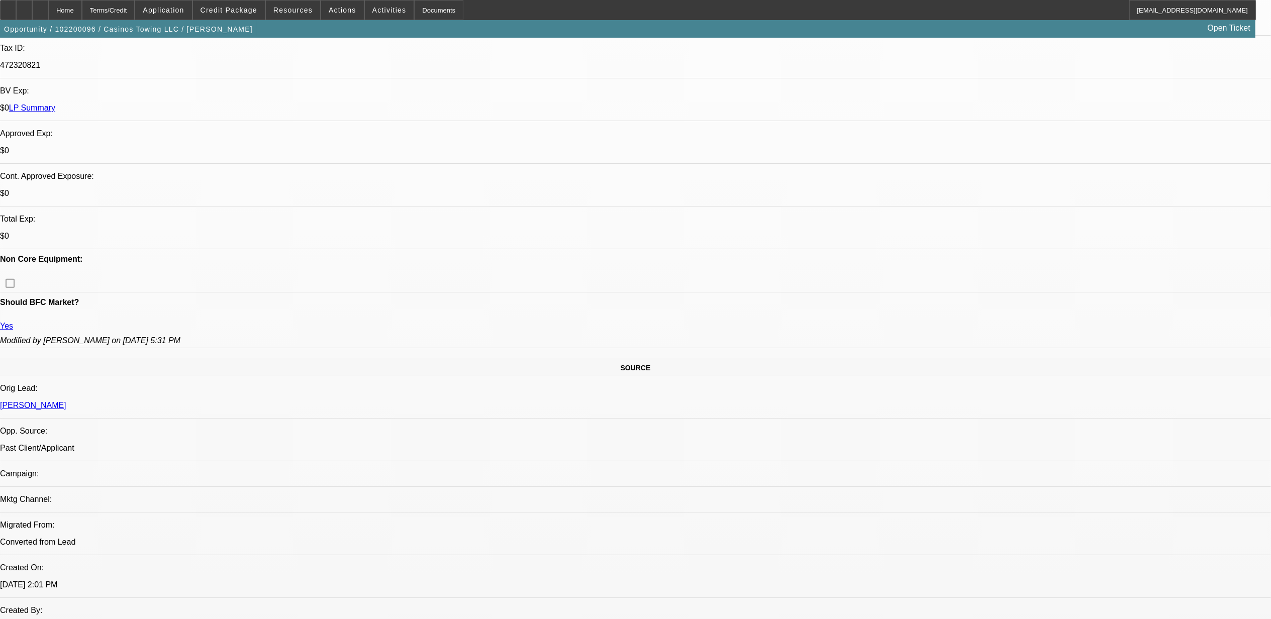
scroll to position [201, 0]
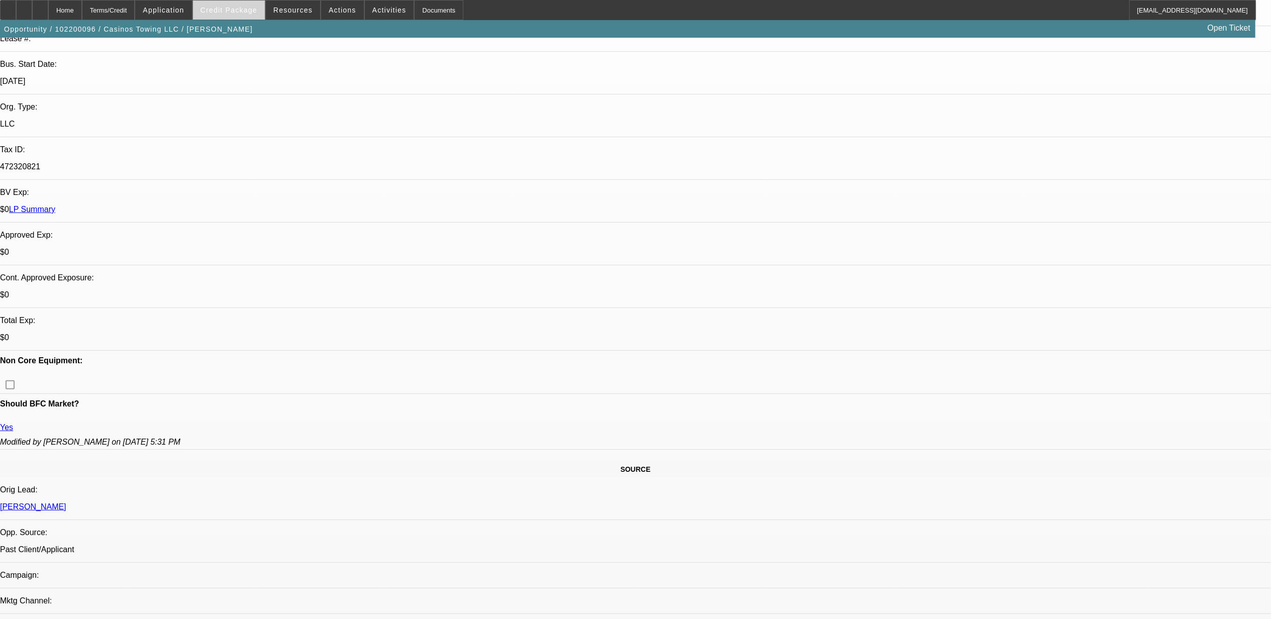
click at [234, 5] on span at bounding box center [229, 10] width 72 height 24
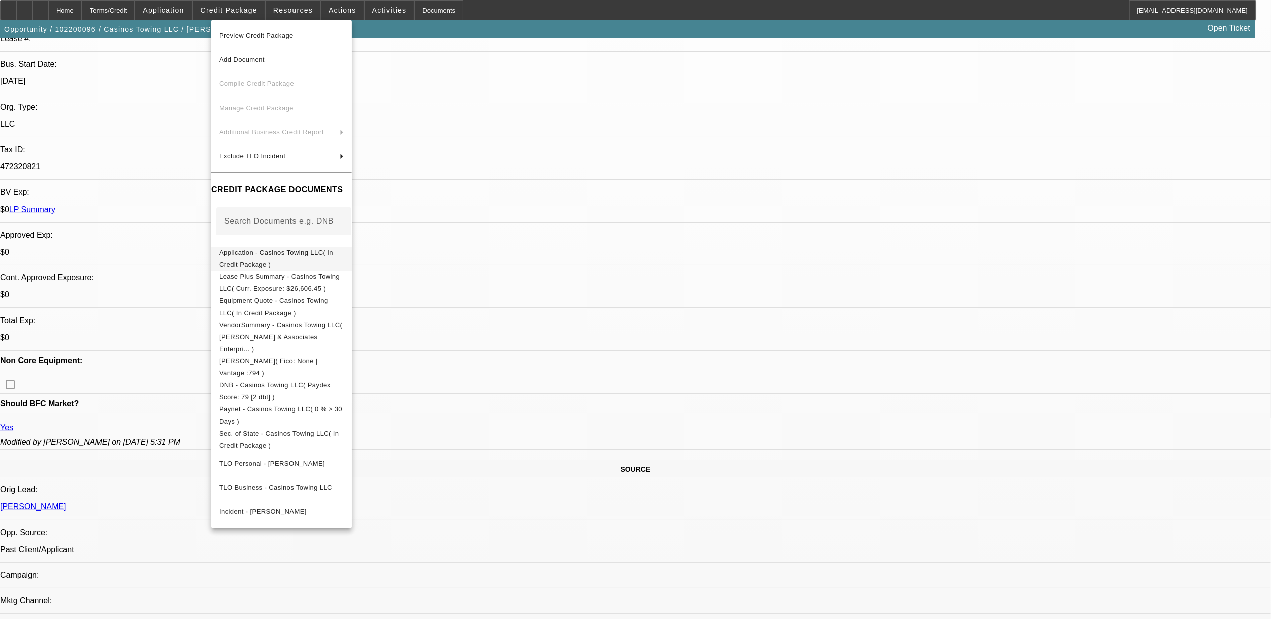
click at [320, 256] on span "Application - Casinos Towing LLC( In Credit Package )" at bounding box center [276, 258] width 114 height 20
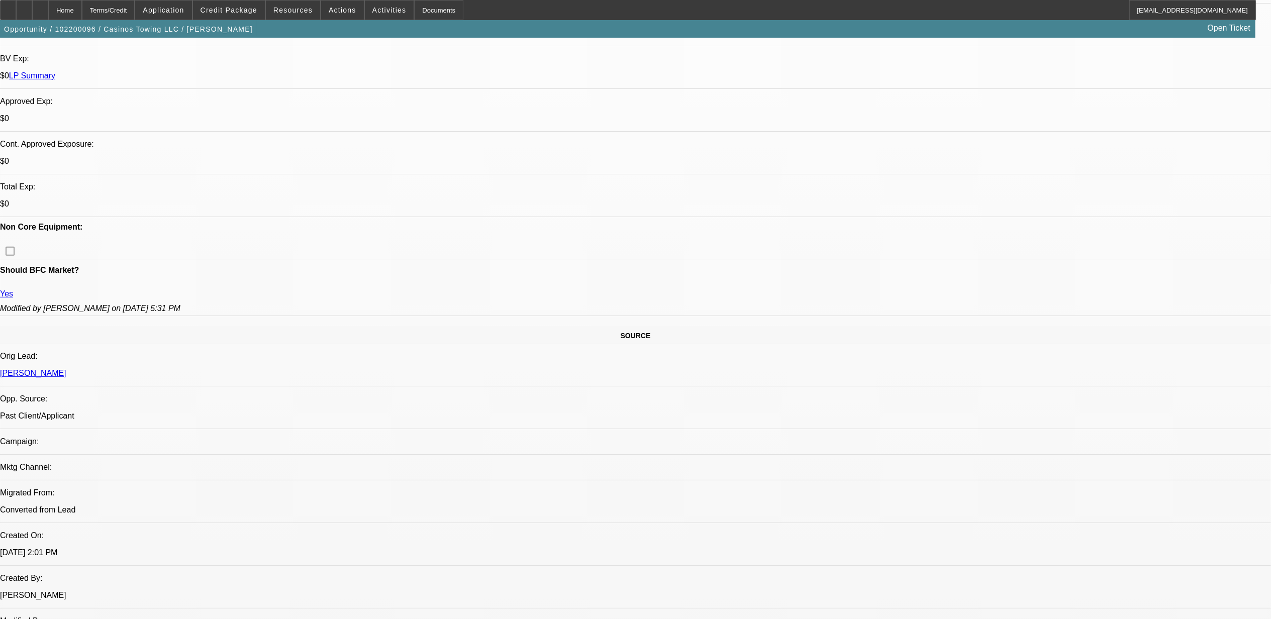
scroll to position [0, 0]
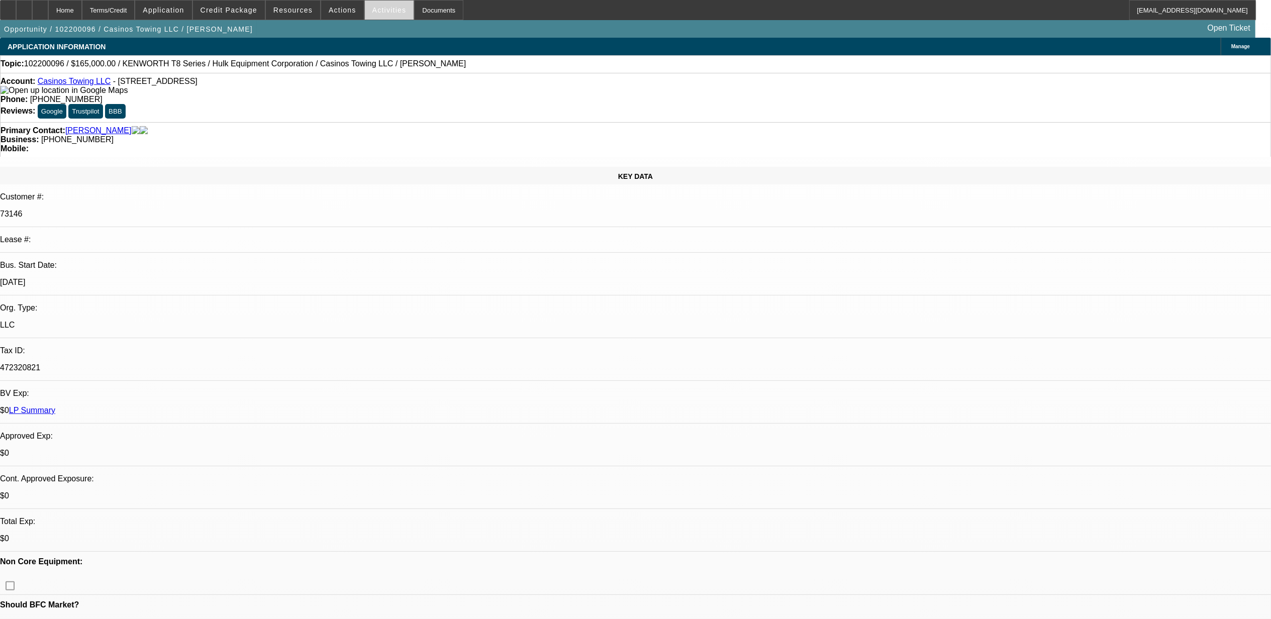
click at [365, 10] on span at bounding box center [389, 10] width 49 height 24
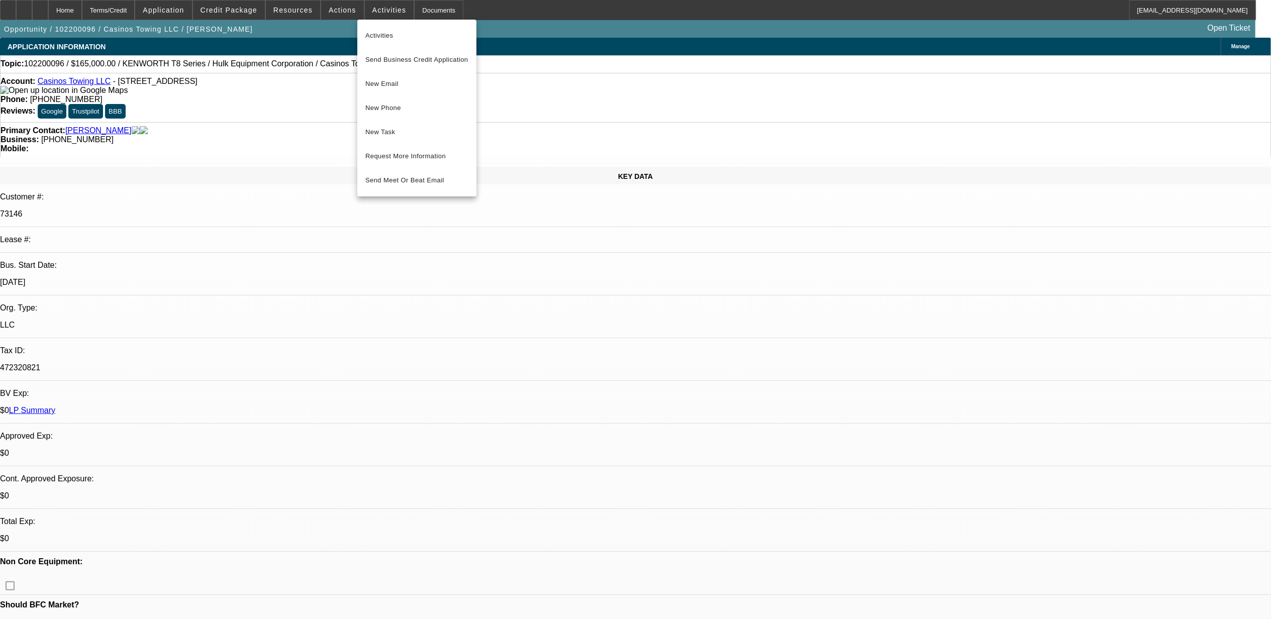
scroll to position [268, 0]
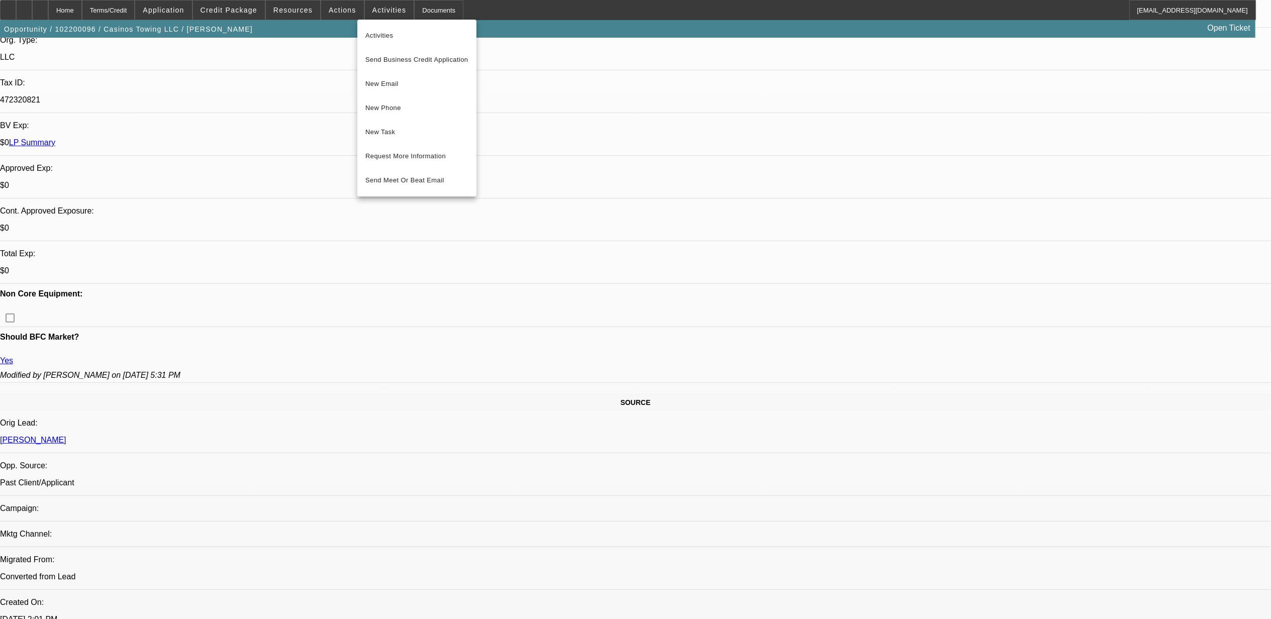
click at [1024, 183] on div at bounding box center [635, 309] width 1271 height 619
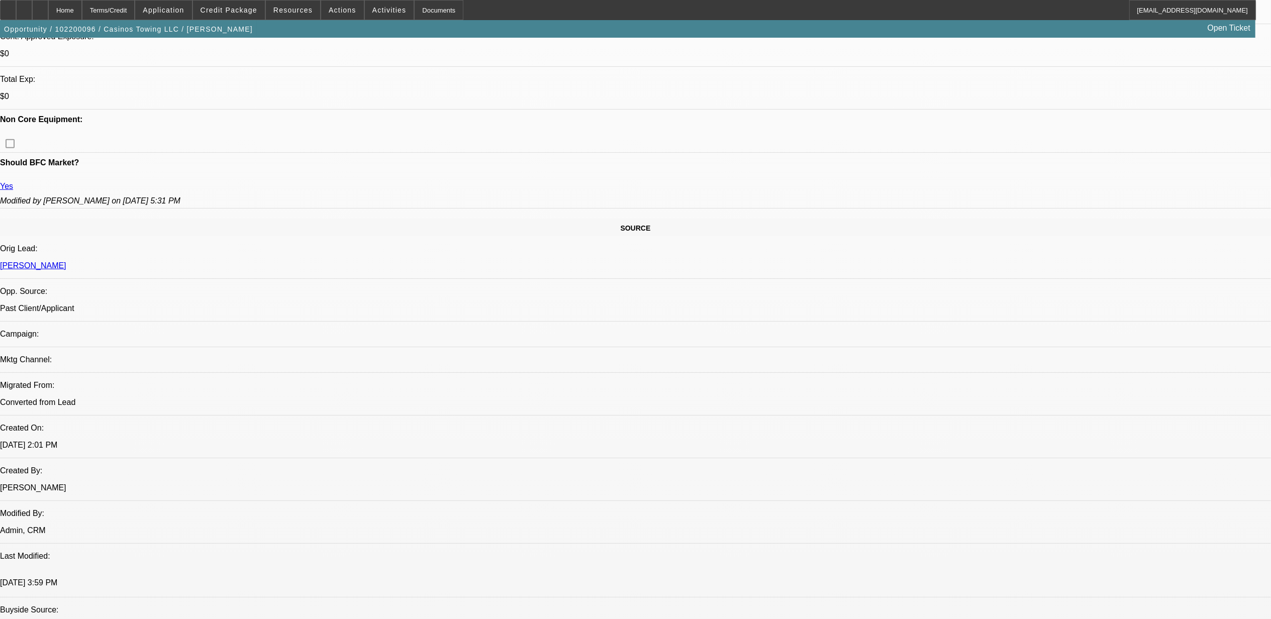
scroll to position [670, 0]
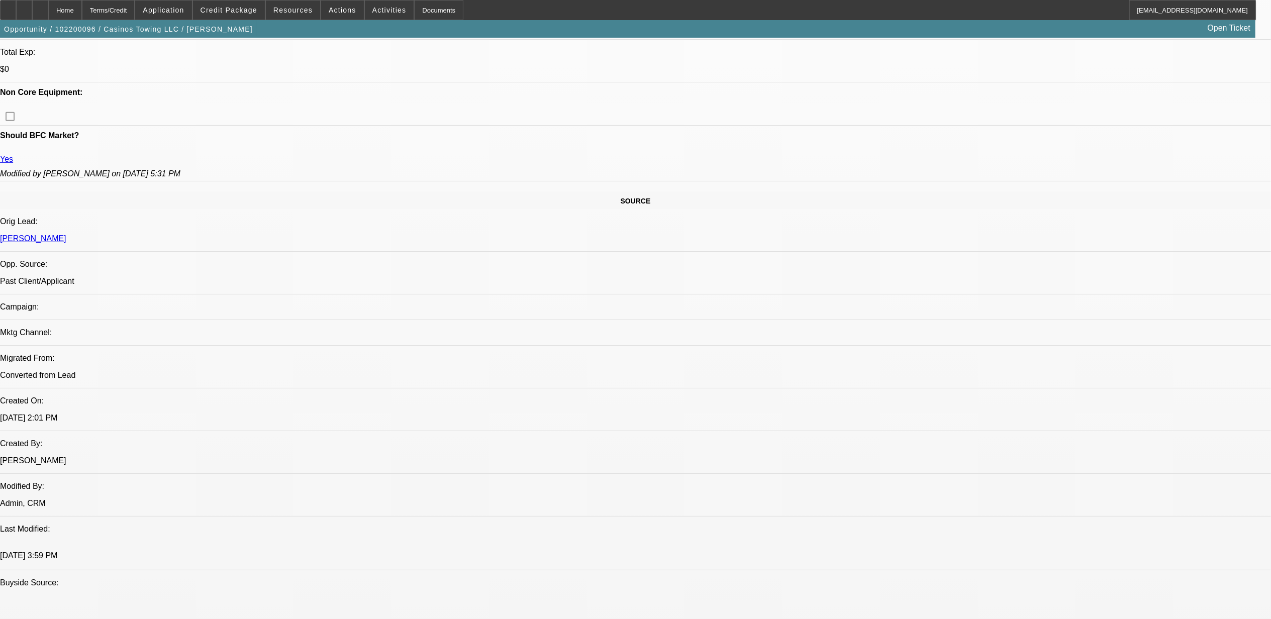
scroll to position [469, 0]
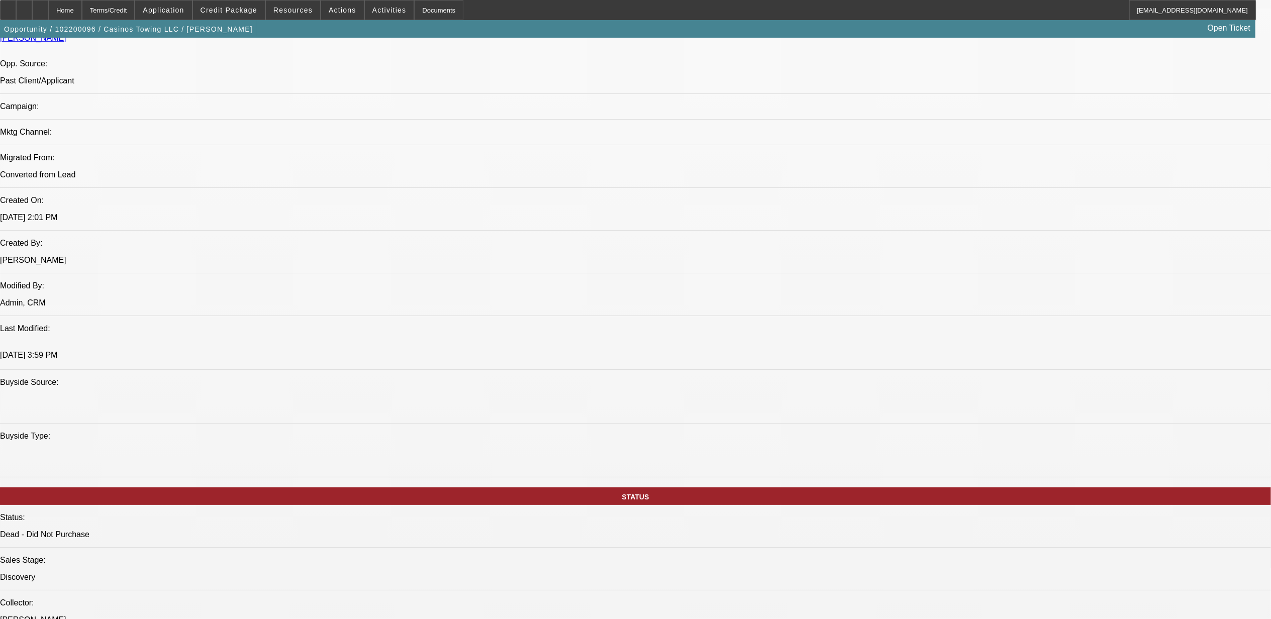
scroll to position [207, 0]
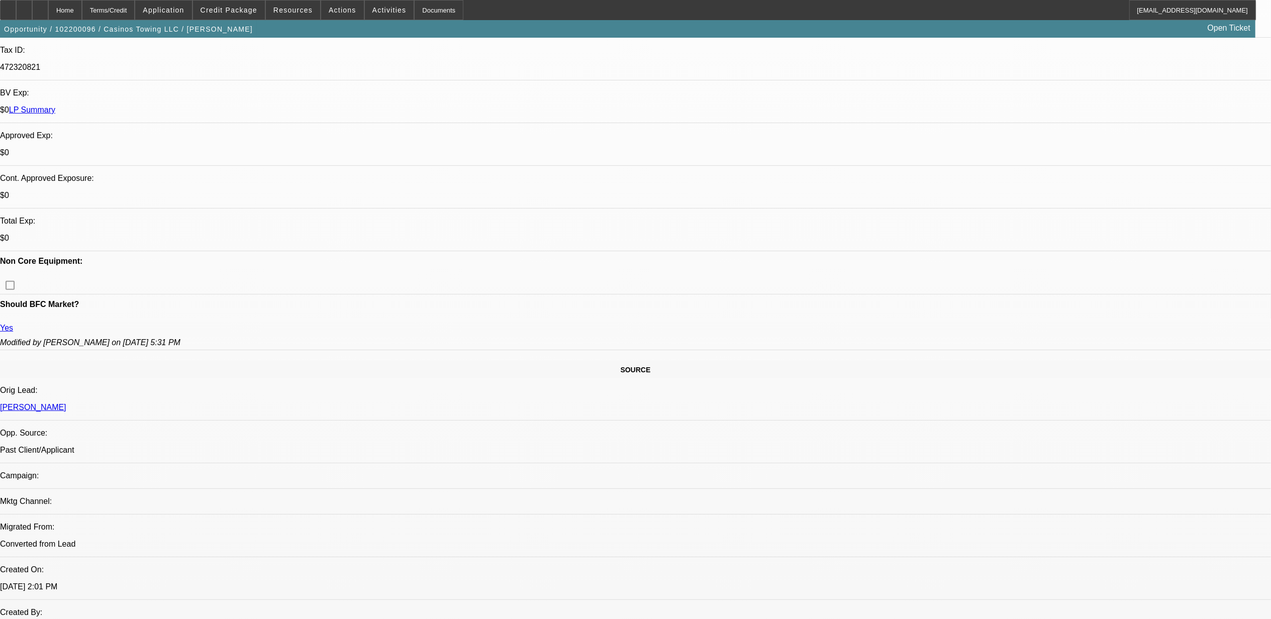
scroll to position [67, 0]
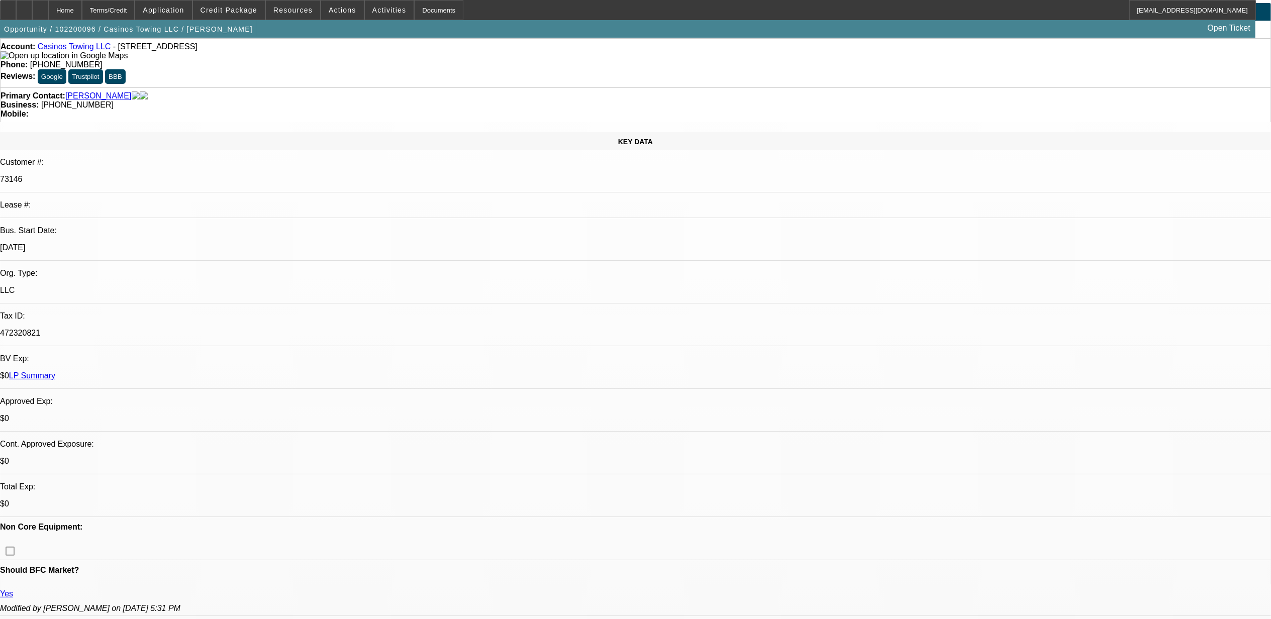
scroll to position [0, 0]
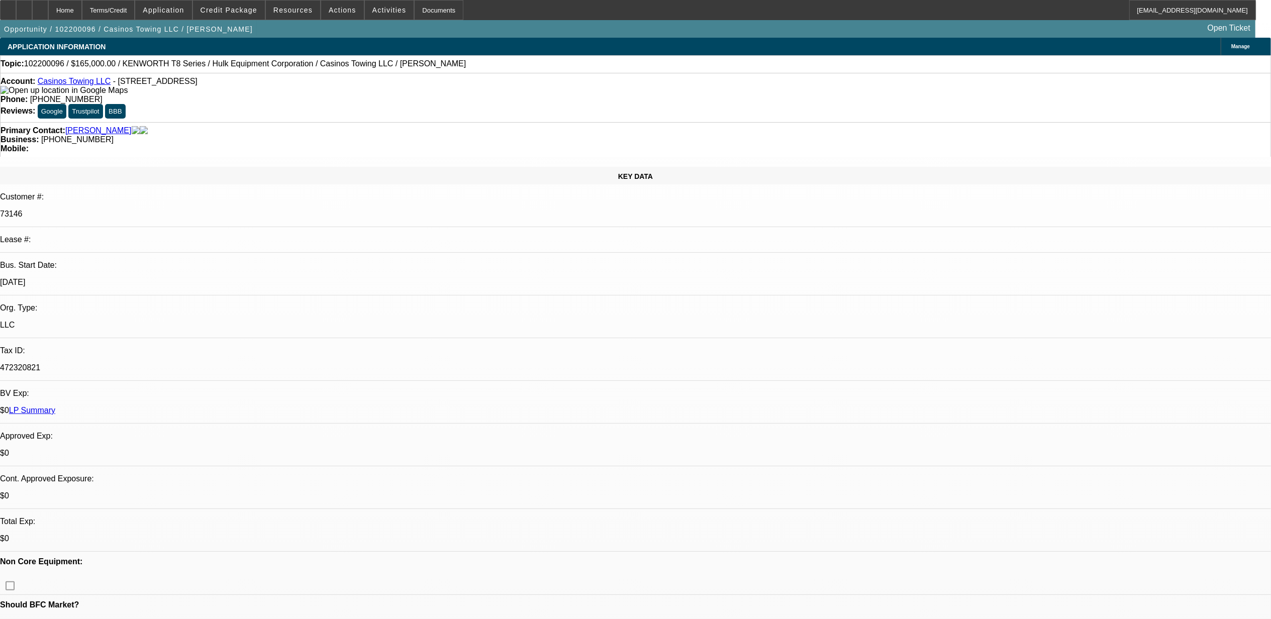
click at [365, 9] on span at bounding box center [389, 10] width 49 height 24
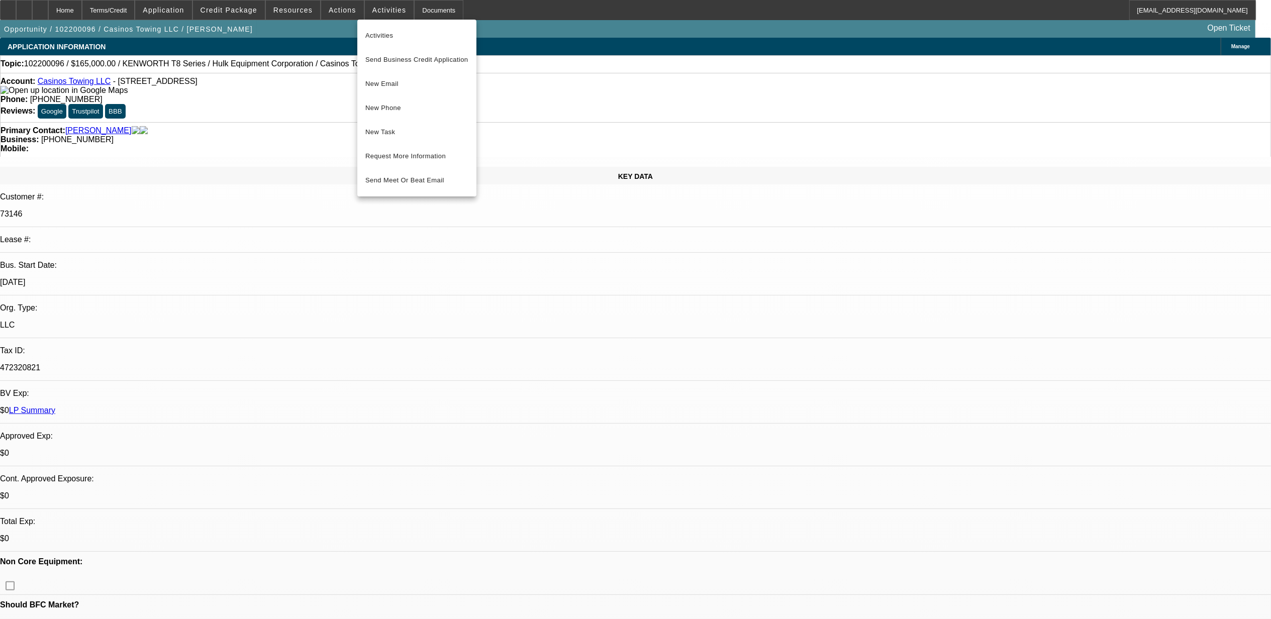
click at [343, 11] on div at bounding box center [635, 309] width 1271 height 619
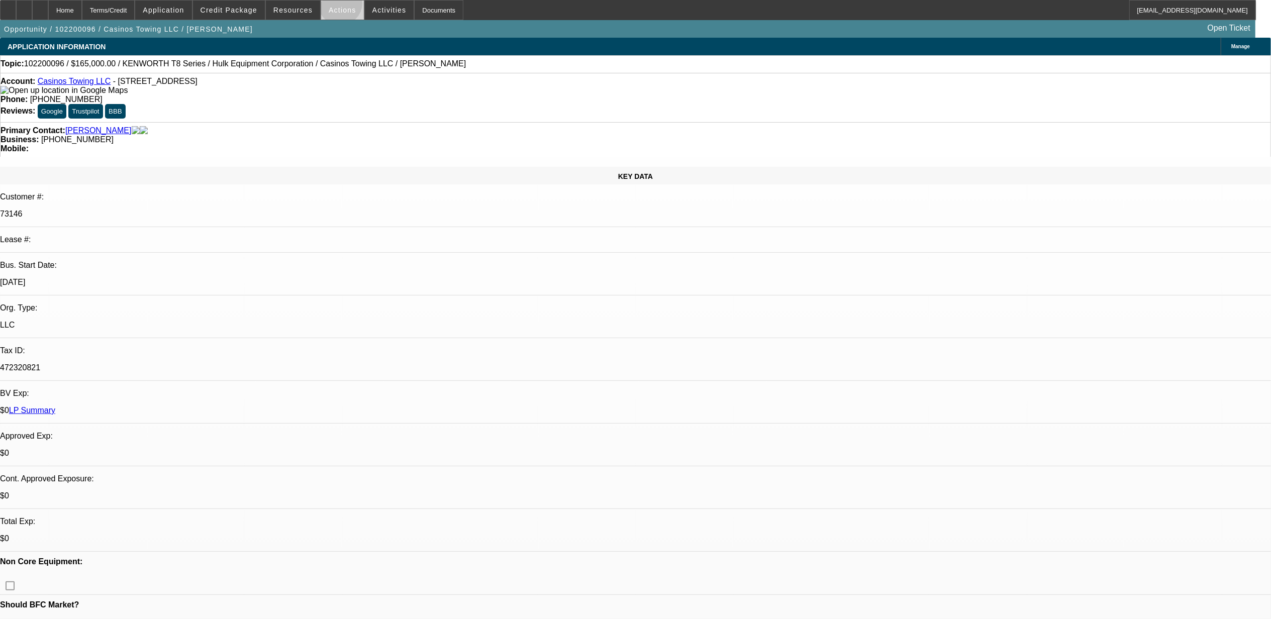
click at [339, 6] on span "Actions" at bounding box center [343, 10] width 28 height 8
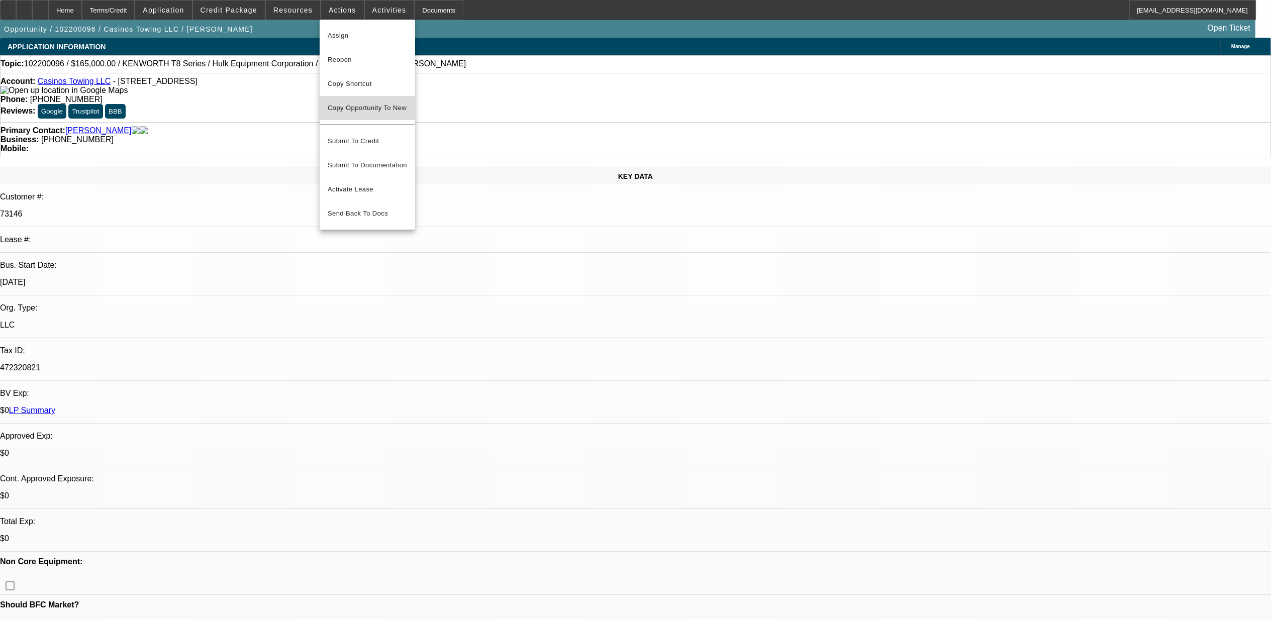
click at [378, 108] on span "Copy Opportunity To New" at bounding box center [367, 108] width 79 height 8
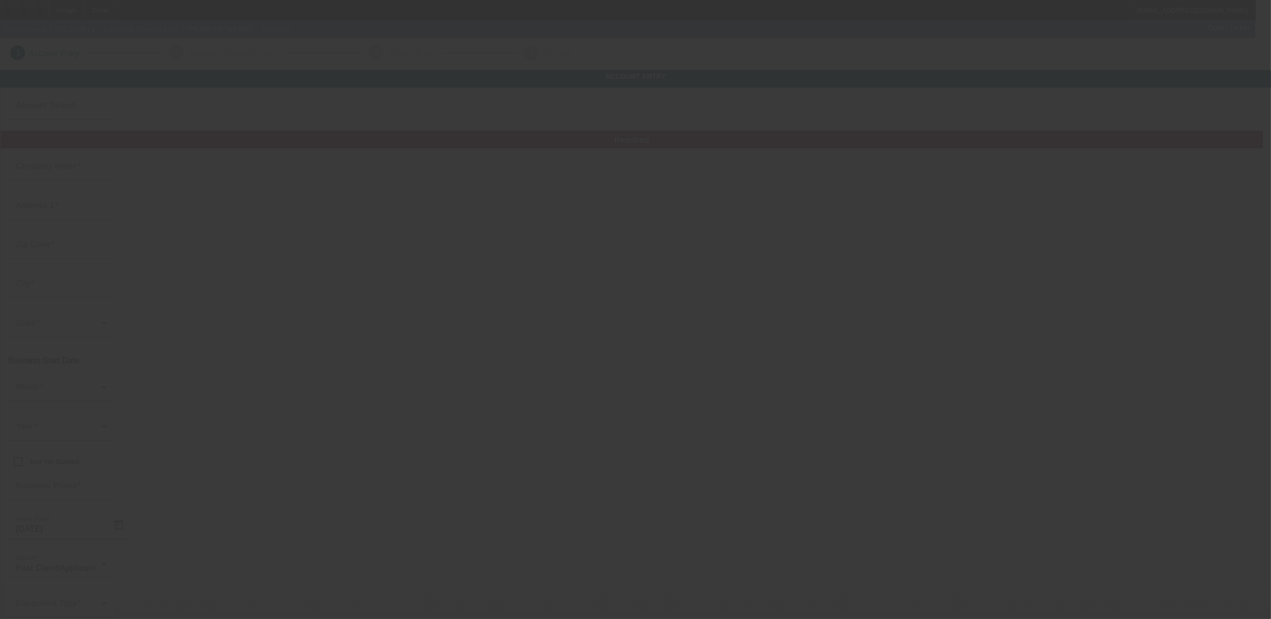
type input "Casinos Towing LLC"
type input "[STREET_ADDRESS]"
type input "96746"
type input "Kapaa"
type input "[PHONE_NUMBER]"
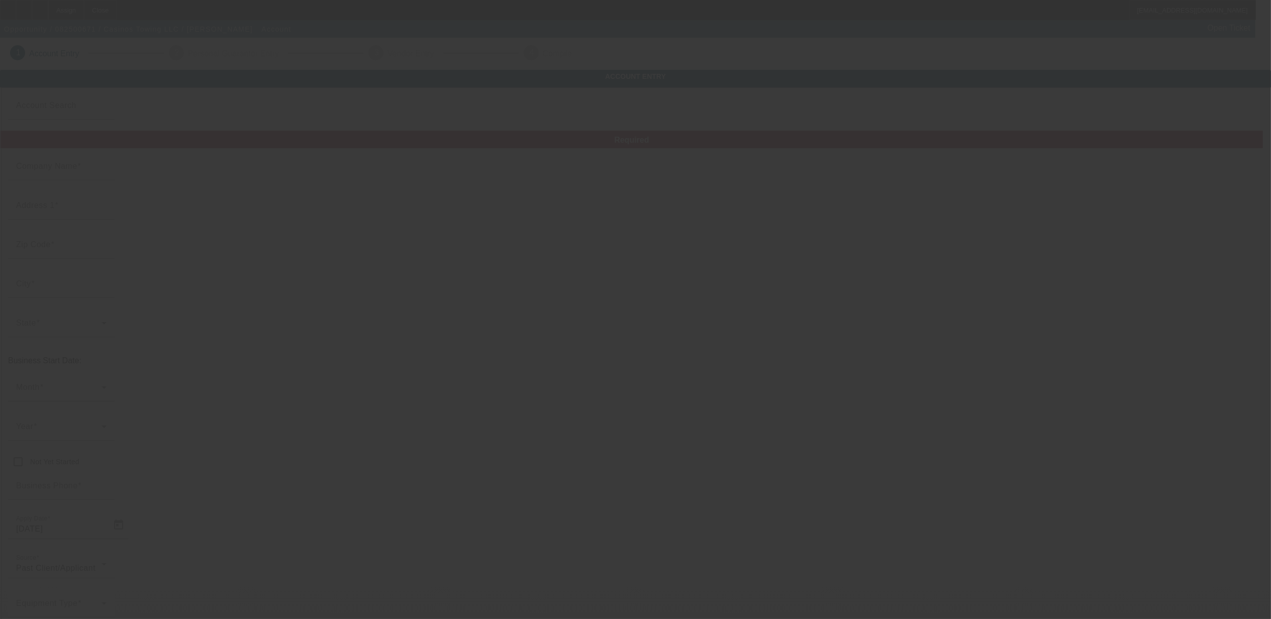
type input "casinostowing@gmail.com"
type input "Kauai"
type input "(808) 246-6418"
type input "472320821"
type input "https://Towingkapaa.Com"
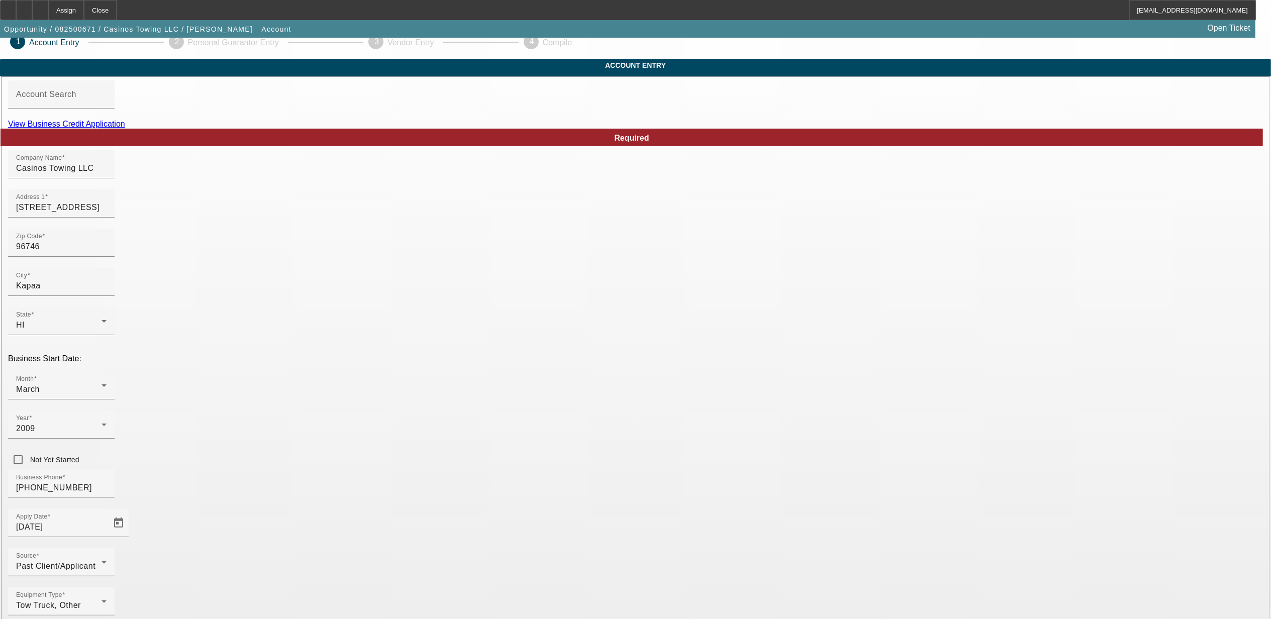
scroll to position [23, 0]
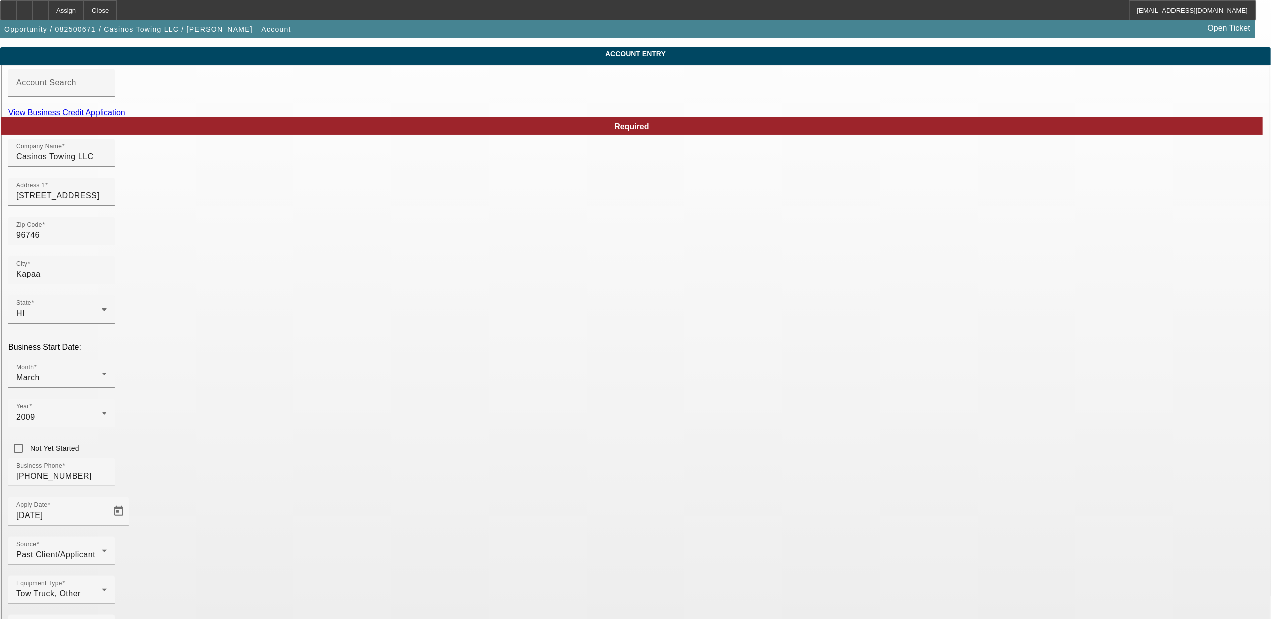
click at [65, 580] on span at bounding box center [63, 583] width 3 height 7
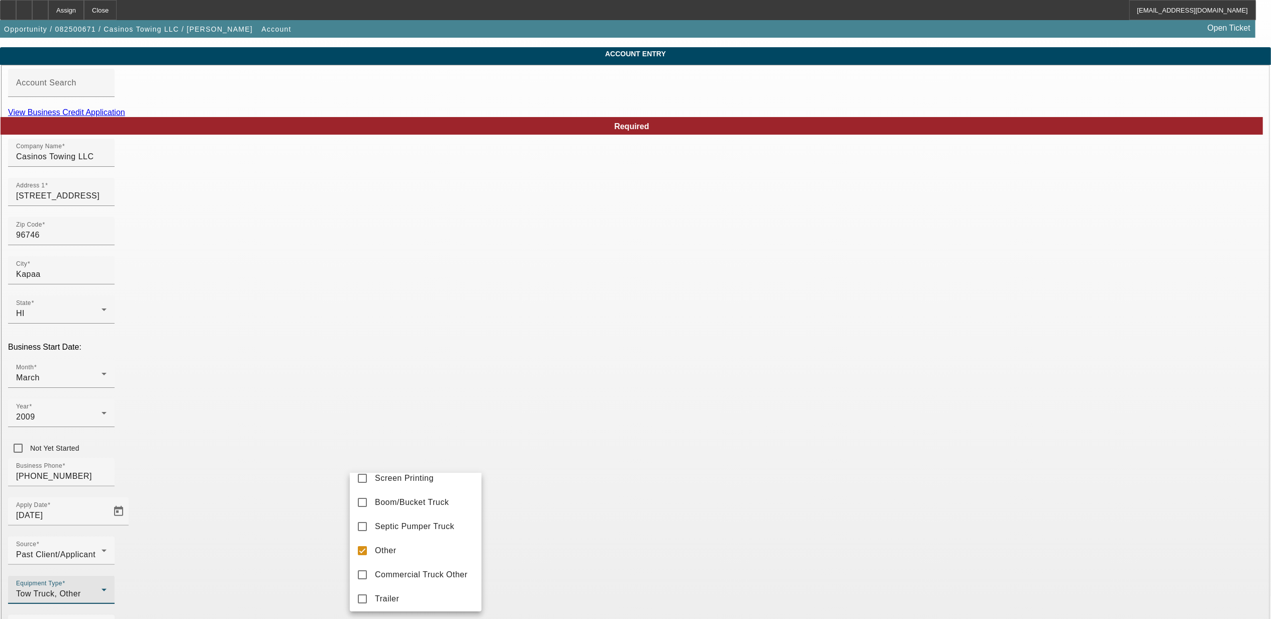
scroll to position [134, 0]
click at [416, 531] on span "Septic Pumper Truck" at bounding box center [414, 524] width 79 height 12
click at [545, 505] on div at bounding box center [635, 309] width 1271 height 619
click at [165, 589] on span "Tow Truck, Septic Pumper Truck, Other" at bounding box center [90, 593] width 149 height 9
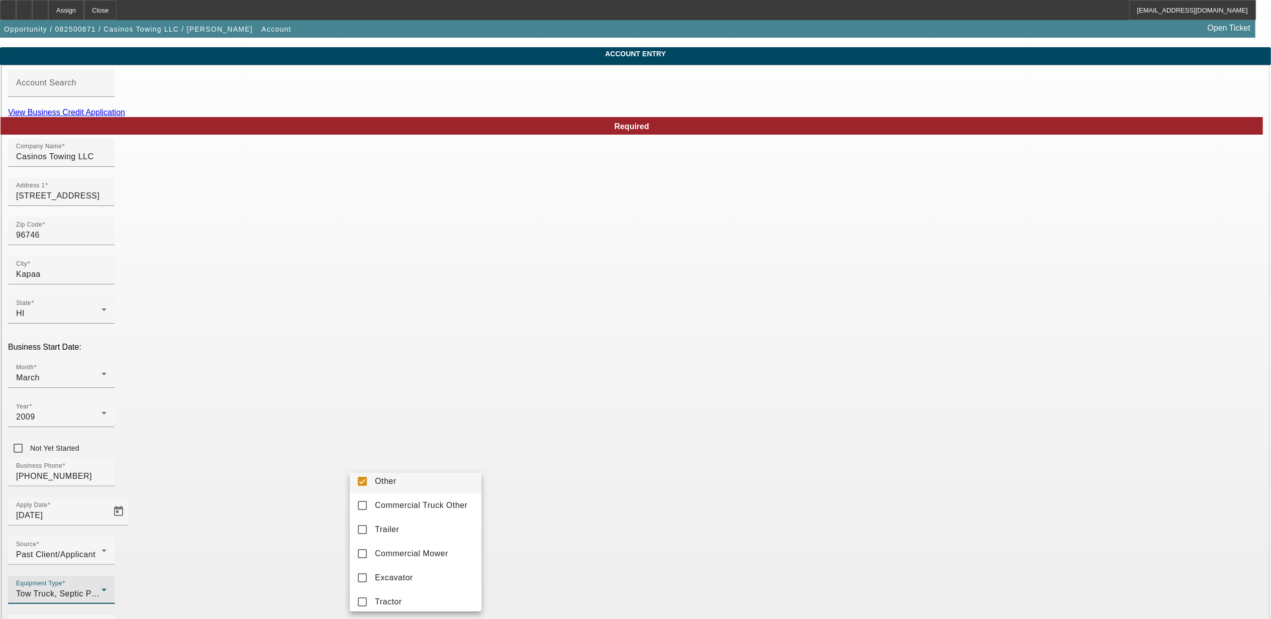
click at [406, 491] on mat-option "Other" at bounding box center [416, 481] width 132 height 24
click at [579, 490] on div at bounding box center [635, 309] width 1271 height 619
click at [107, 588] on div "Tow Truck, Septic Pumper Truck" at bounding box center [61, 594] width 90 height 12
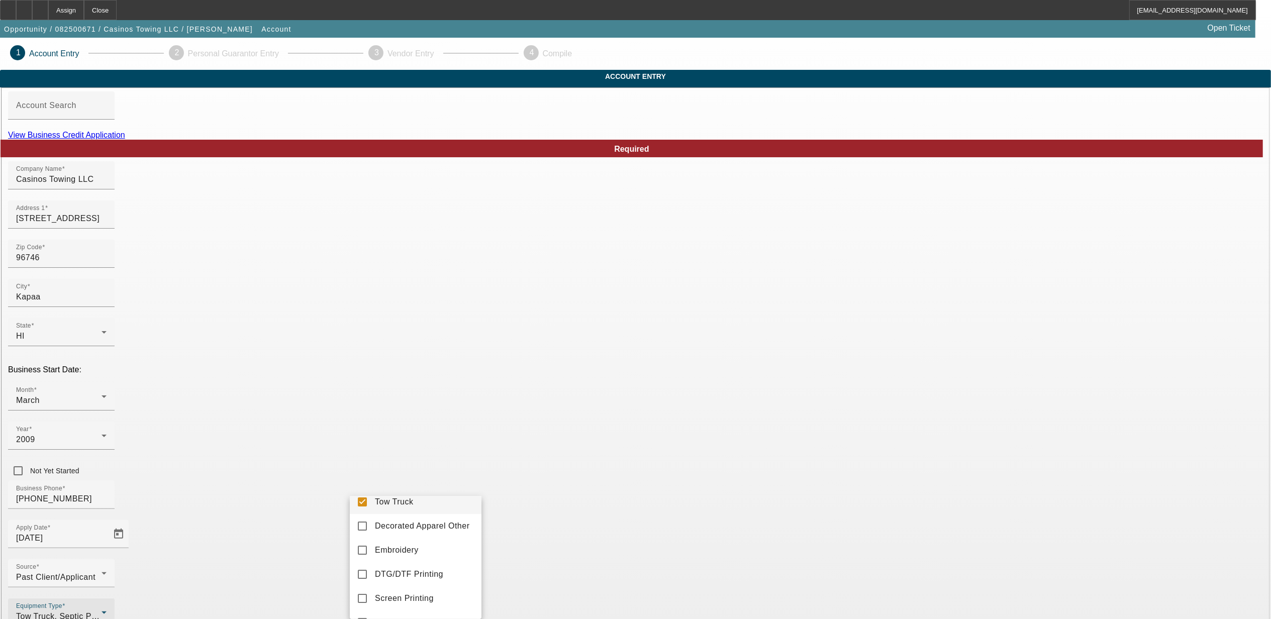
scroll to position [134, 0]
click at [538, 511] on div at bounding box center [635, 309] width 1271 height 619
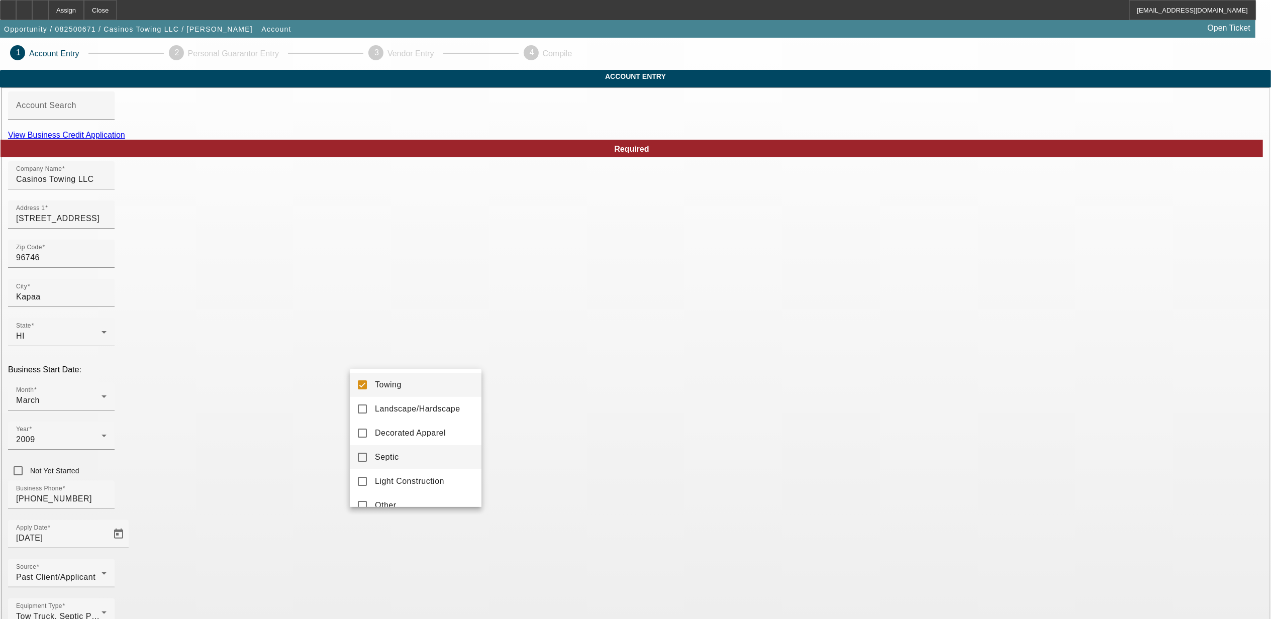
click at [425, 455] on mat-option "Septic" at bounding box center [416, 457] width 132 height 24
click at [558, 513] on div at bounding box center [635, 309] width 1271 height 619
click at [403, 380] on mat-option "Towing" at bounding box center [416, 385] width 132 height 24
click at [549, 509] on div at bounding box center [635, 309] width 1271 height 619
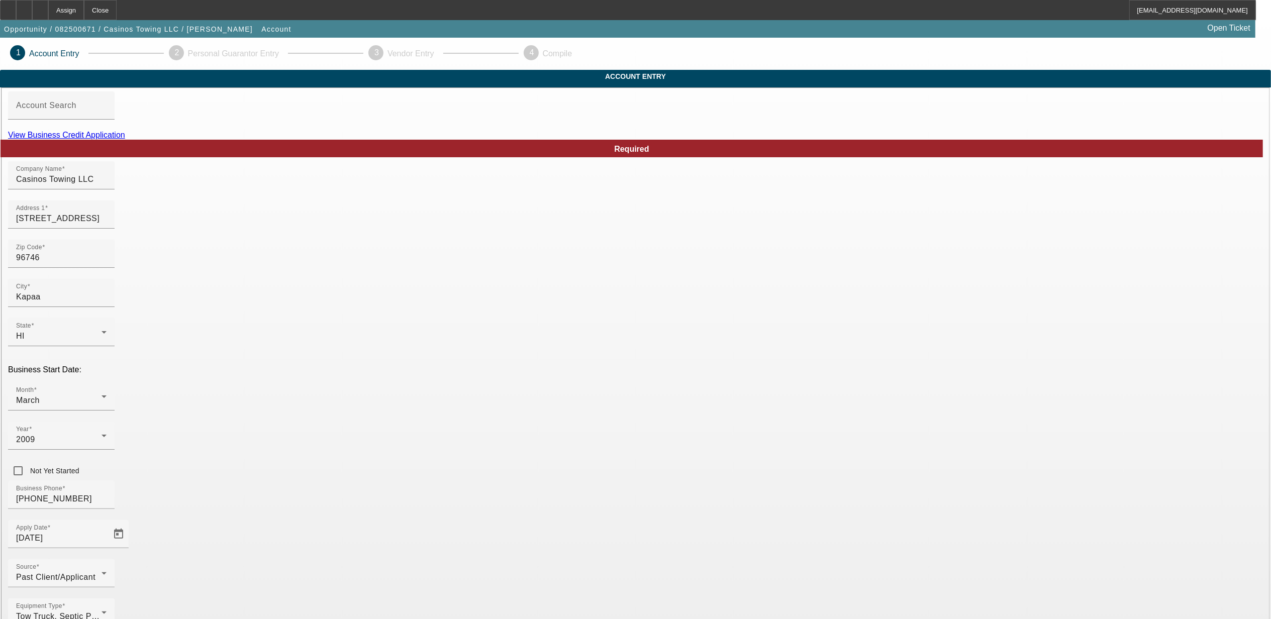
scroll to position [23, 0]
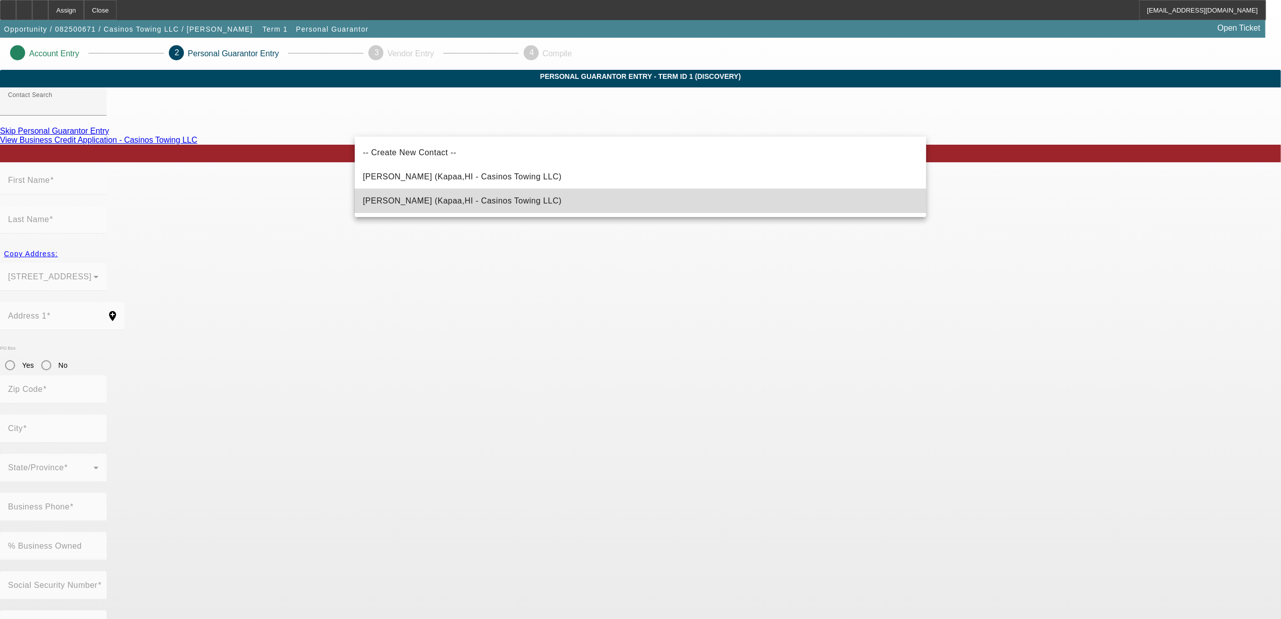
click at [554, 203] on mat-option "Silva, Shane (Kapaa,HI - Casinos Towing LLC)" at bounding box center [640, 201] width 571 height 24
type input "Silva, Shane (Kapaa,HI - Casinos Towing LLC)"
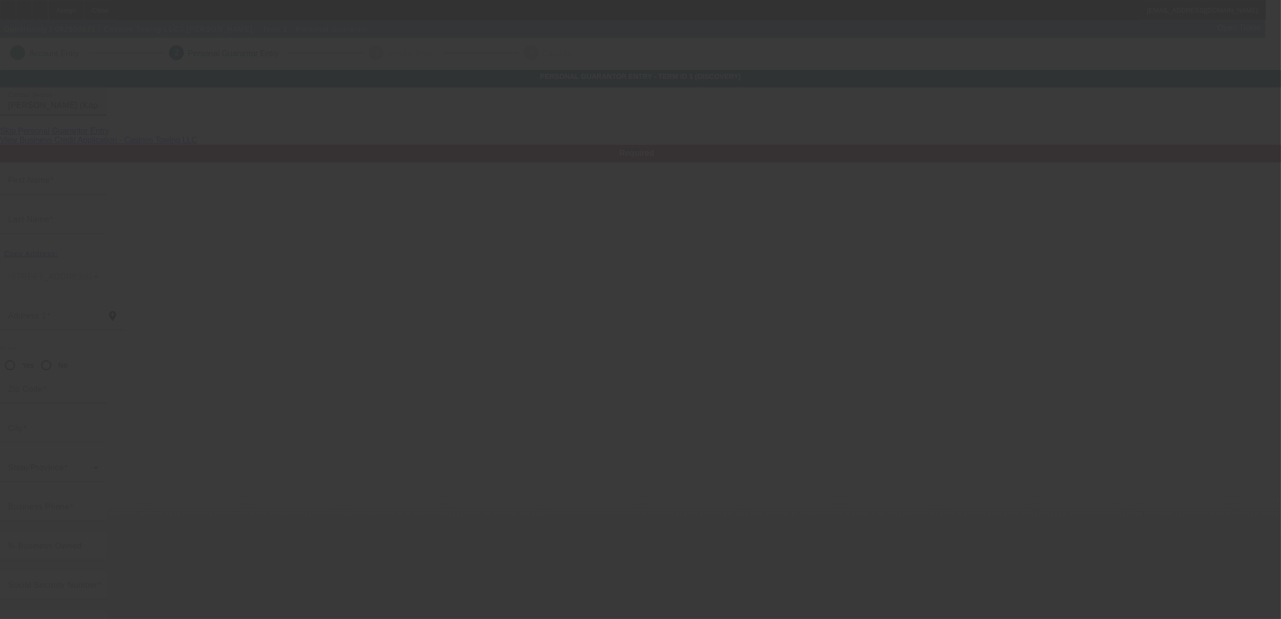
type input "Shane"
type input "Silva"
type input "4925 Nonou Road"
radio input "true"
type input "96746"
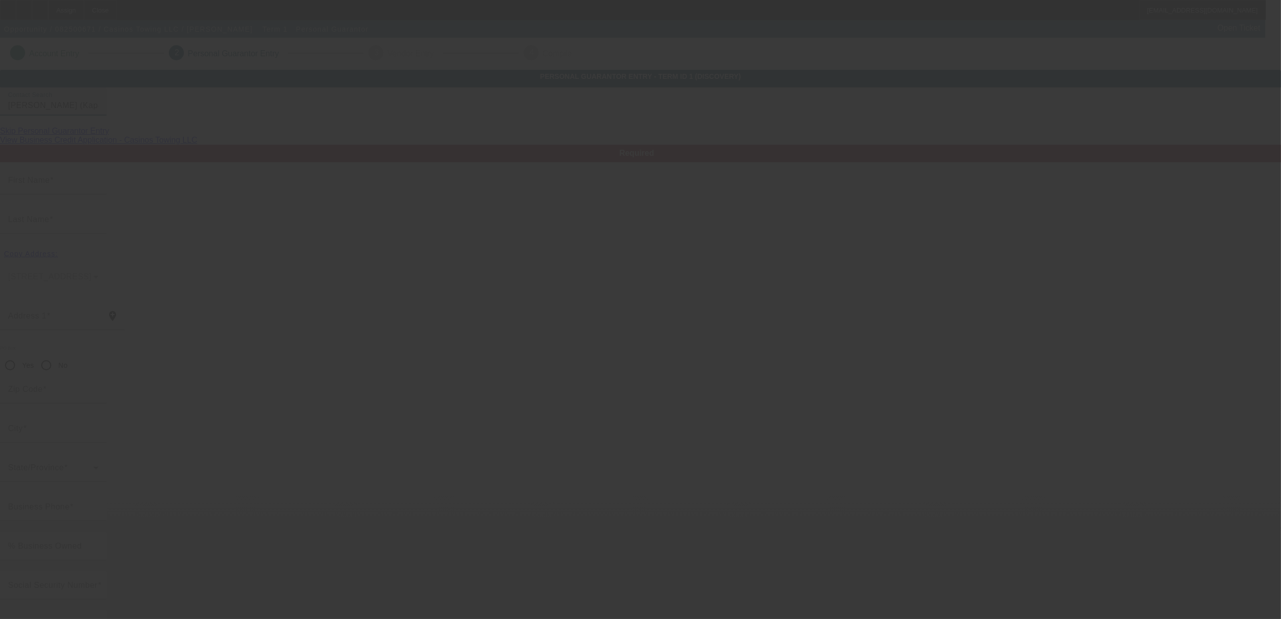
type input "Kapaa"
type input "[PHONE_NUMBER]"
type input "100"
type input "575-27-0903"
type input "casinos.towing@gmail.com"
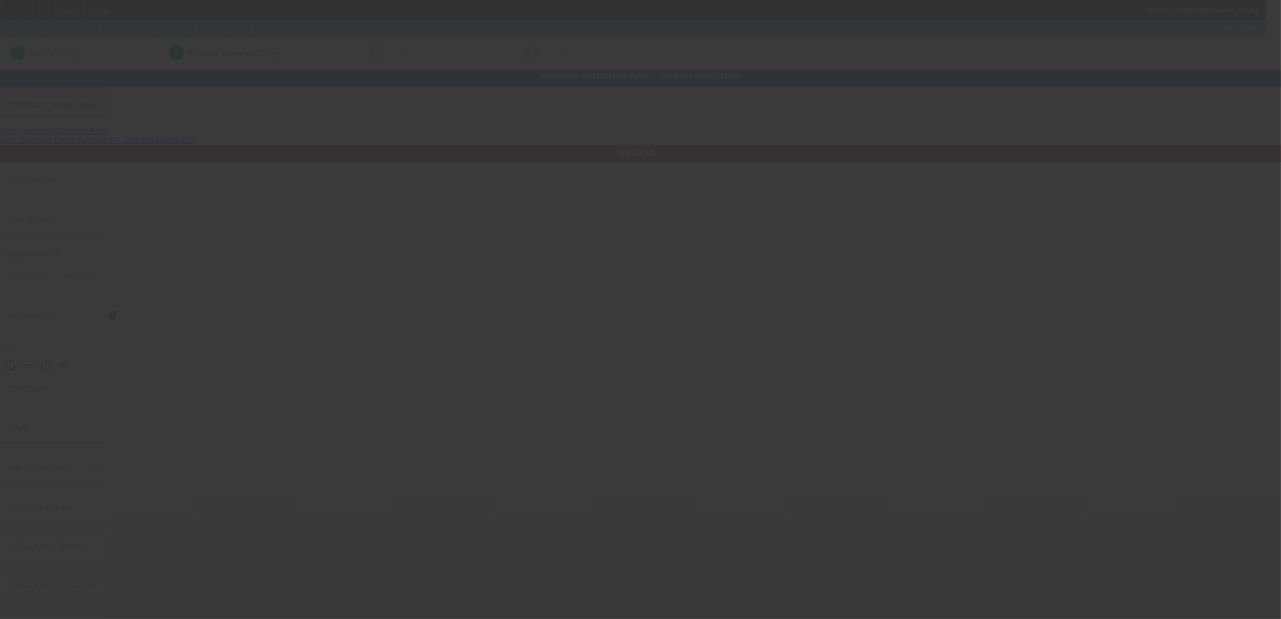
type input "$0.00"
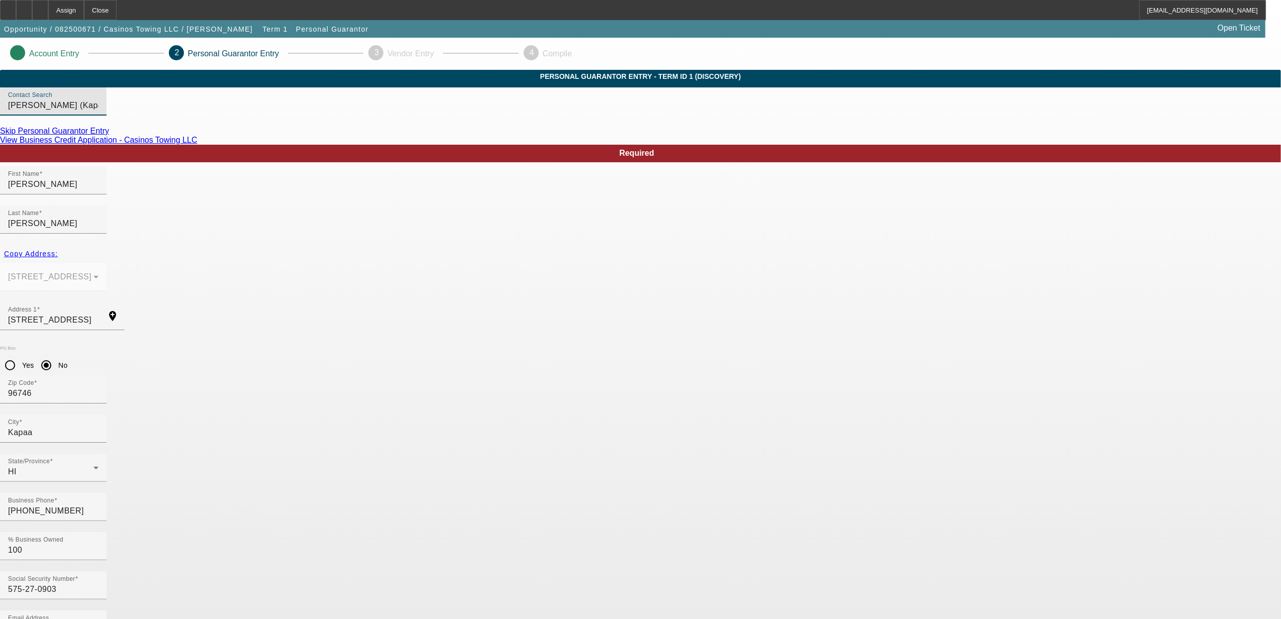
click at [716, 453] on div "Required First Name Shane Last Name Silva Copy Address: 4925 Nonou Rd Kapaa, HI…" at bounding box center [640, 604] width 1281 height 918
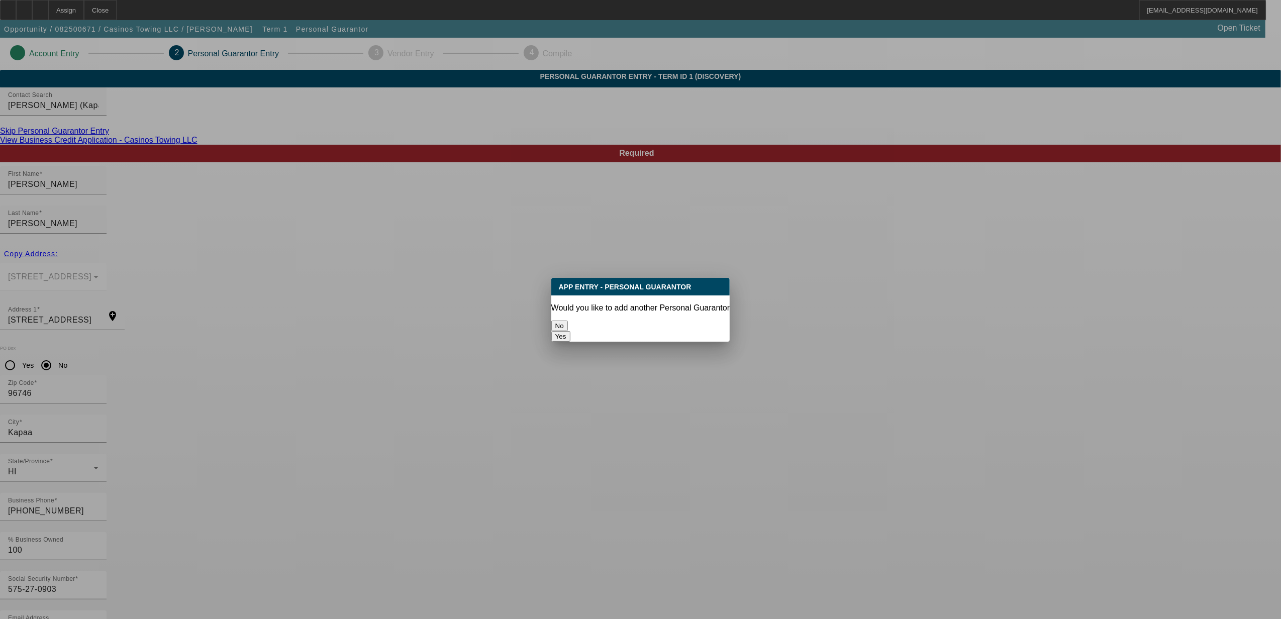
click at [568, 324] on button "No" at bounding box center [559, 326] width 17 height 11
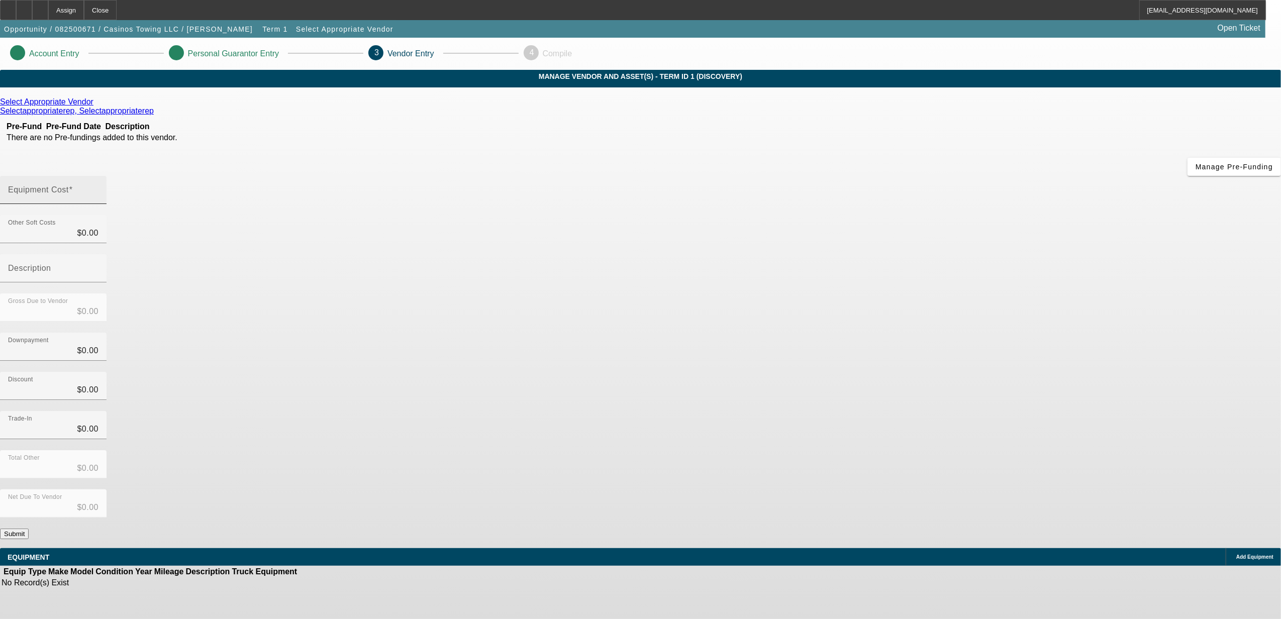
click at [98, 176] on div "Equipment Cost" at bounding box center [53, 190] width 90 height 28
type input "7"
type input "$7.00"
type input "70"
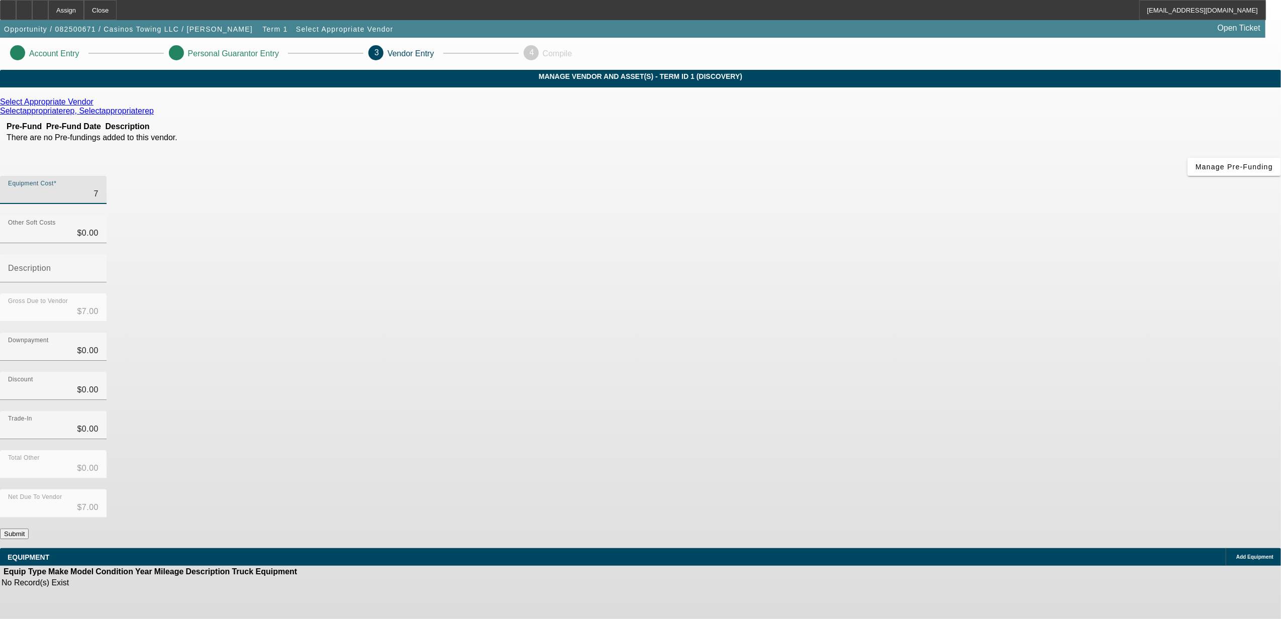
type input "$70.00"
type input "700"
type input "$700.00"
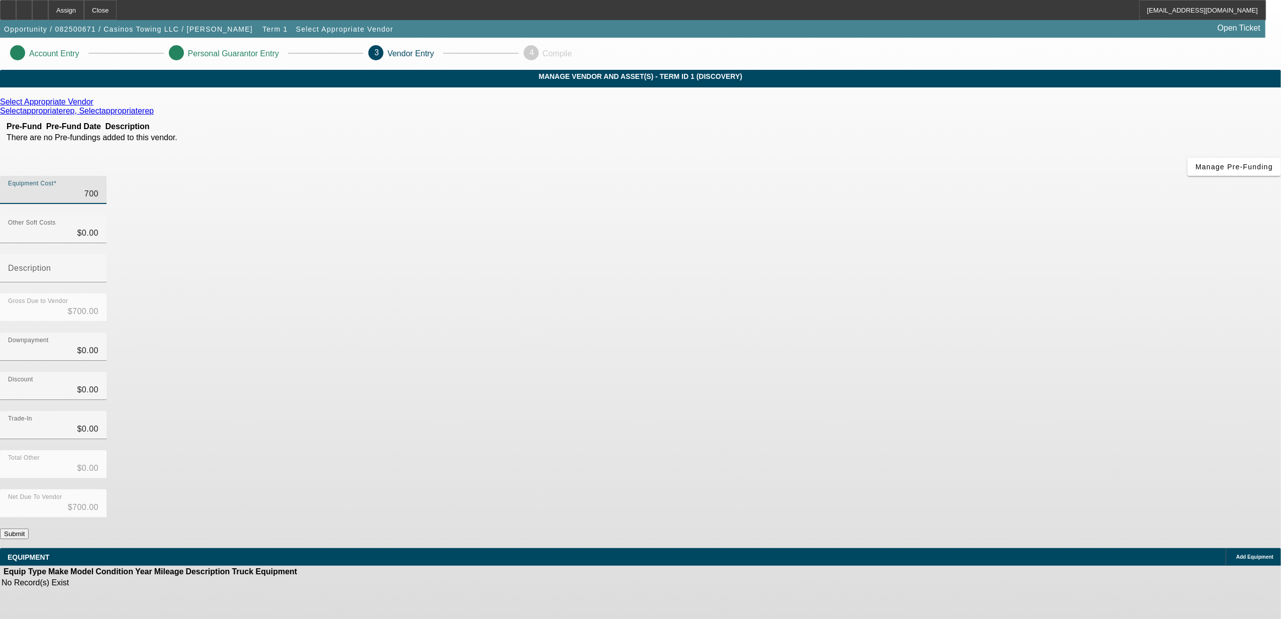
type input "7000"
type input "$7,000.00"
type input "70000"
type input "$70,000.00"
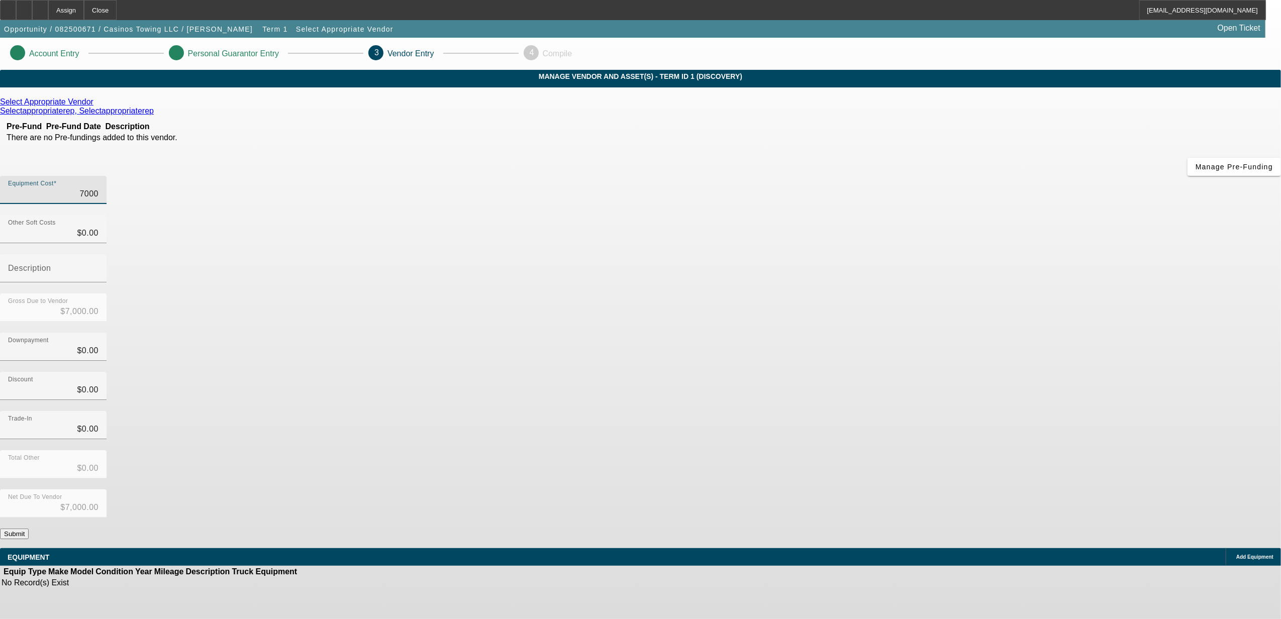
type input "$70,000.00"
drag, startPoint x: 945, startPoint y: 313, endPoint x: 919, endPoint y: 332, distance: 31.6
click at [944, 313] on app-vendor-asset-manage "Account Entry Personal Guarantor Entry 3 Vendor Entry 4 Compile MANAGE VENDOR A…" at bounding box center [640, 318] width 1281 height 561
click at [29, 529] on button "Submit" at bounding box center [14, 534] width 29 height 11
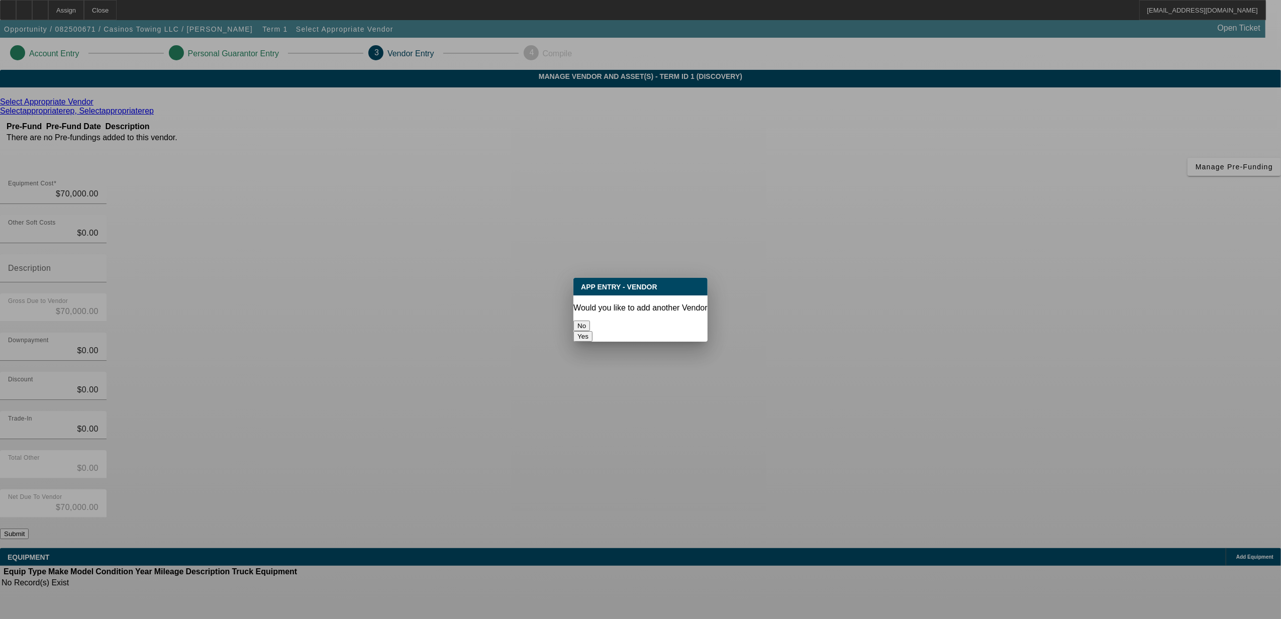
click at [590, 321] on button "No" at bounding box center [581, 326] width 17 height 11
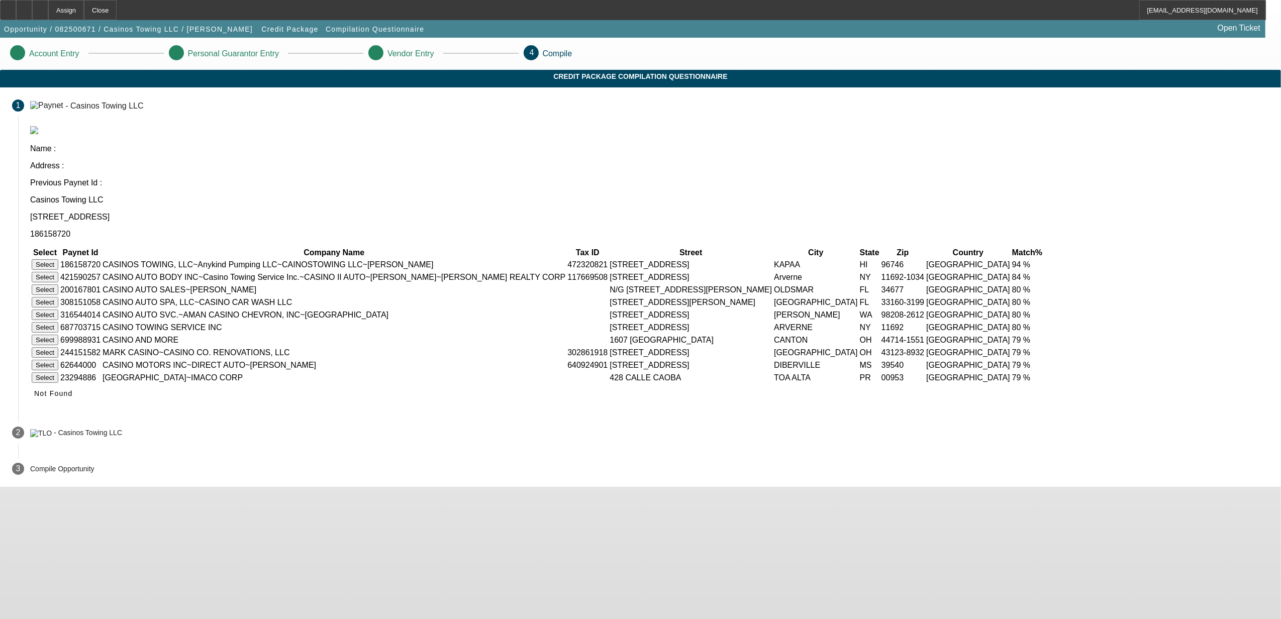
click at [58, 259] on button "Select" at bounding box center [45, 264] width 27 height 11
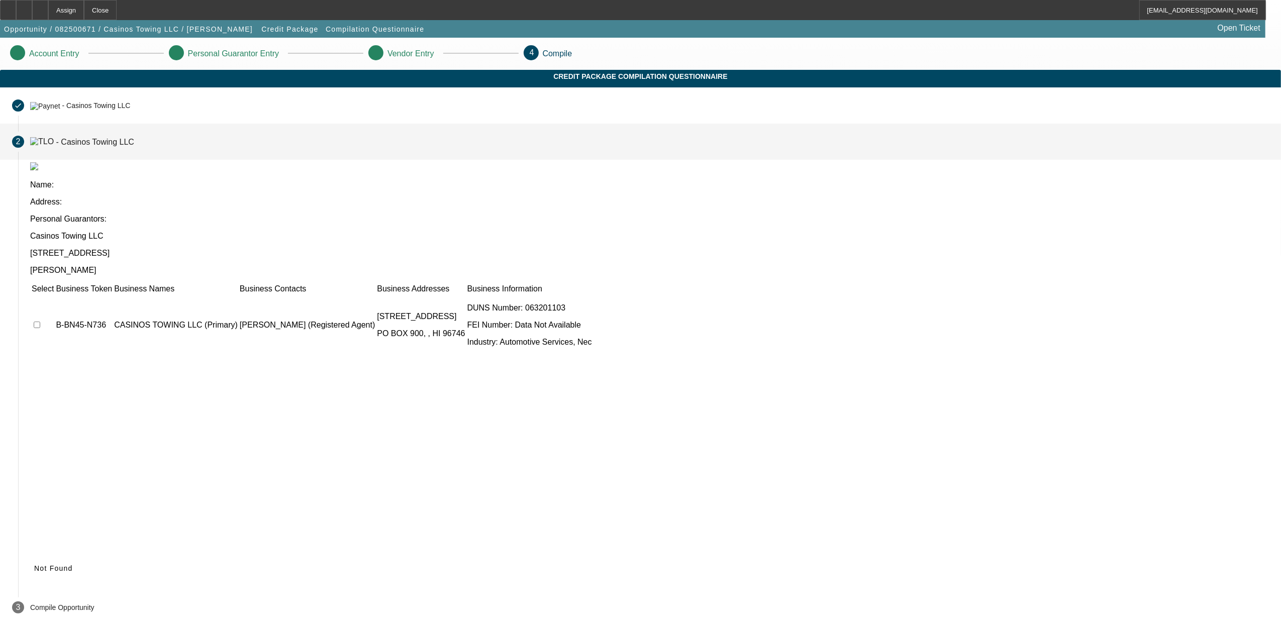
click at [54, 295] on td at bounding box center [42, 325] width 23 height 60
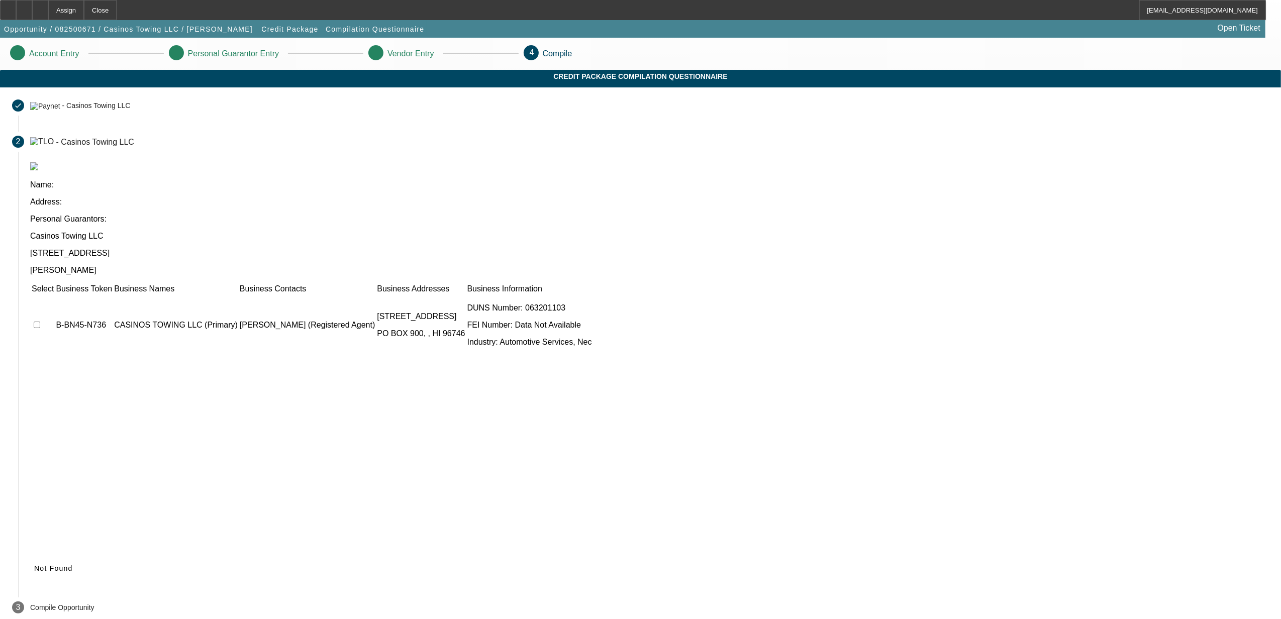
click at [54, 295] on td at bounding box center [42, 325] width 23 height 60
drag, startPoint x: 387, startPoint y: 236, endPoint x: 381, endPoint y: 236, distance: 6.0
click at [40, 322] on input "checkbox" at bounding box center [37, 325] width 7 height 7
checkbox input "true"
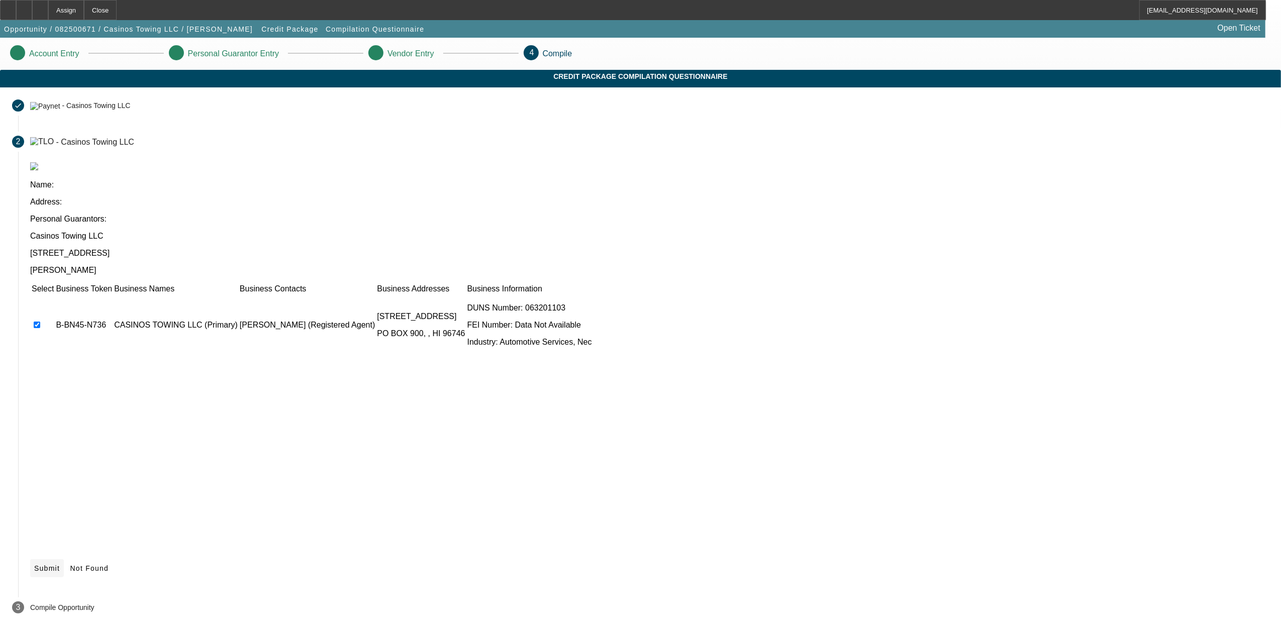
click at [60, 564] on span "Submit" at bounding box center [47, 568] width 26 height 8
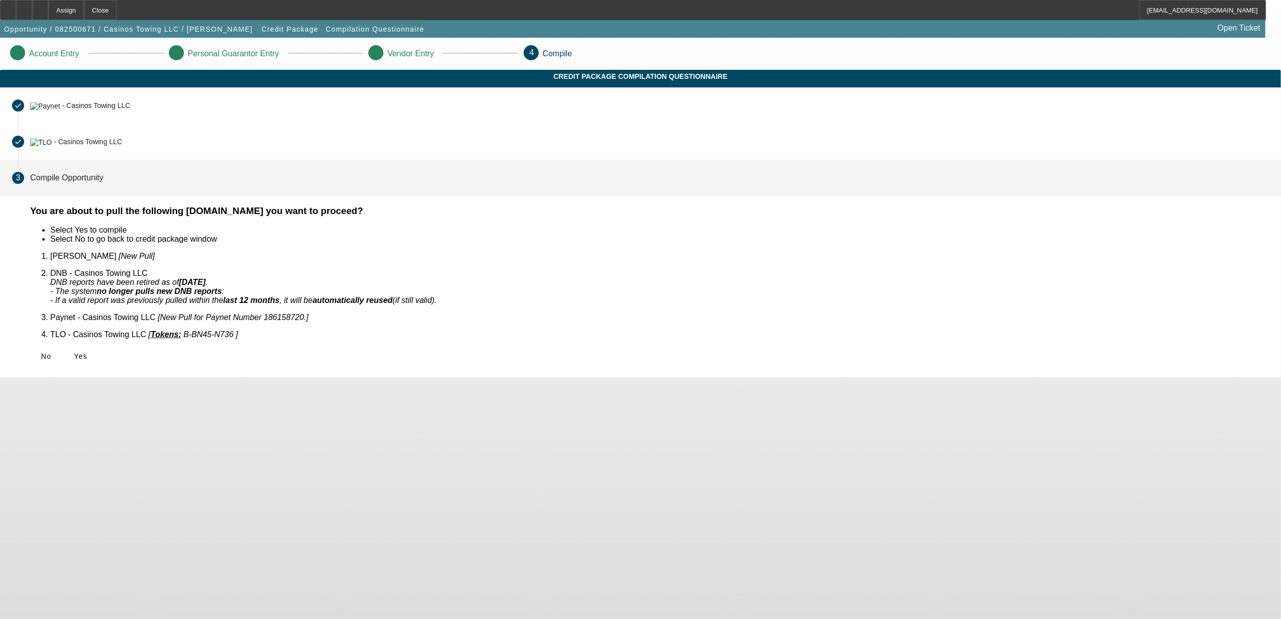
click at [420, 330] on div "You are about to pull the following documents.Do you want to proceed? Select Ye…" at bounding box center [649, 291] width 1263 height 172
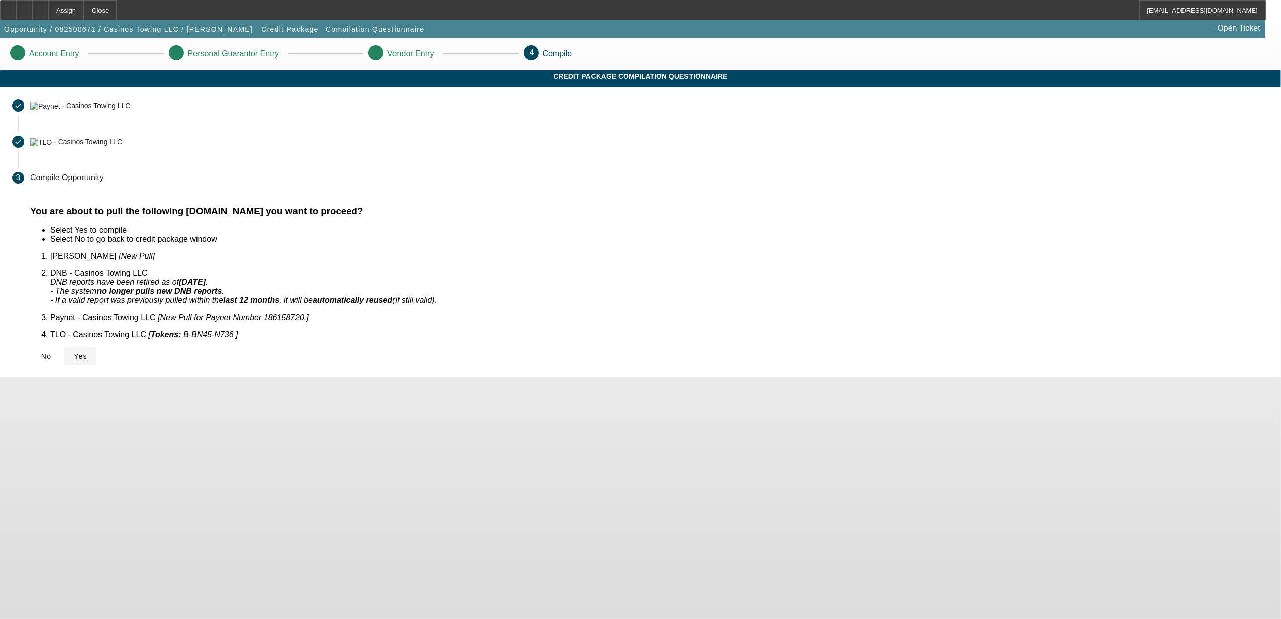
click at [87, 352] on span "Yes" at bounding box center [81, 356] width 14 height 8
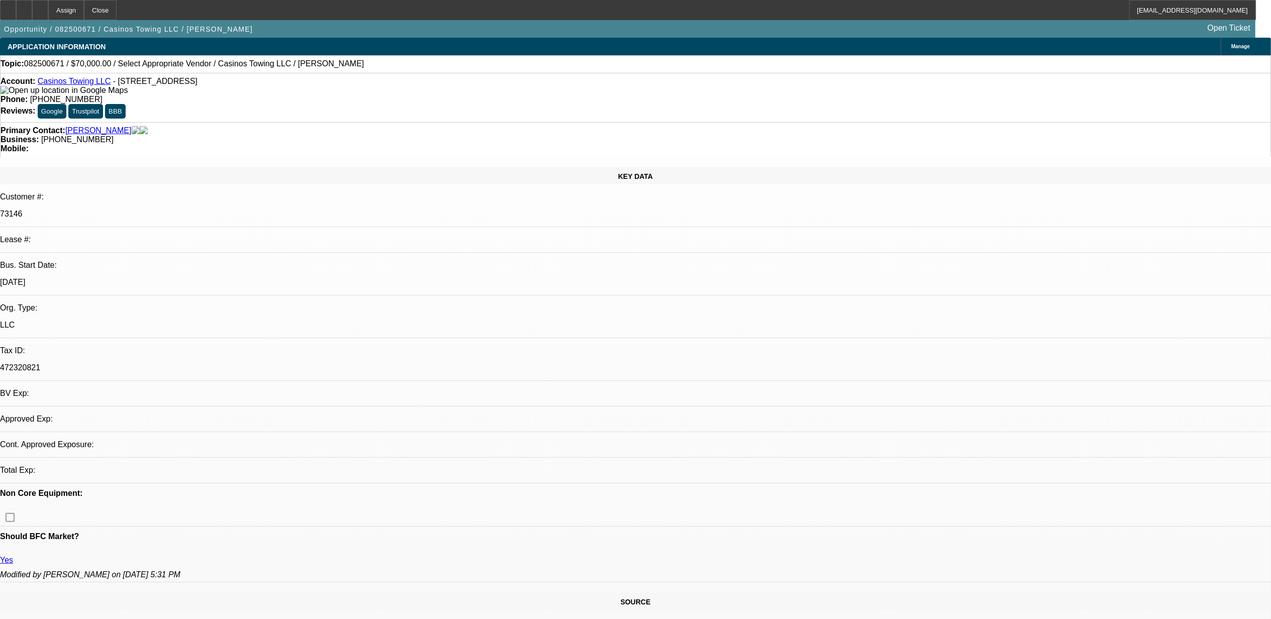
select select "0"
select select "2"
select select "0.1"
select select "4"
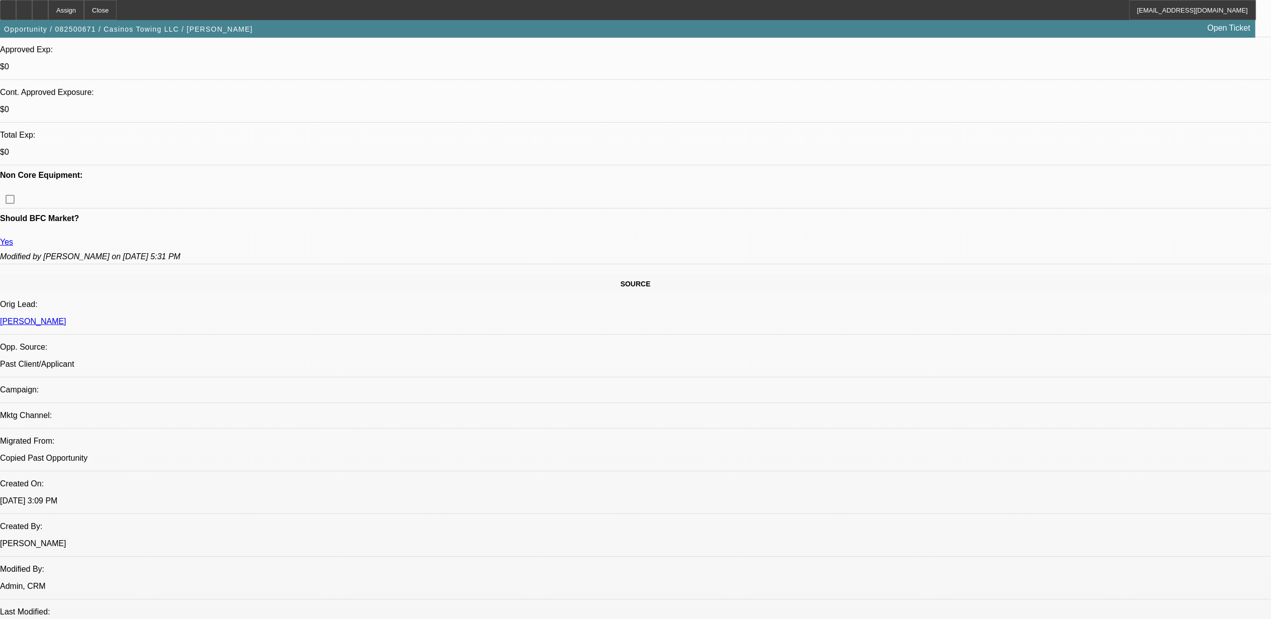
scroll to position [402, 0]
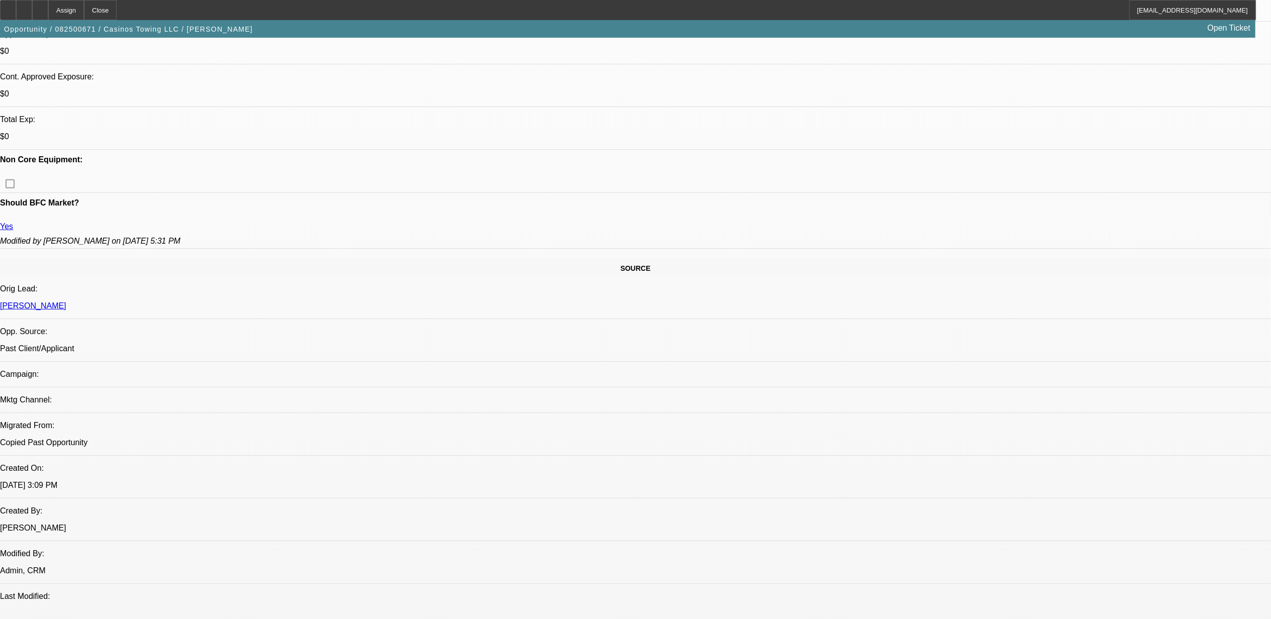
click at [48, 9] on div at bounding box center [40, 10] width 16 height 20
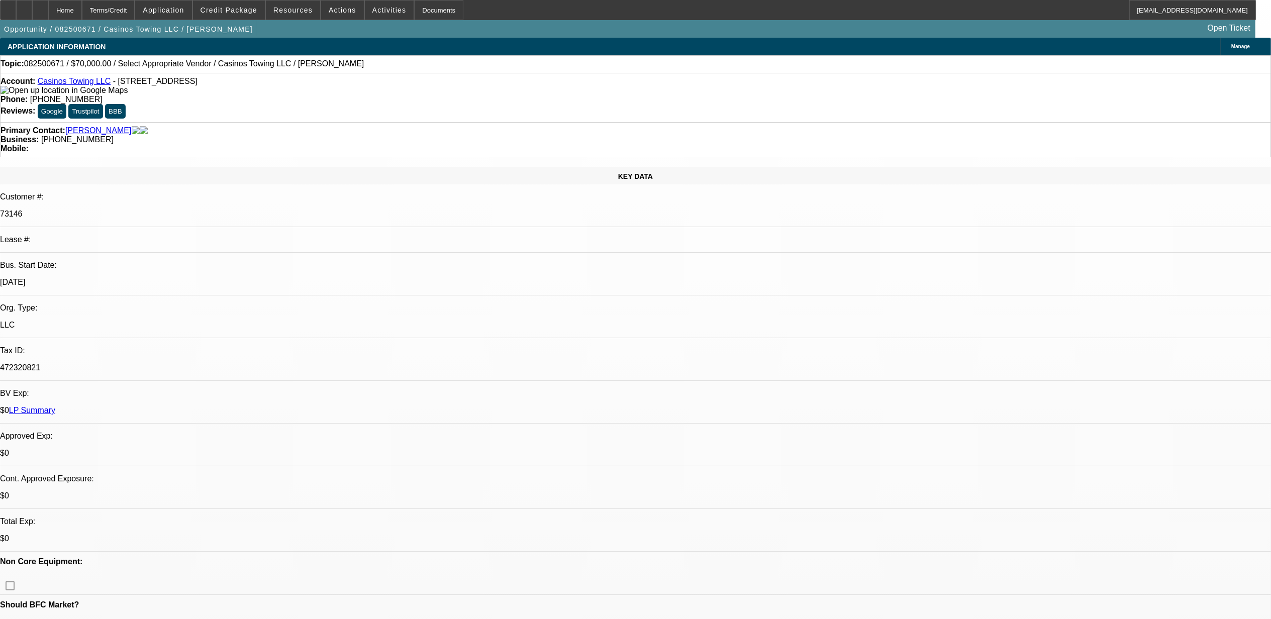
select select "0"
select select "2"
select select "0.1"
select select "1"
select select "2"
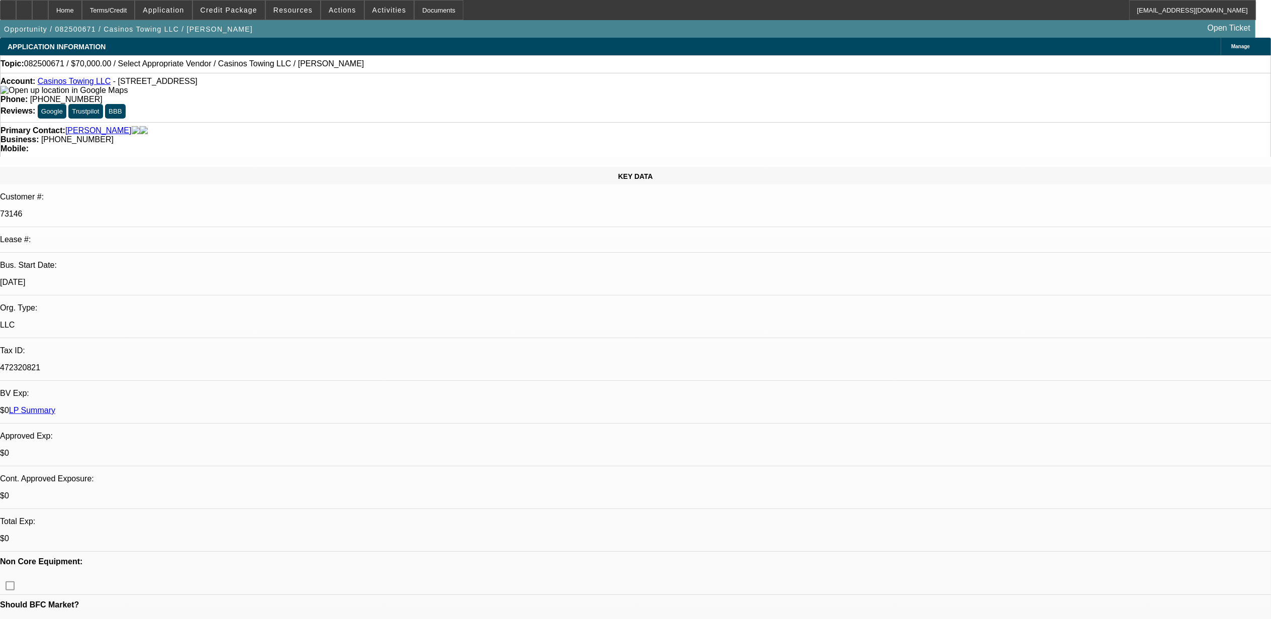
select select "4"
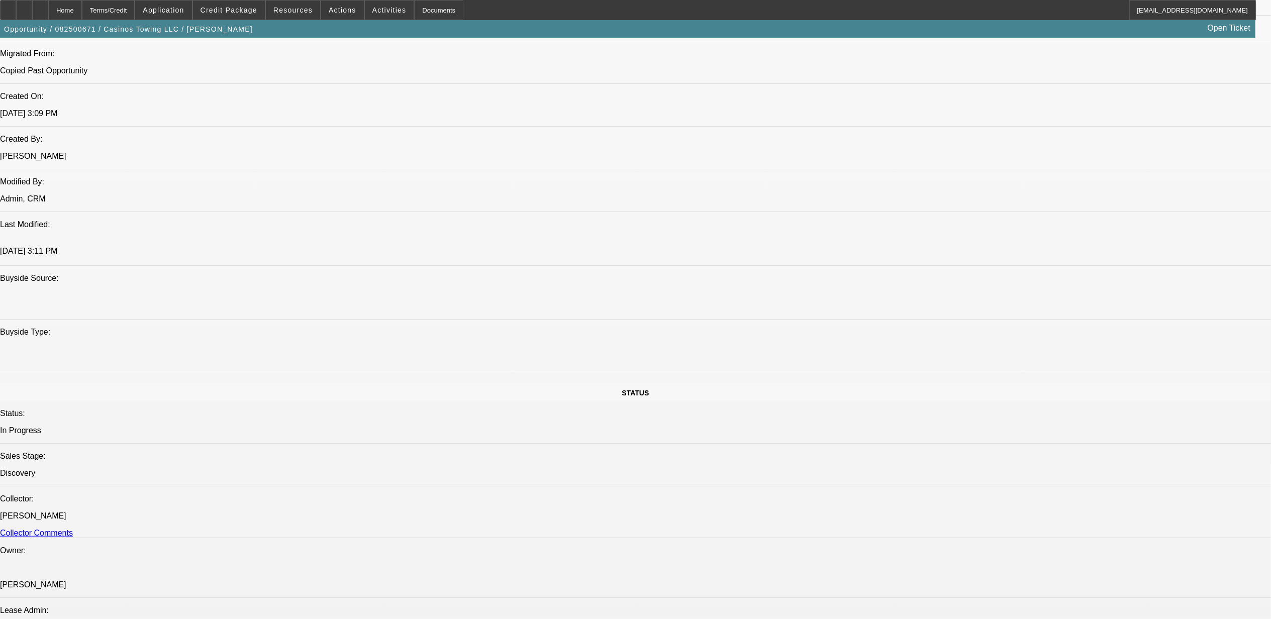
scroll to position [737, 0]
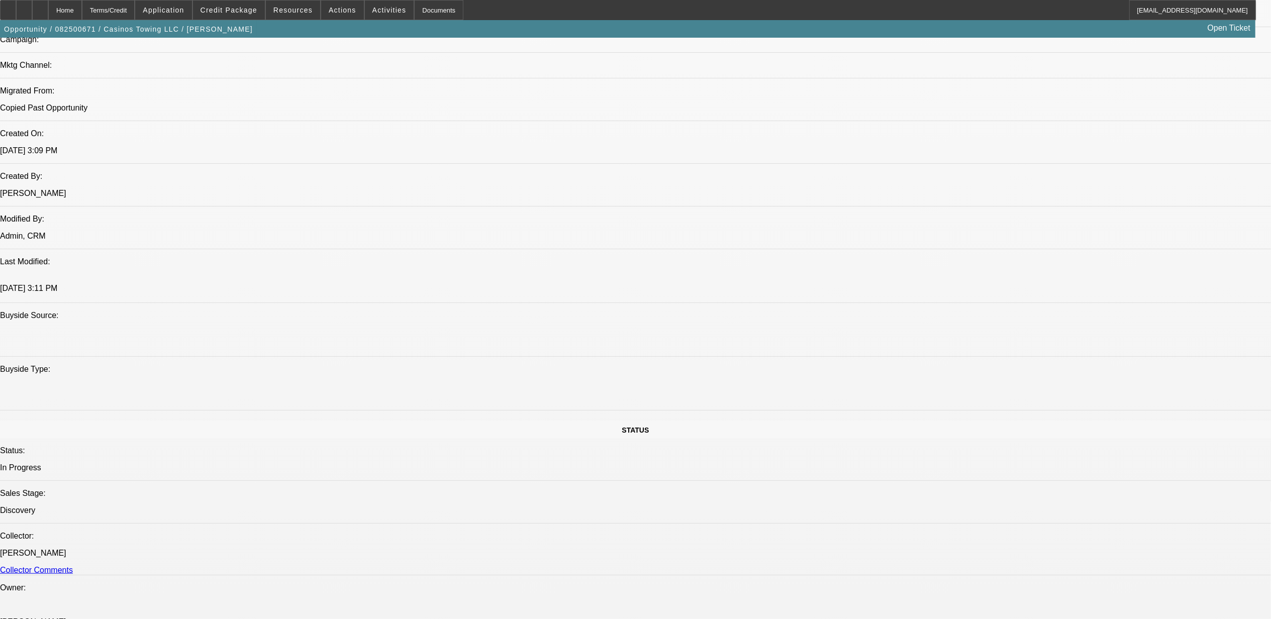
drag, startPoint x: 383, startPoint y: 113, endPoint x: 505, endPoint y: 236, distance: 173.7
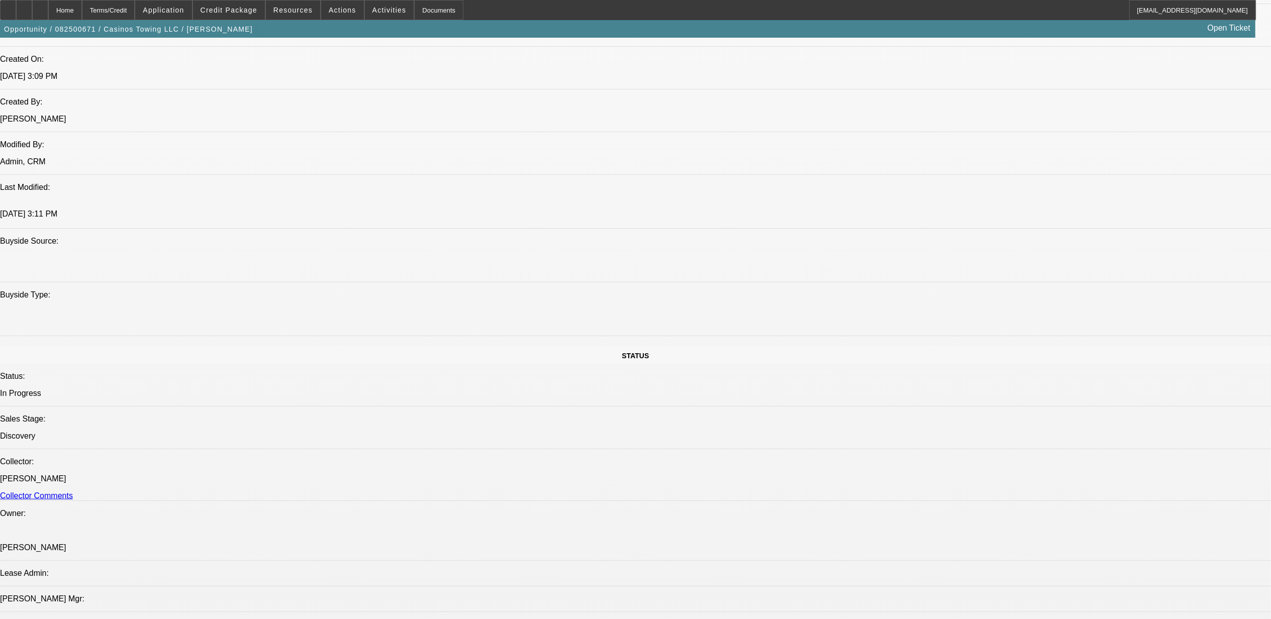
scroll to position [670, 0]
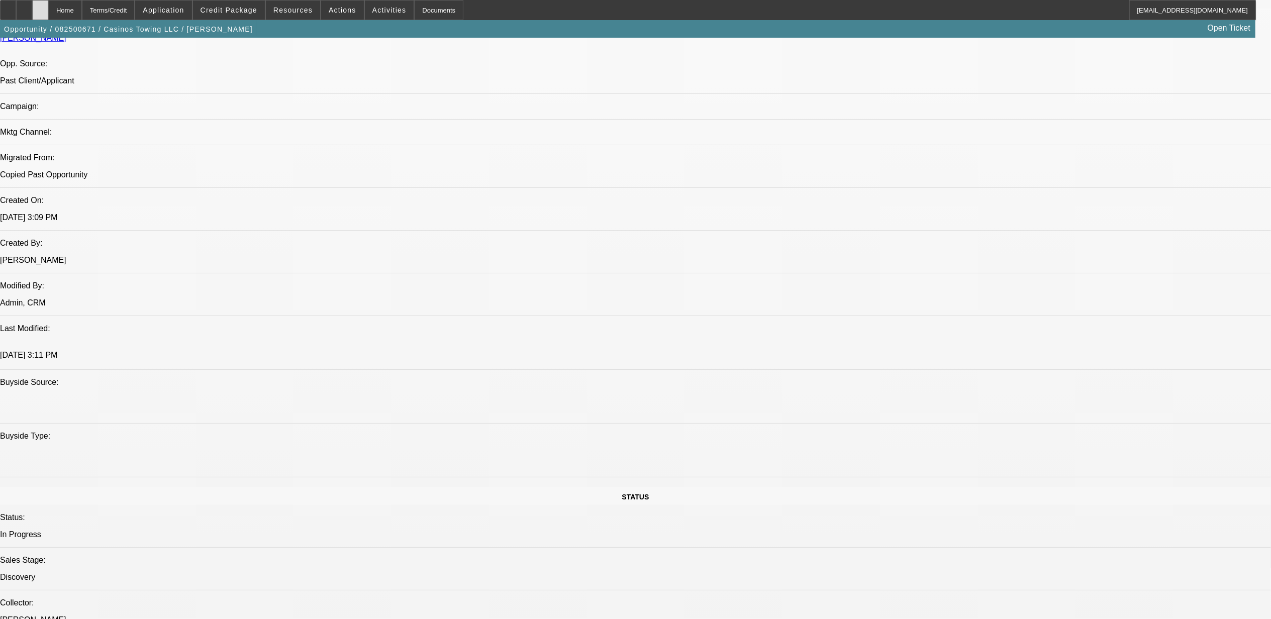
click at [48, 6] on div at bounding box center [40, 10] width 16 height 20
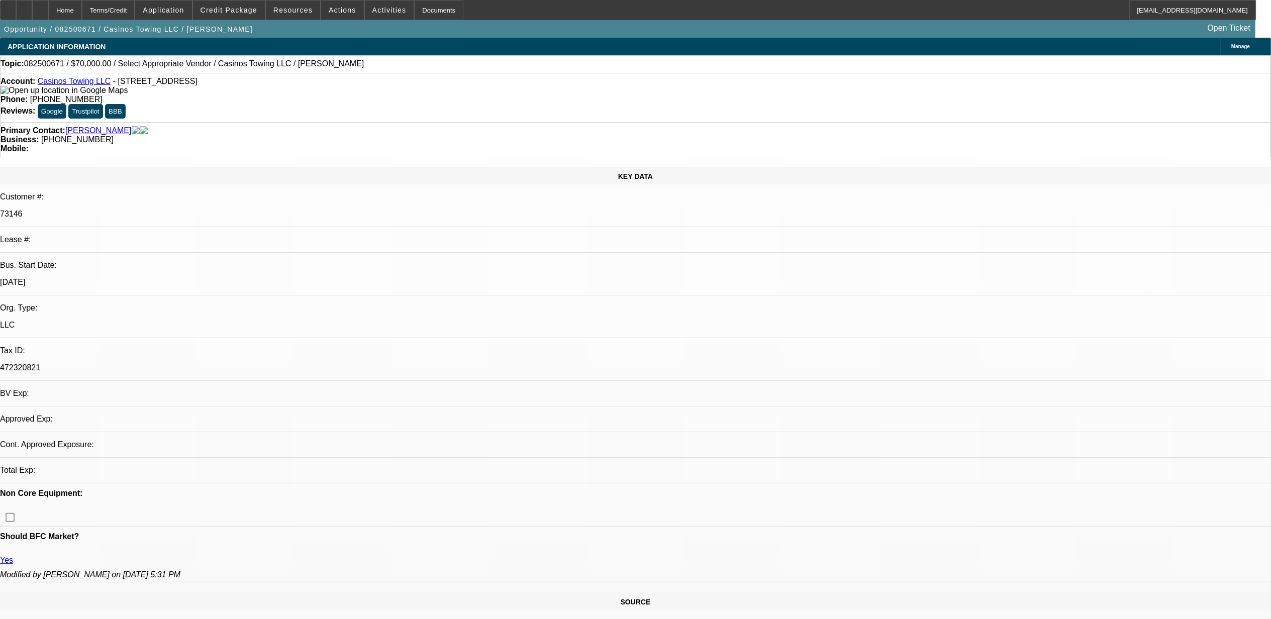
select select "0"
select select "2"
select select "0.1"
select select "4"
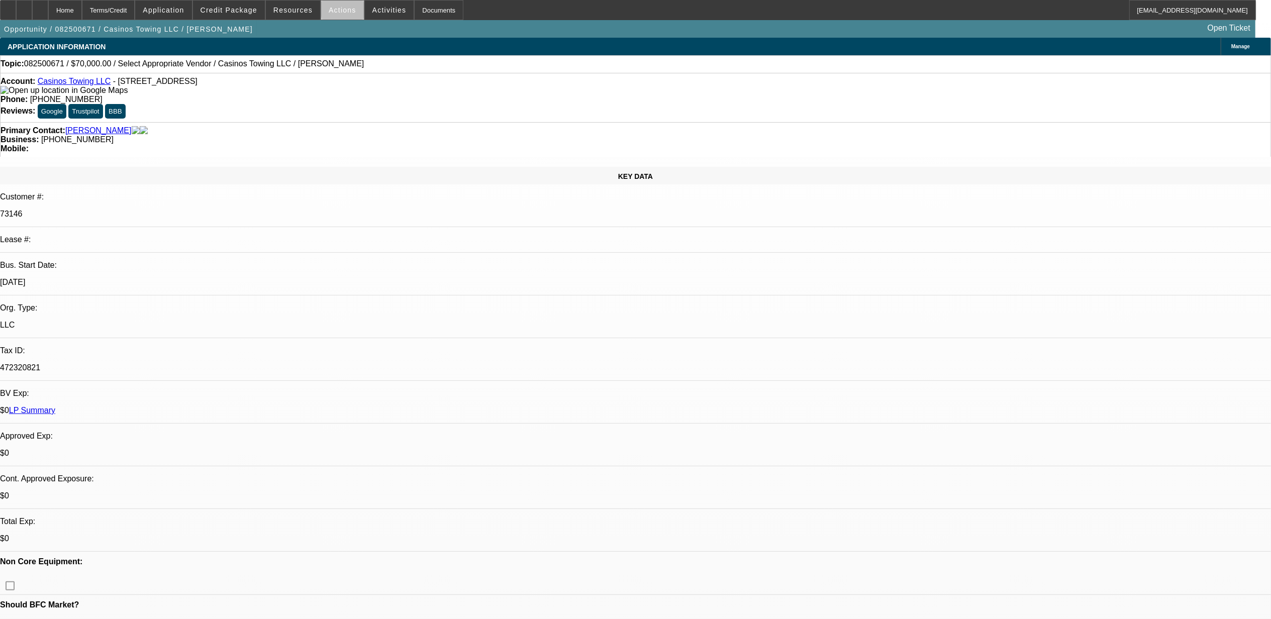
click at [354, 11] on span at bounding box center [342, 10] width 43 height 24
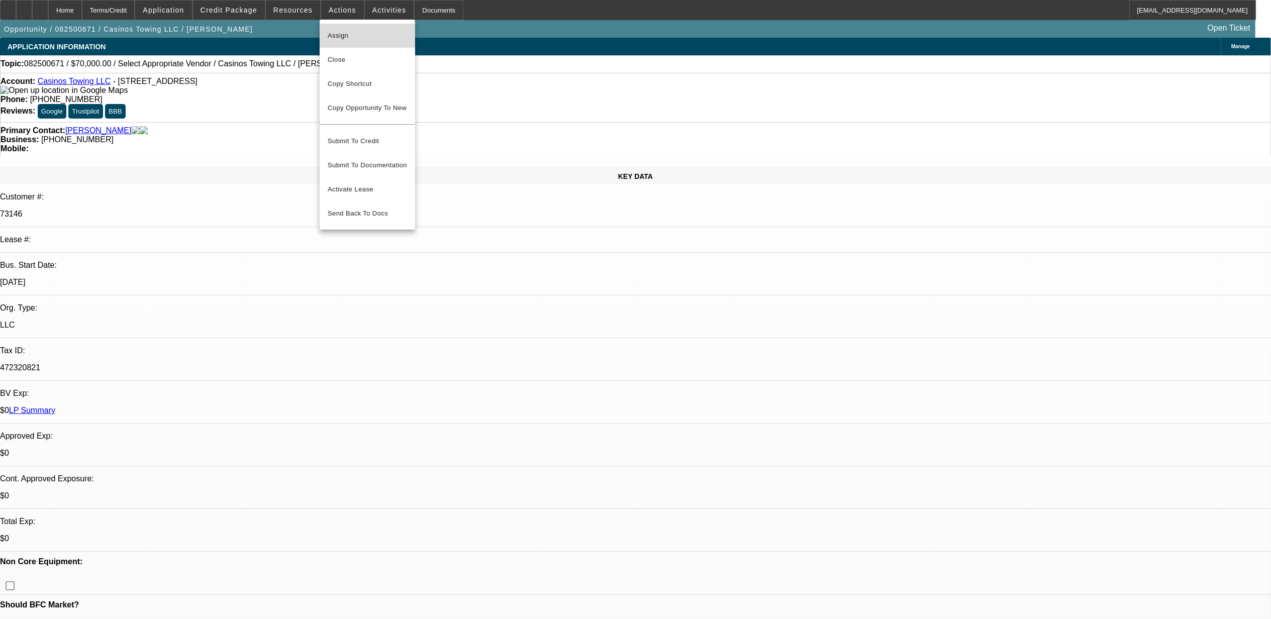
click at [398, 32] on span "Assign" at bounding box center [367, 36] width 79 height 12
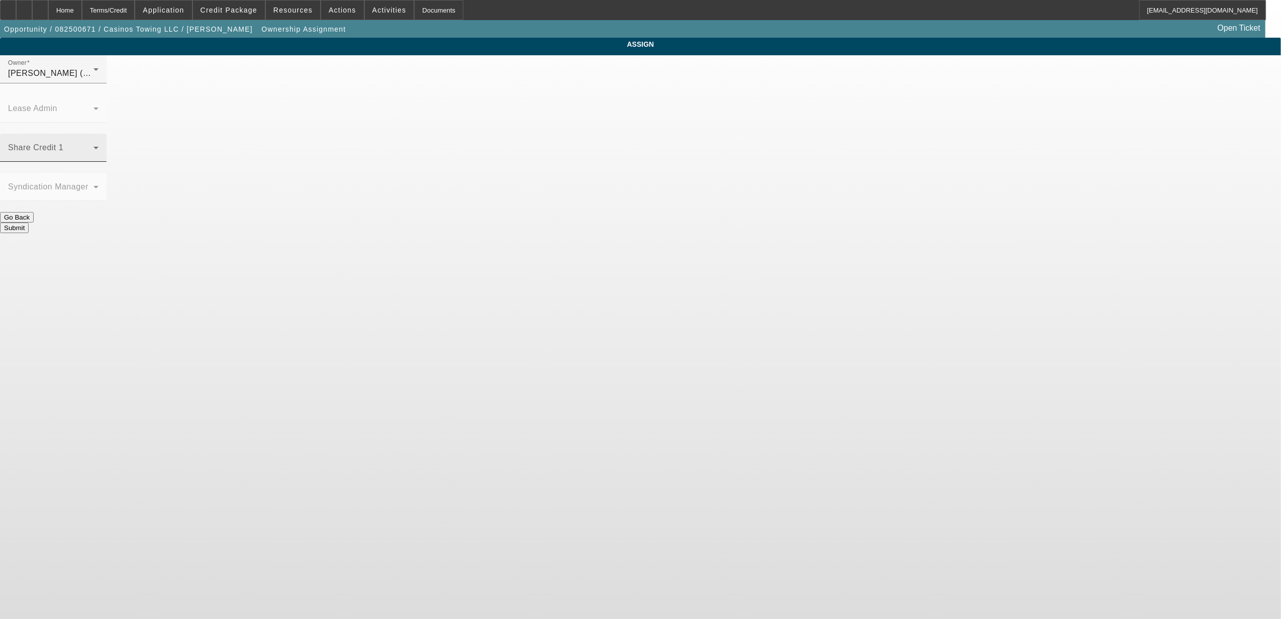
click at [93, 146] on span at bounding box center [50, 152] width 85 height 12
drag, startPoint x: 560, startPoint y: 200, endPoint x: 569, endPoint y: 163, distance: 38.3
click at [560, 199] on span "[PERSON_NAME] (Lvl 1)" at bounding box center [558, 198] width 96 height 12
click at [104, 77] on span "[PERSON_NAME] (Lvl 1)" at bounding box center [56, 73] width 96 height 9
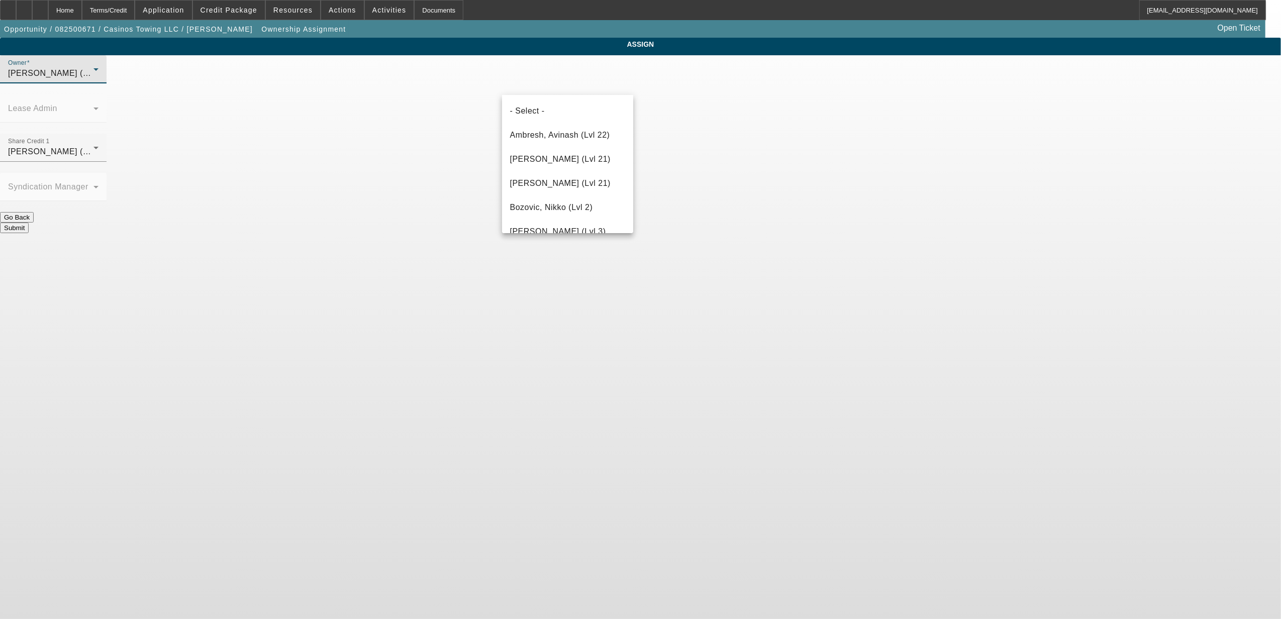
scroll to position [811, 0]
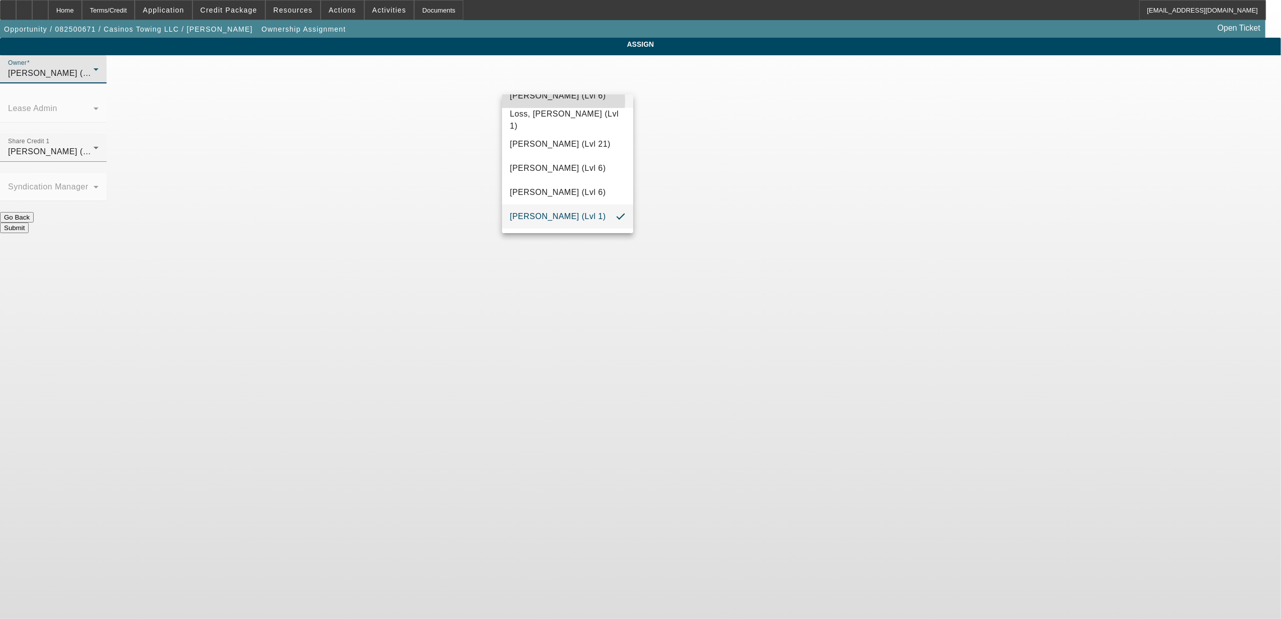
click at [553, 100] on span "[PERSON_NAME] (Lvl 6)" at bounding box center [558, 96] width 96 height 12
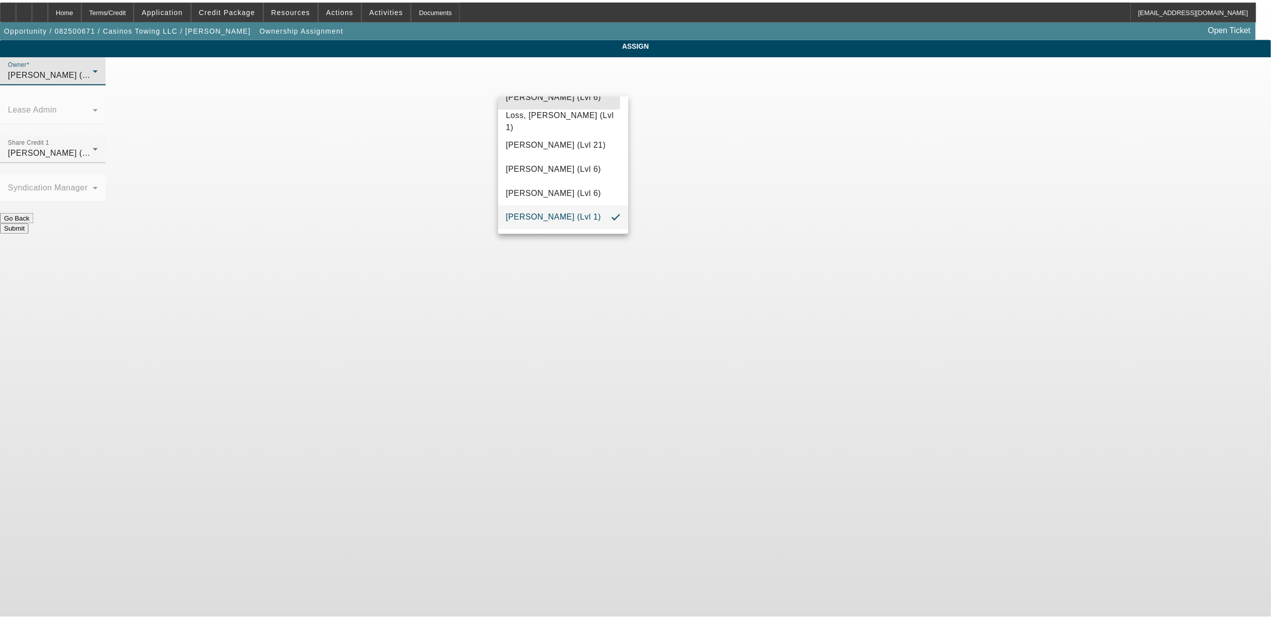
scroll to position [800, 0]
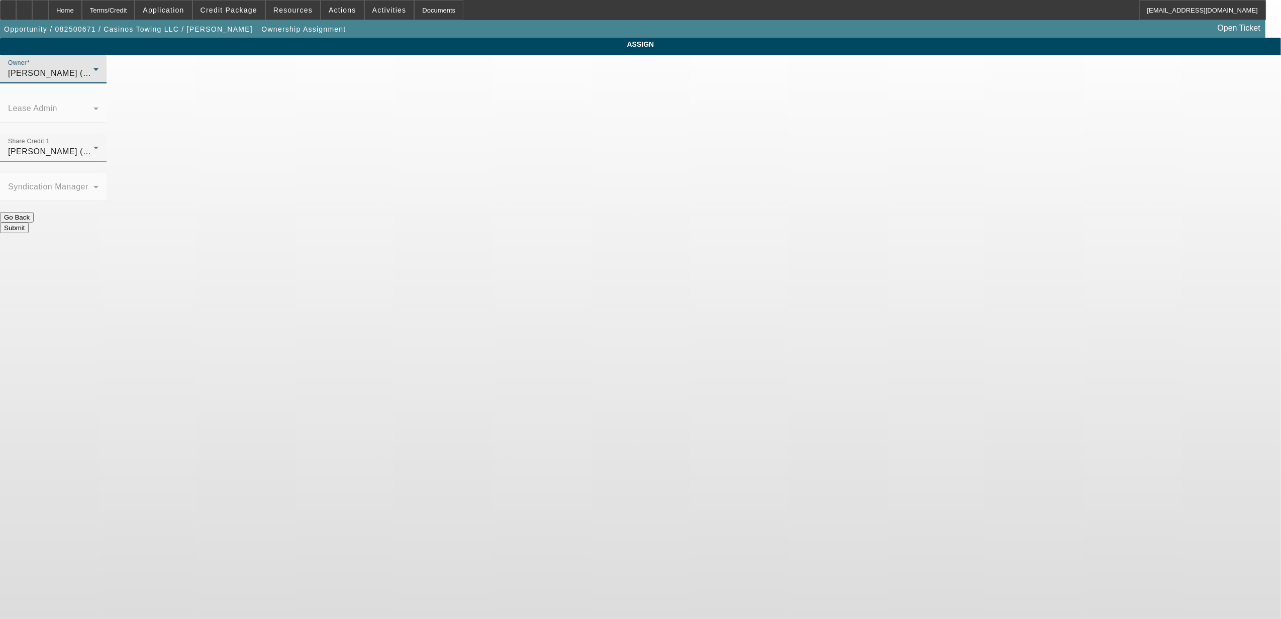
click at [938, 98] on app-ownership-assignment "ASSIGN Owner [PERSON_NAME] (Lvl 6) Lease Admin Share Credit 1 [PERSON_NAME] (Lv…" at bounding box center [640, 135] width 1281 height 195
click at [29, 223] on button "Submit" at bounding box center [14, 228] width 29 height 11
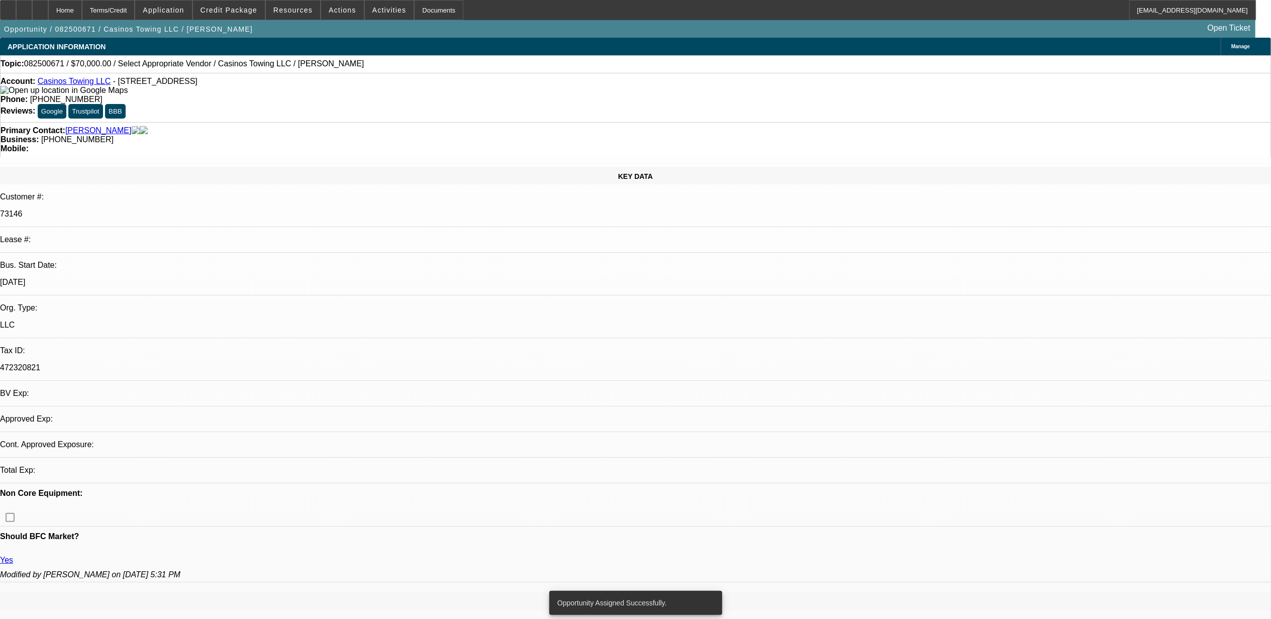
select select "0"
select select "2"
select select "0.1"
select select "4"
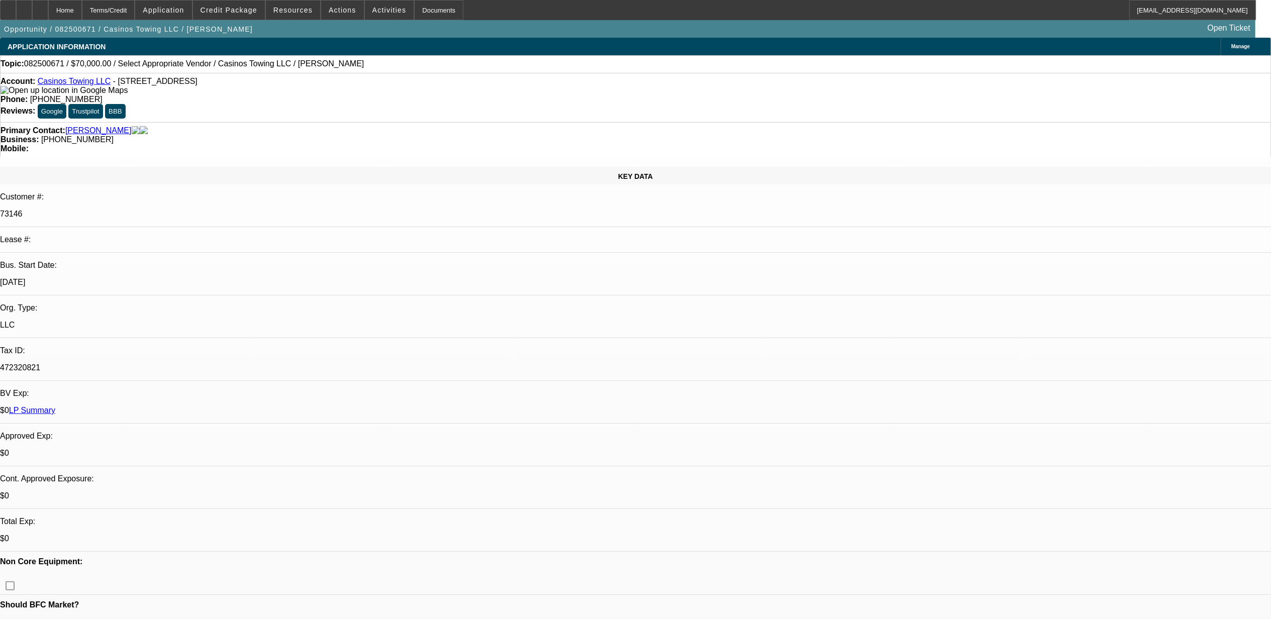
click at [349, 11] on span at bounding box center [342, 10] width 43 height 24
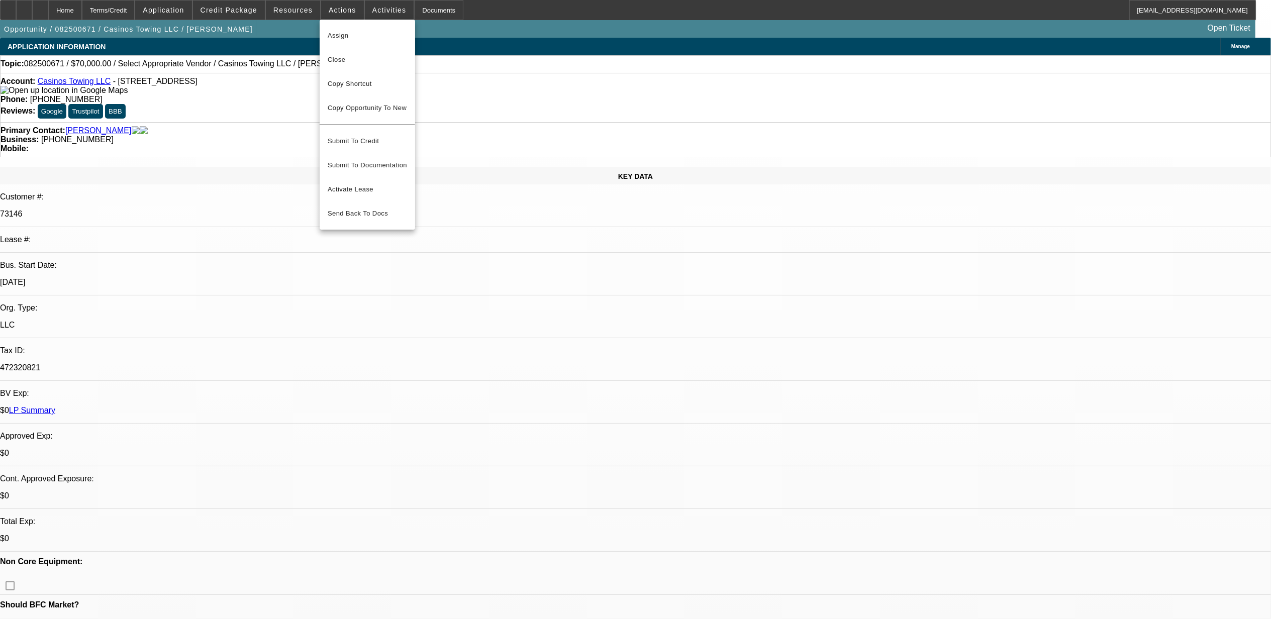
click at [376, 11] on div at bounding box center [635, 309] width 1271 height 619
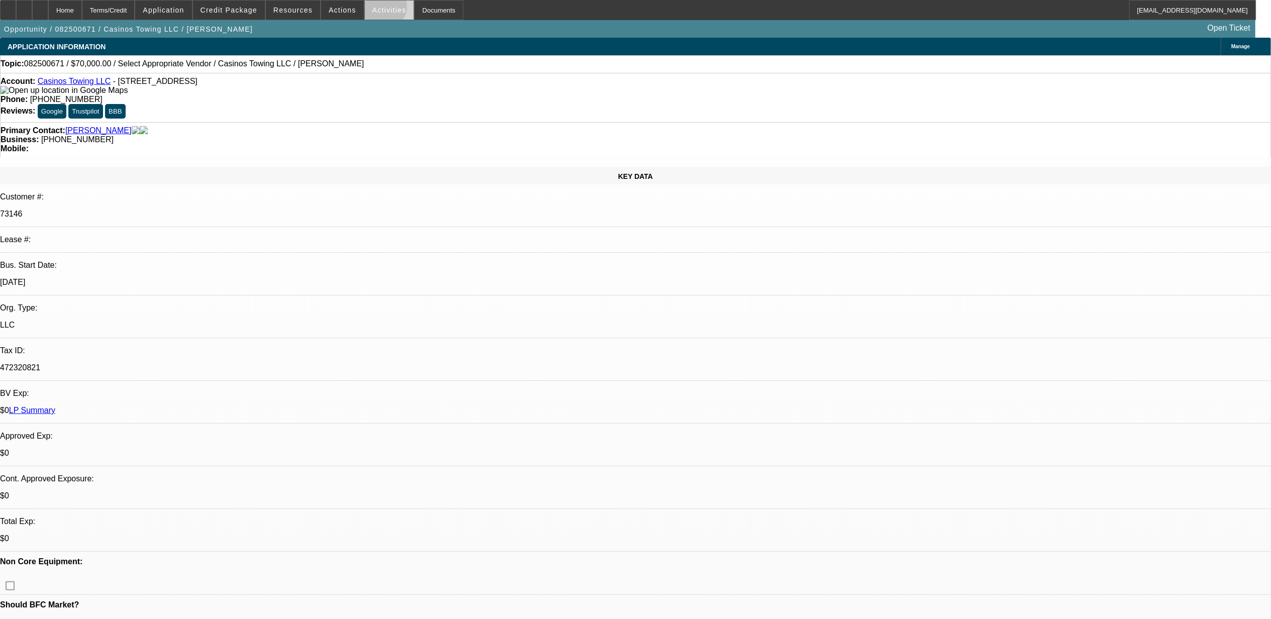
click at [376, 9] on span "Activities" at bounding box center [389, 10] width 34 height 8
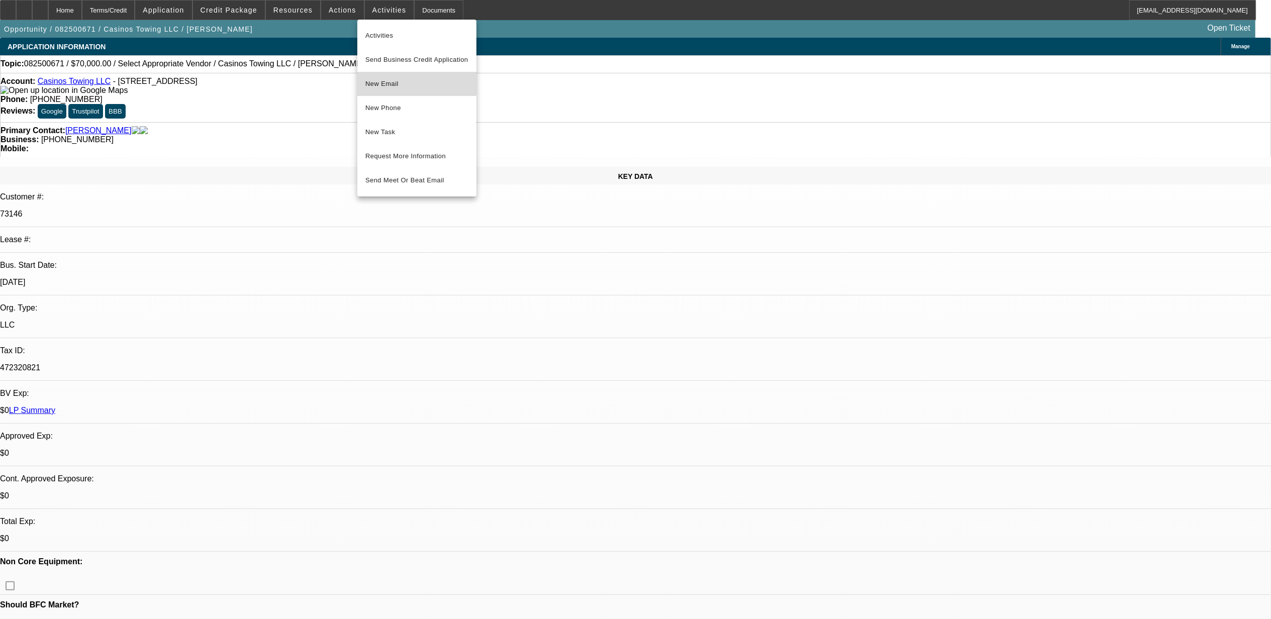
click at [376, 73] on button "New Email" at bounding box center [416, 84] width 119 height 24
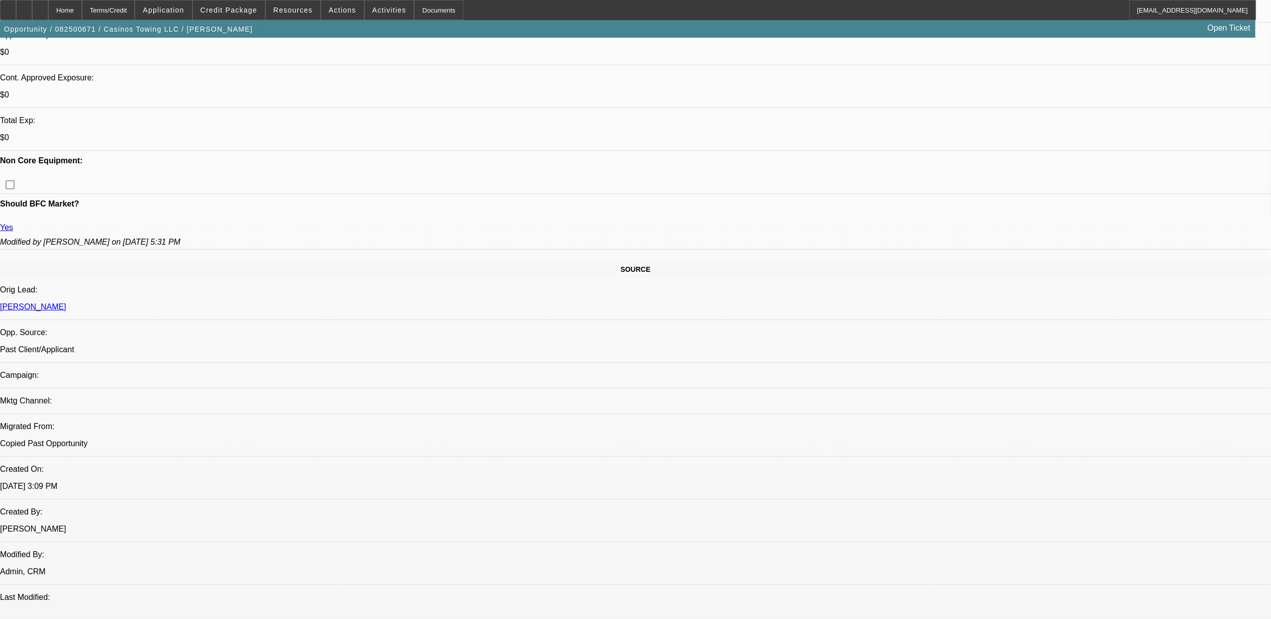
scroll to position [402, 0]
